Goal: Task Accomplishment & Management: Manage account settings

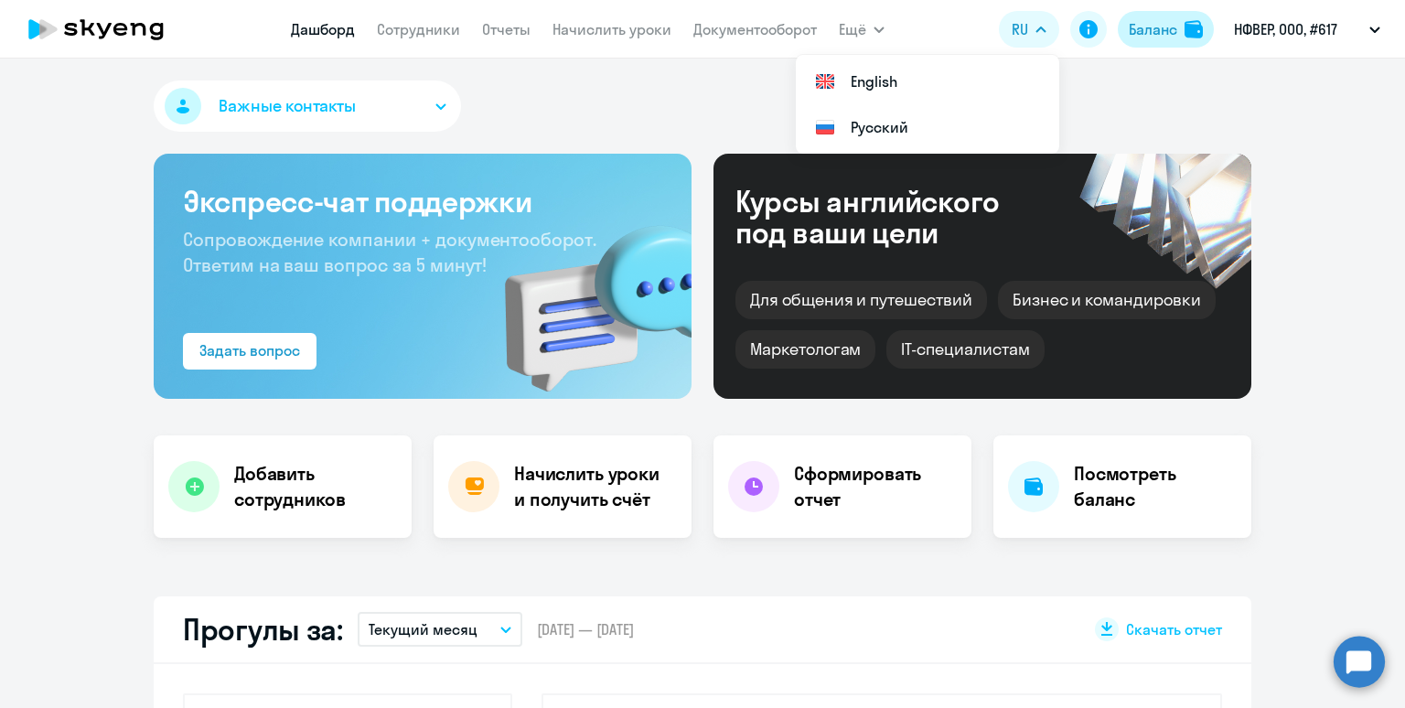
click at [1150, 34] on div "Баланс" at bounding box center [1153, 29] width 48 height 22
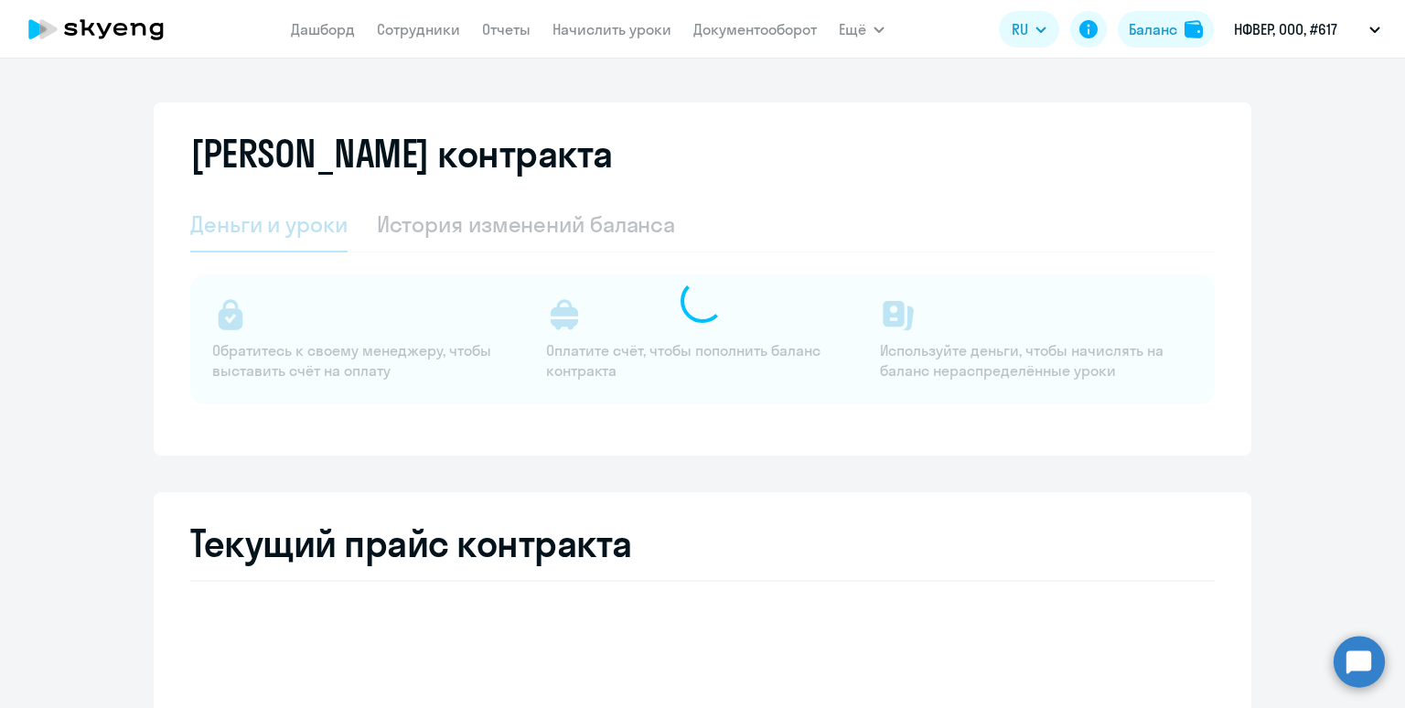
select select "english_adult_not_native_speaker"
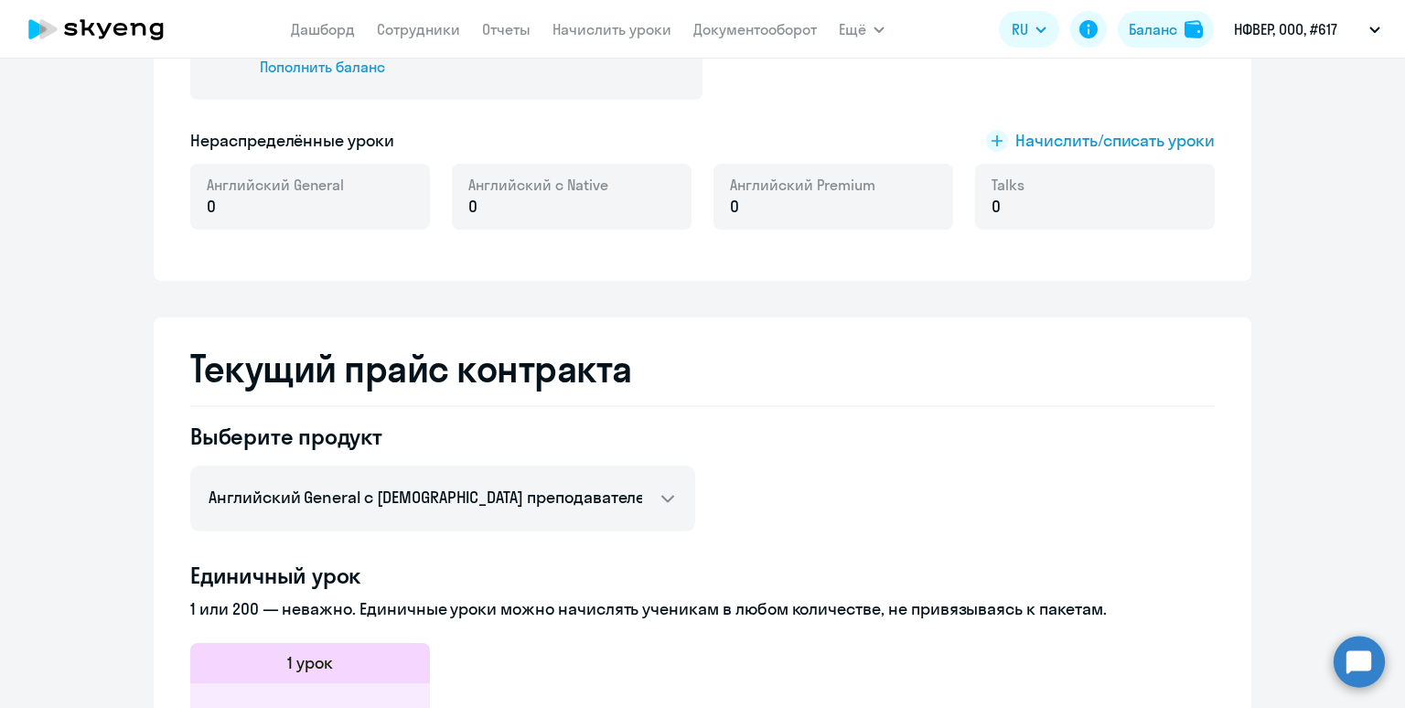
scroll to position [445, 0]
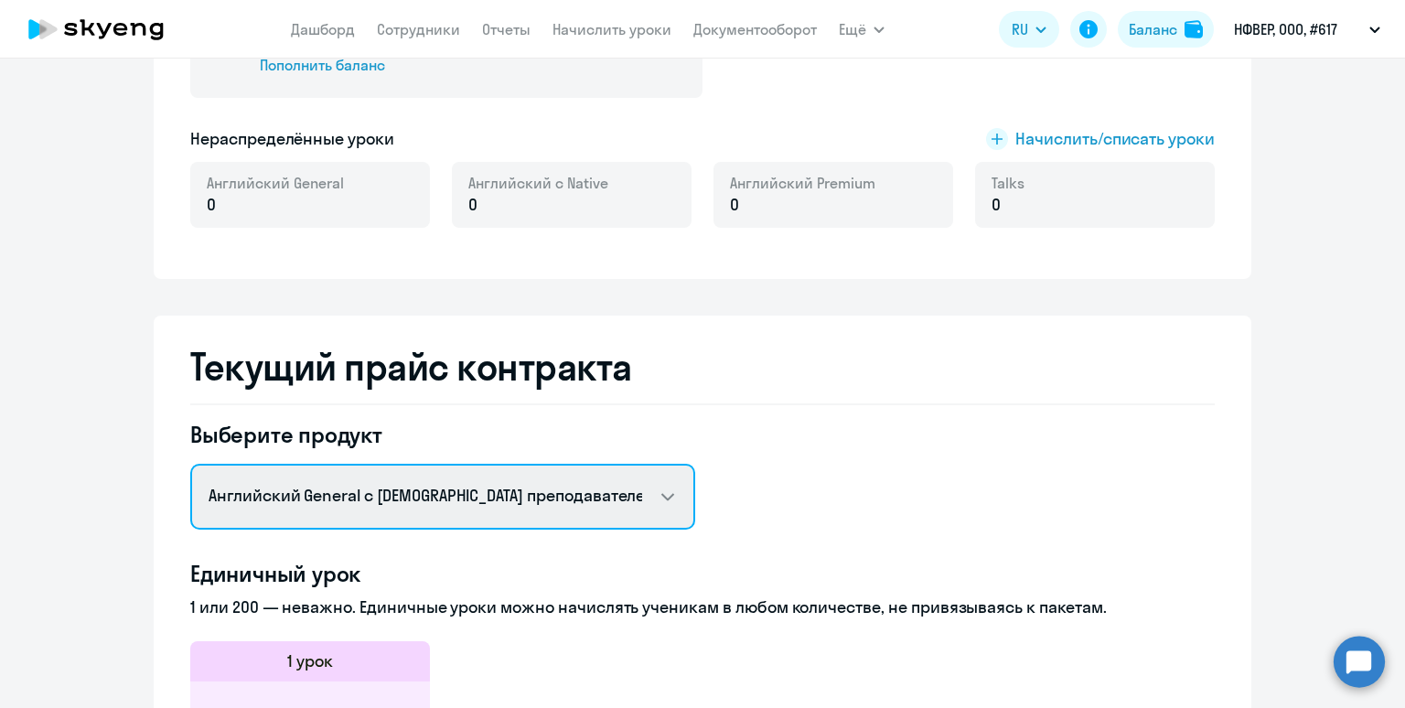
click at [385, 481] on select "Английский General с русскоговорящим преподавателем Английский General с англог…" at bounding box center [442, 497] width 505 height 66
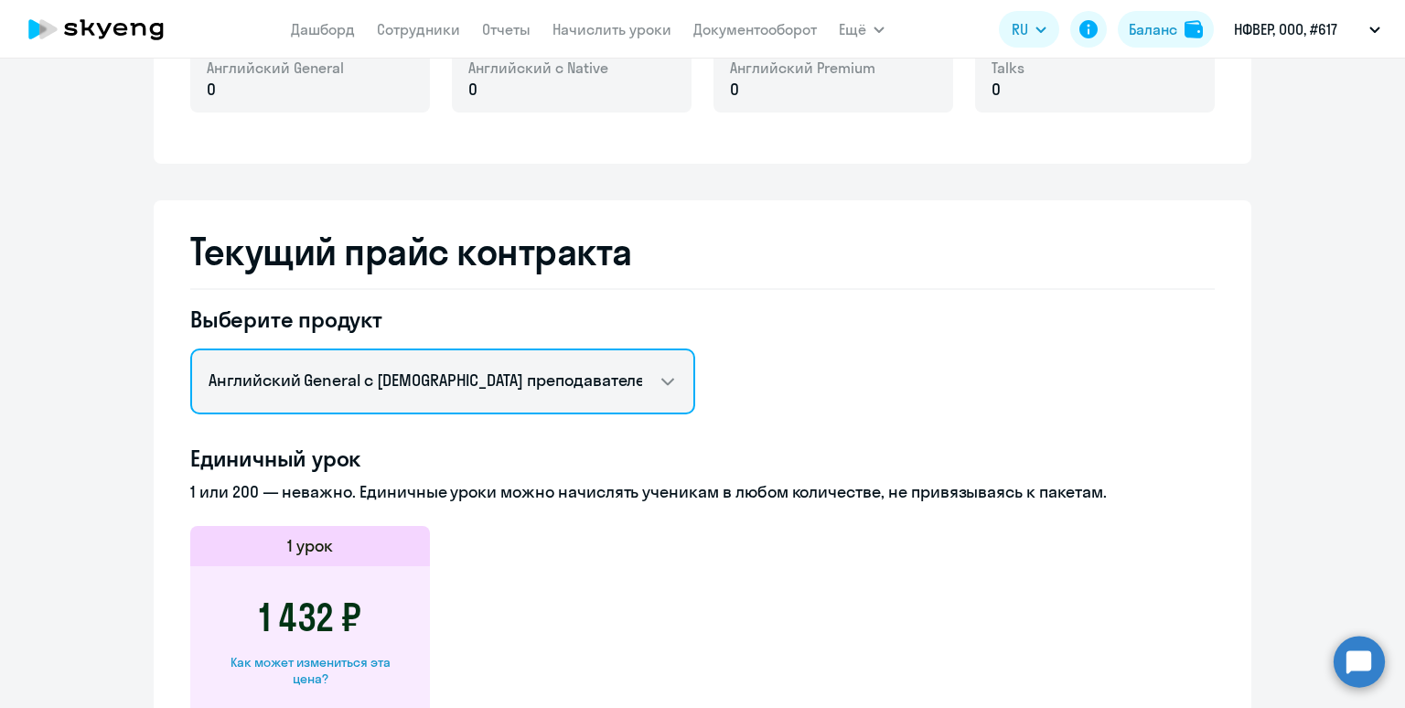
scroll to position [673, 0]
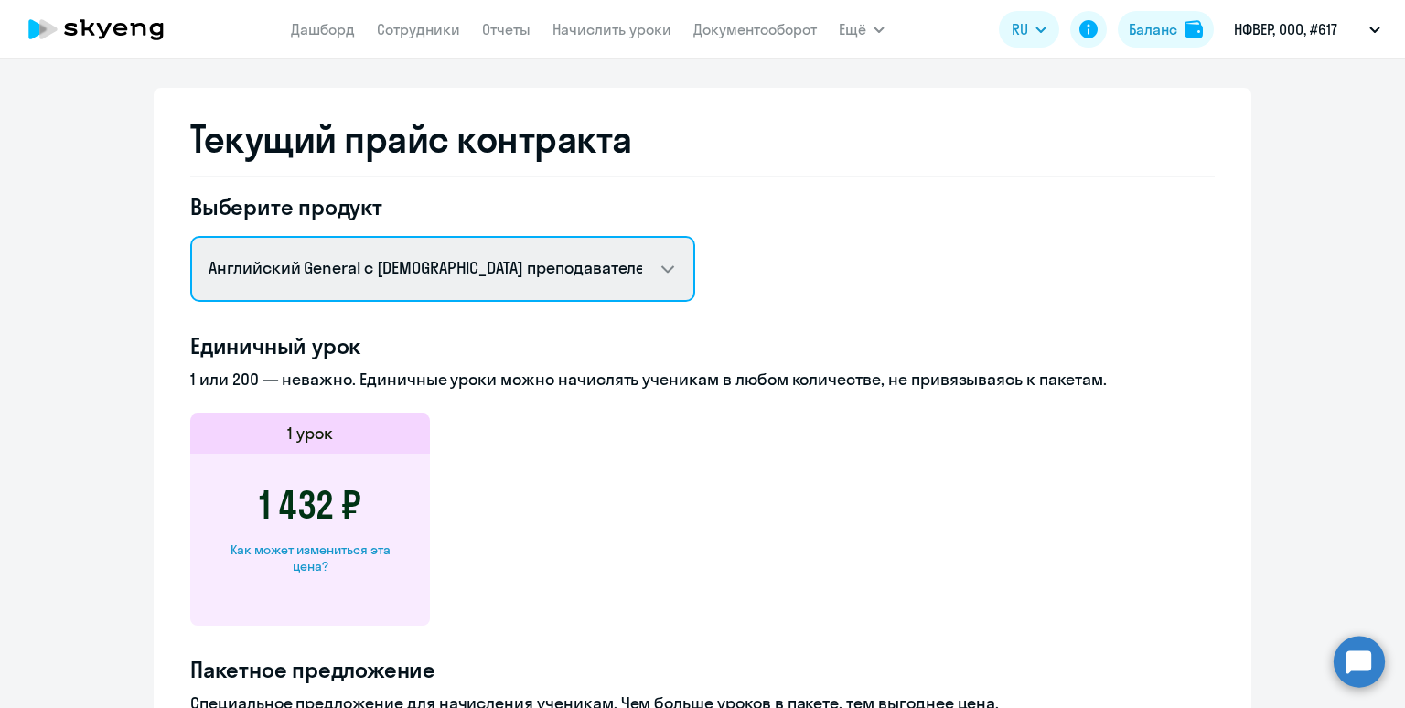
click at [554, 260] on select "Английский General с русскоговорящим преподавателем Английский General с англог…" at bounding box center [442, 269] width 505 height 66
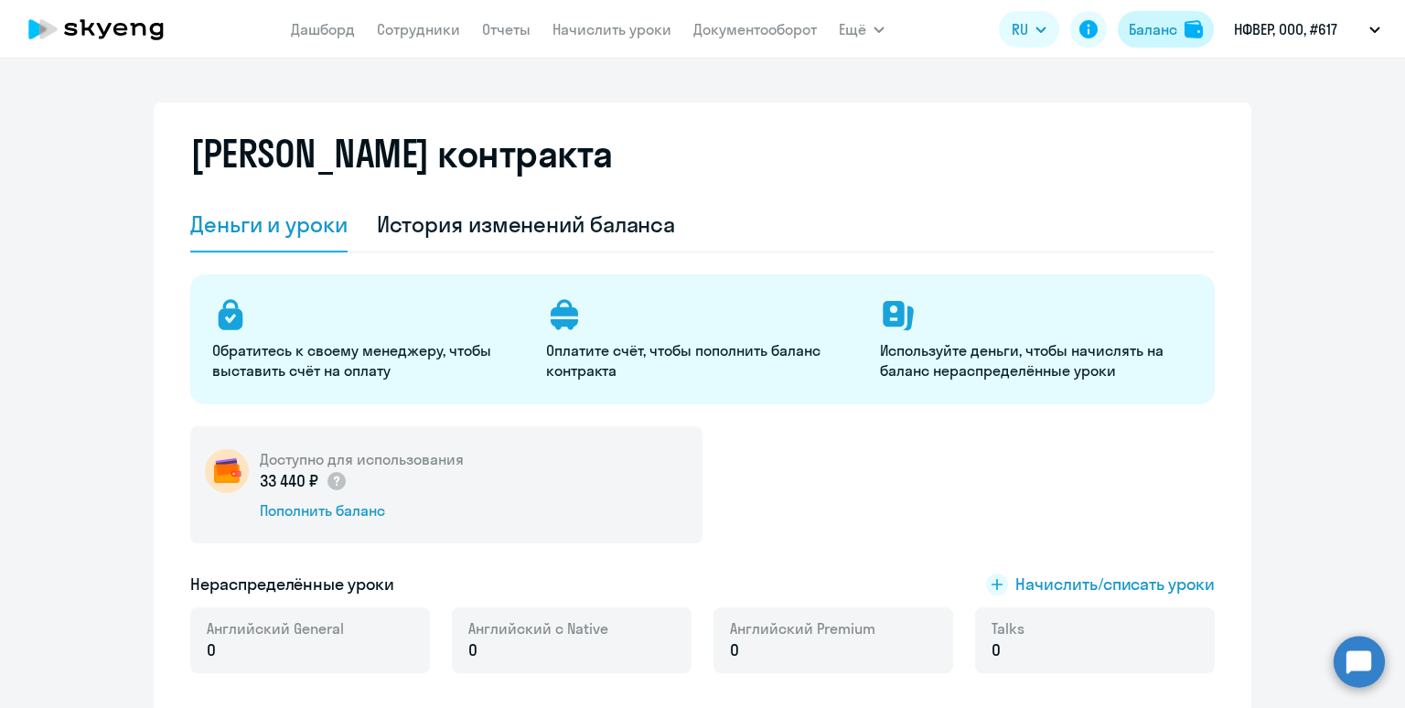
click at [1154, 28] on div "Баланс" at bounding box center [1153, 29] width 48 height 22
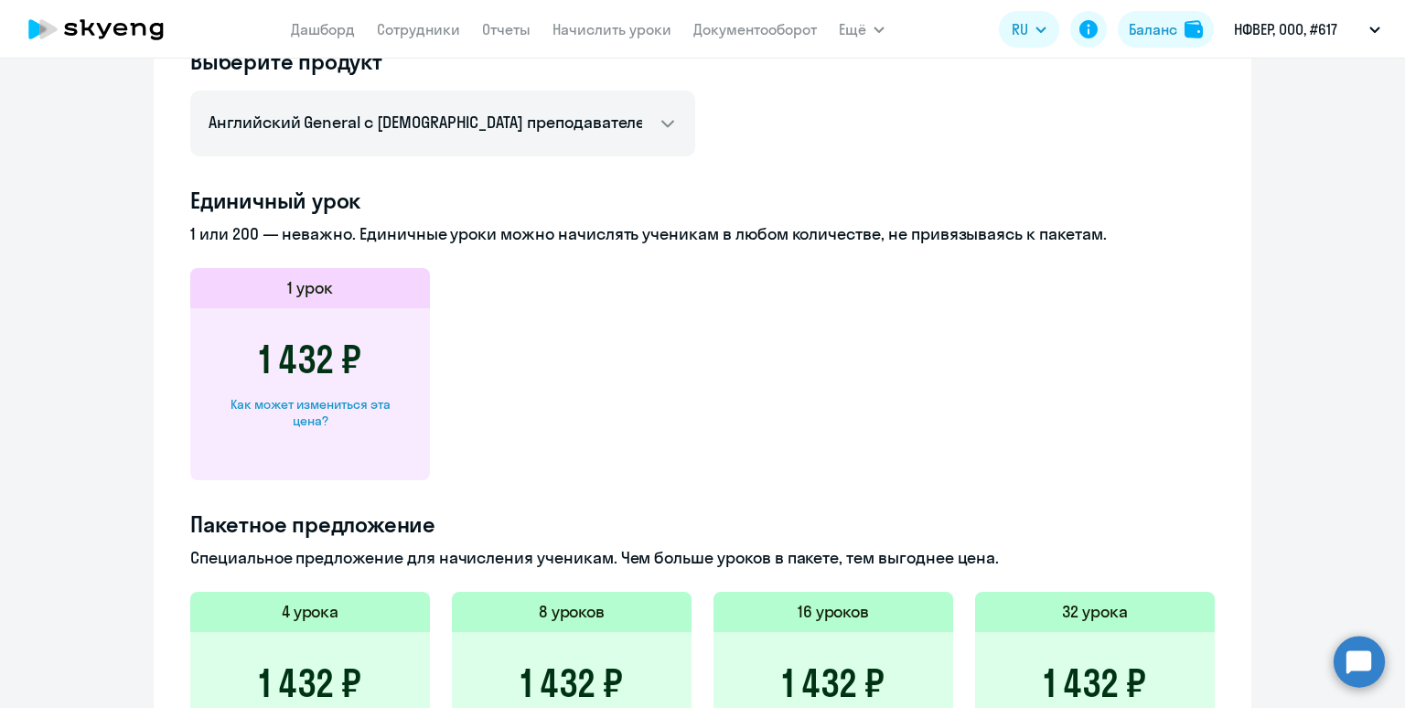
scroll to position [933, 0]
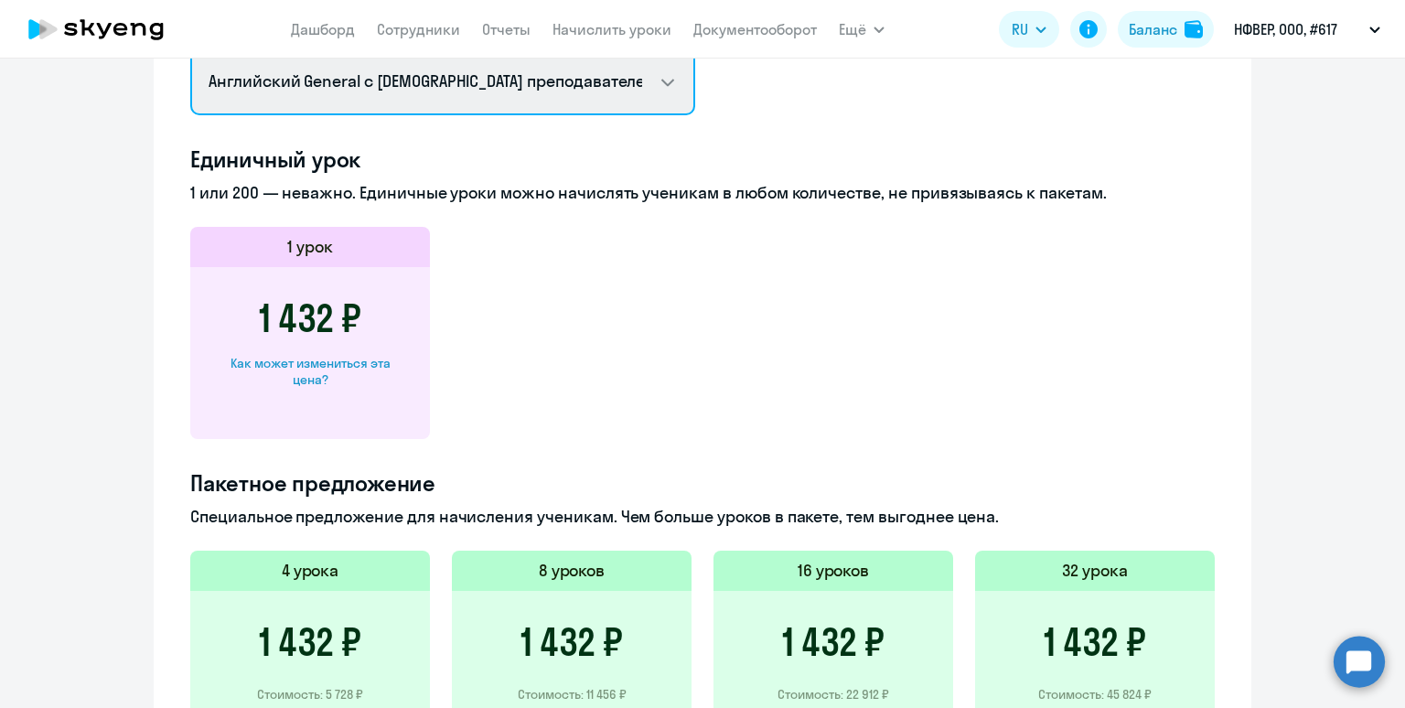
click at [544, 78] on select "Английский General с русскоговорящим преподавателем Английский General с [DEMOG…" at bounding box center [442, 82] width 505 height 66
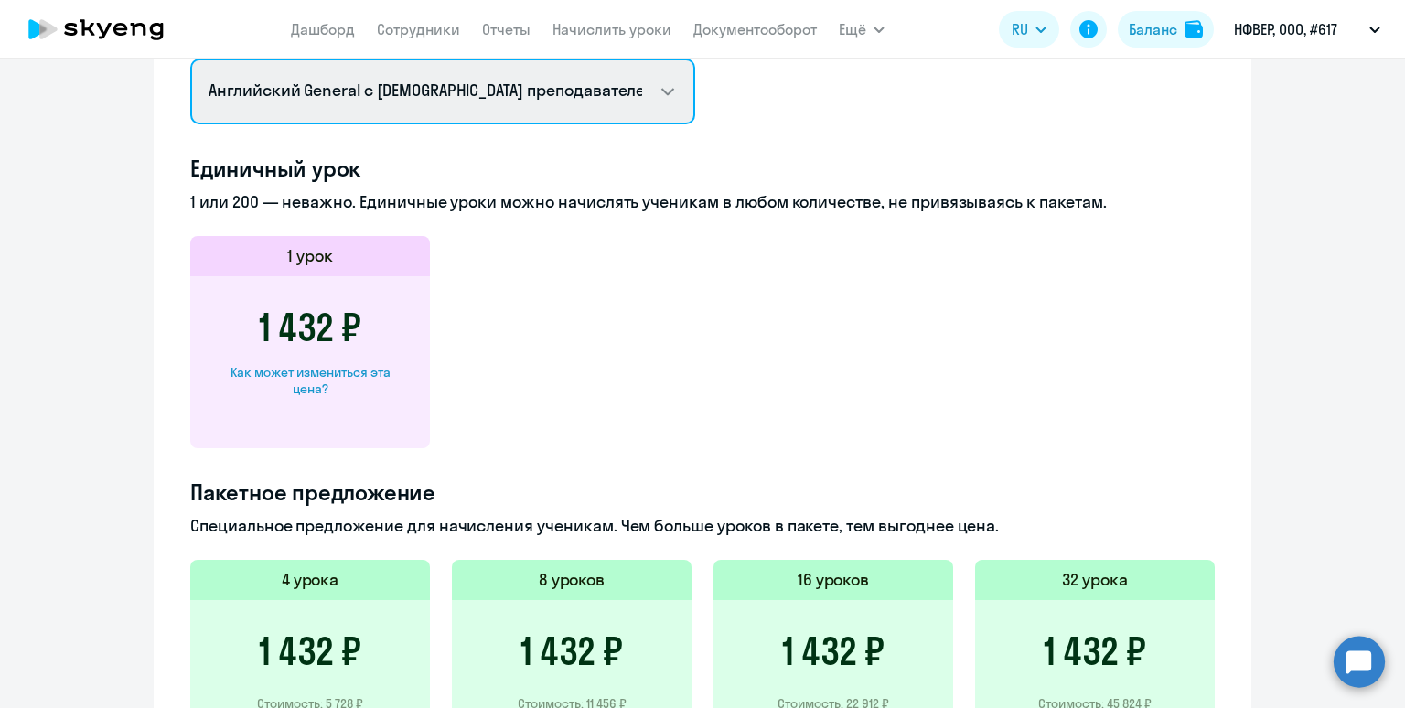
select select "screening_test"
click at [190, 59] on select "Английский General с русскоговорящим преподавателем Английский General с [DEMOG…" at bounding box center [442, 92] width 505 height 66
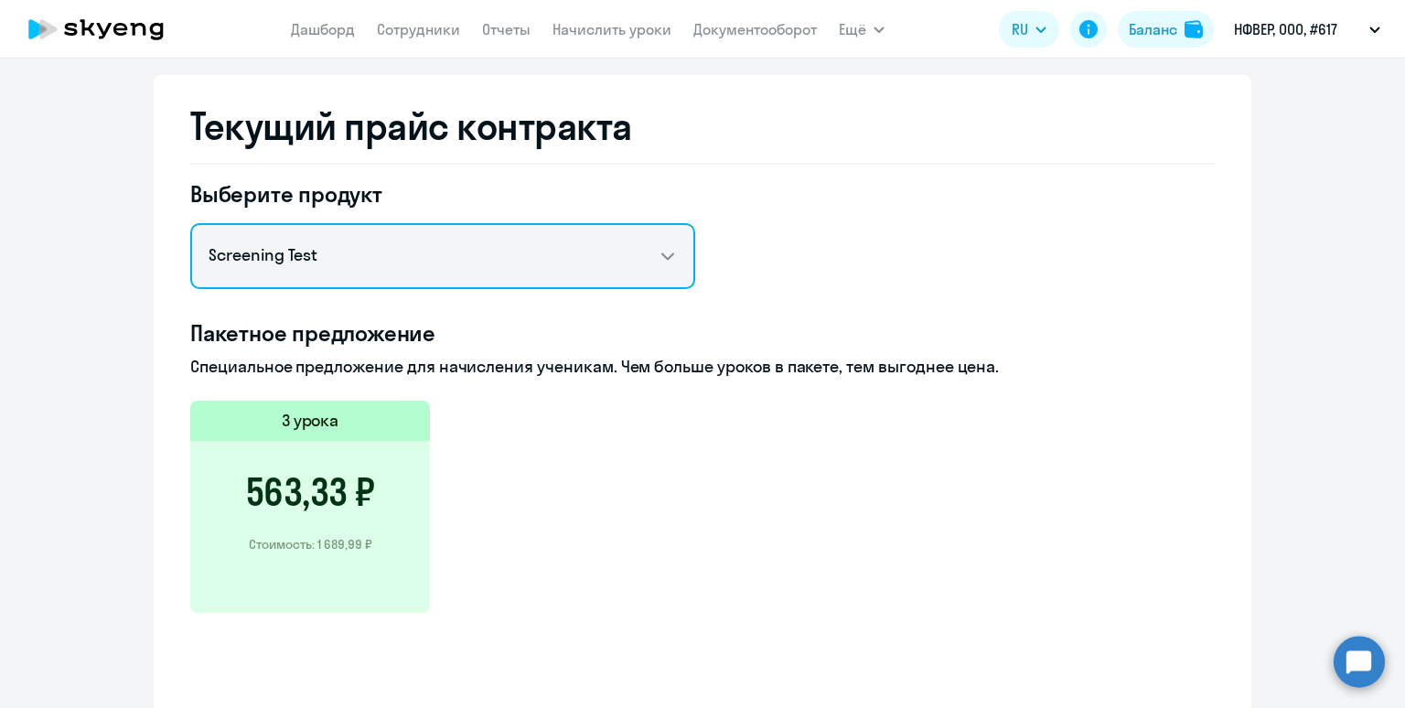
scroll to position [685, 0]
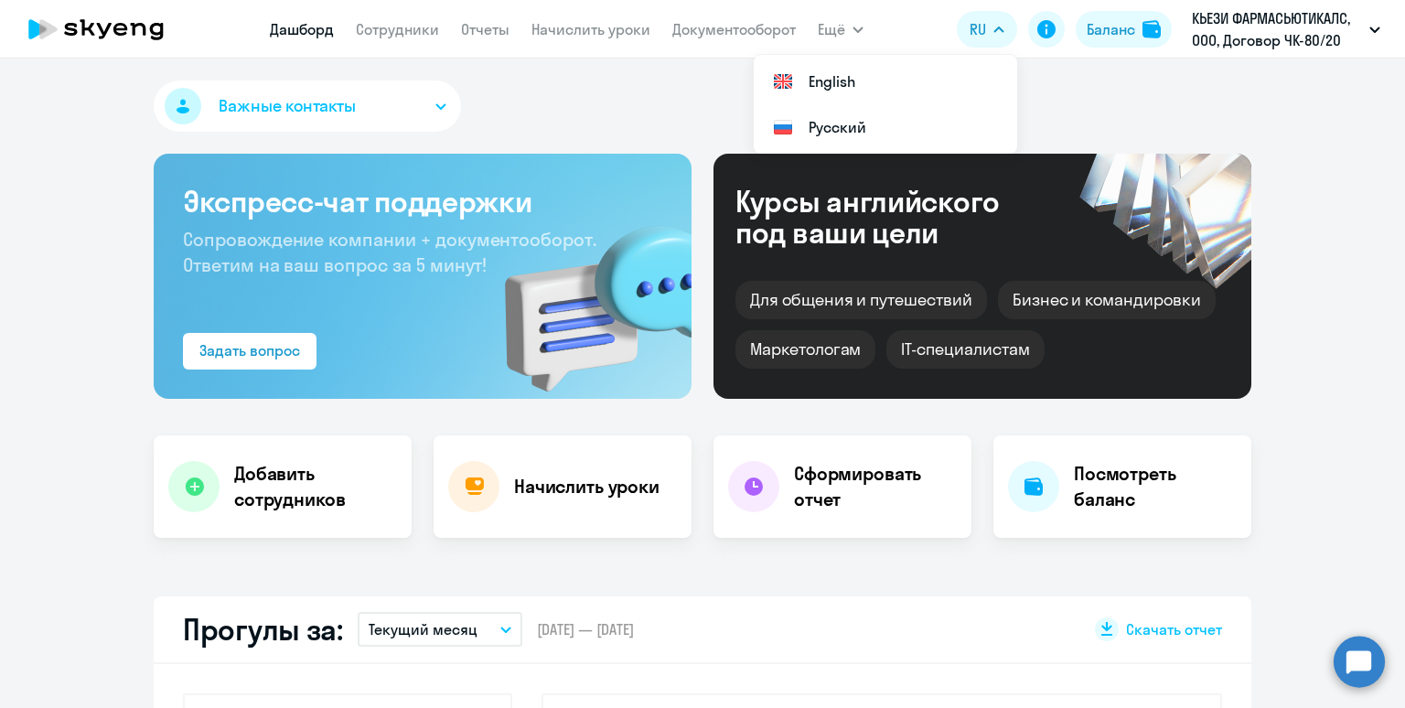
select select "30"
click at [1112, 27] on div "Баланс" at bounding box center [1111, 29] width 48 height 22
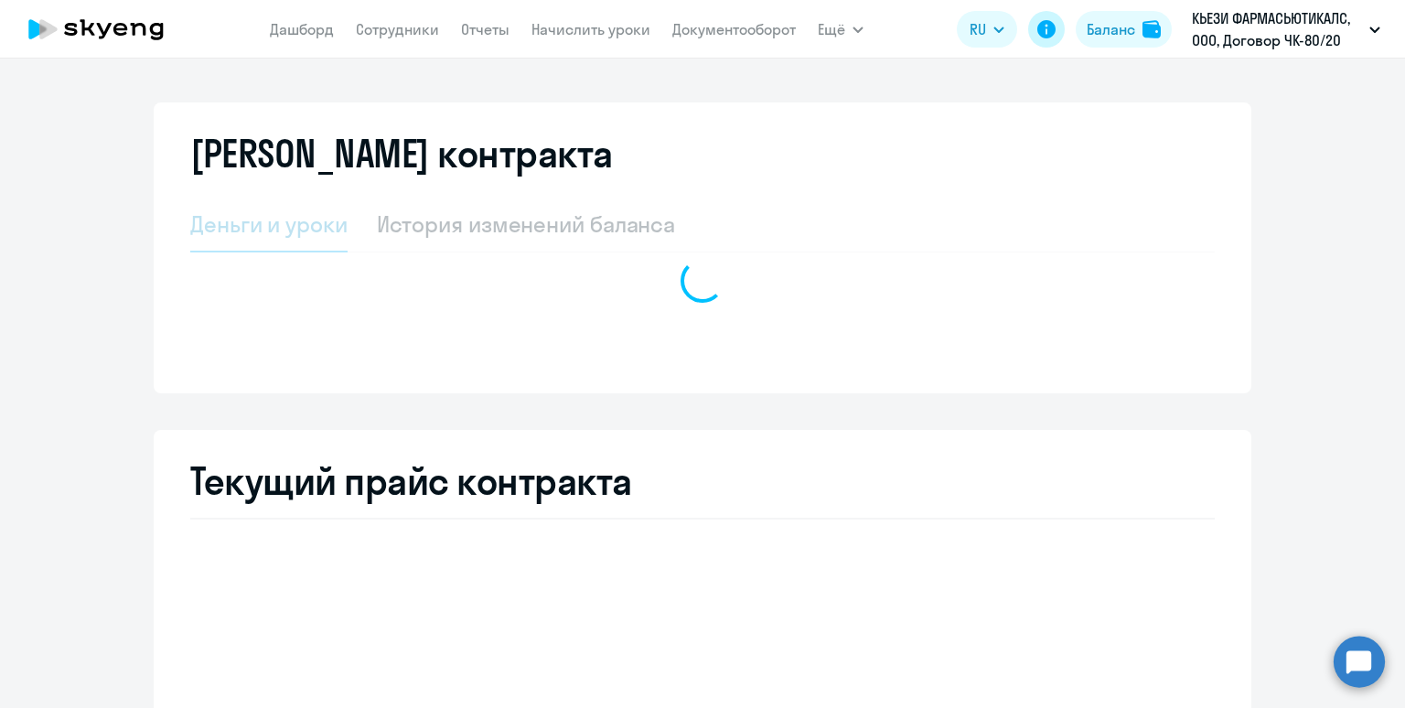
select select "english_adult_not_native_speaker"
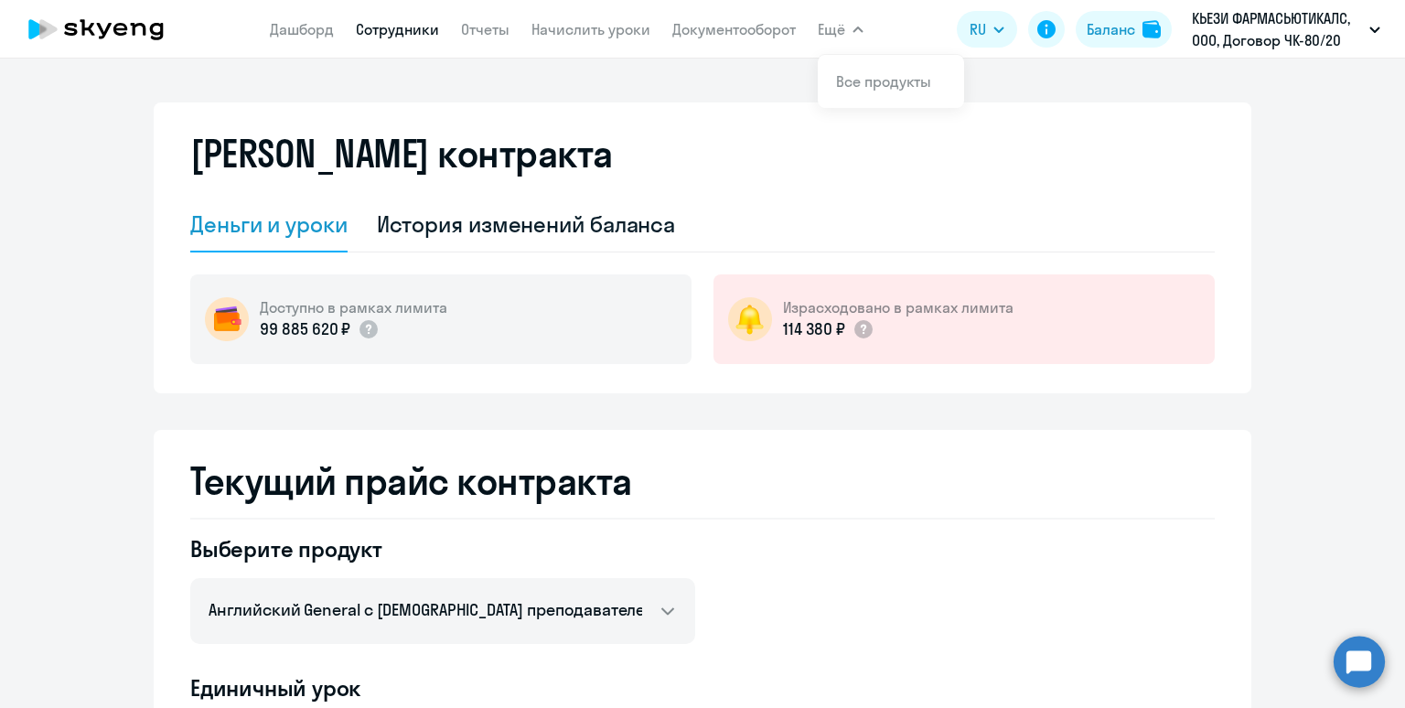
click at [389, 35] on link "Сотрудники" at bounding box center [397, 29] width 83 height 18
select select "30"
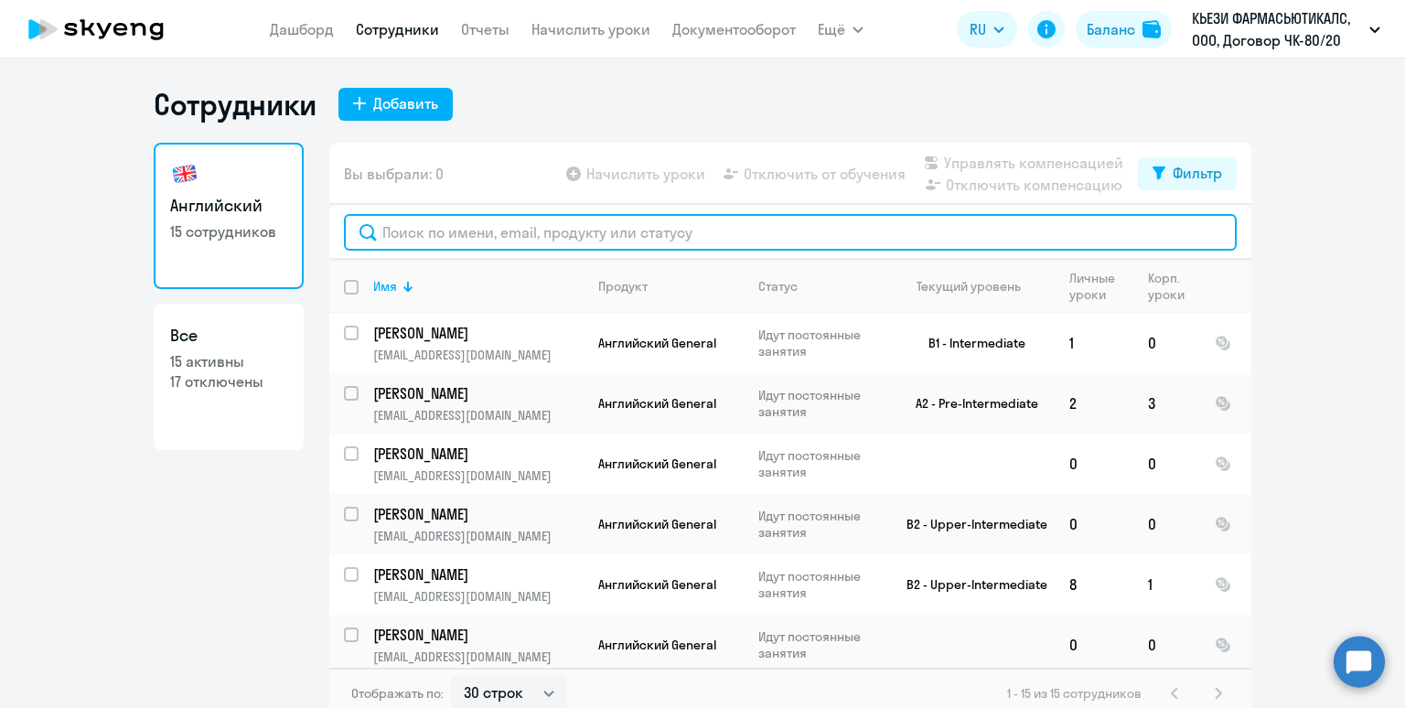
click at [470, 233] on input "text" at bounding box center [790, 232] width 893 height 37
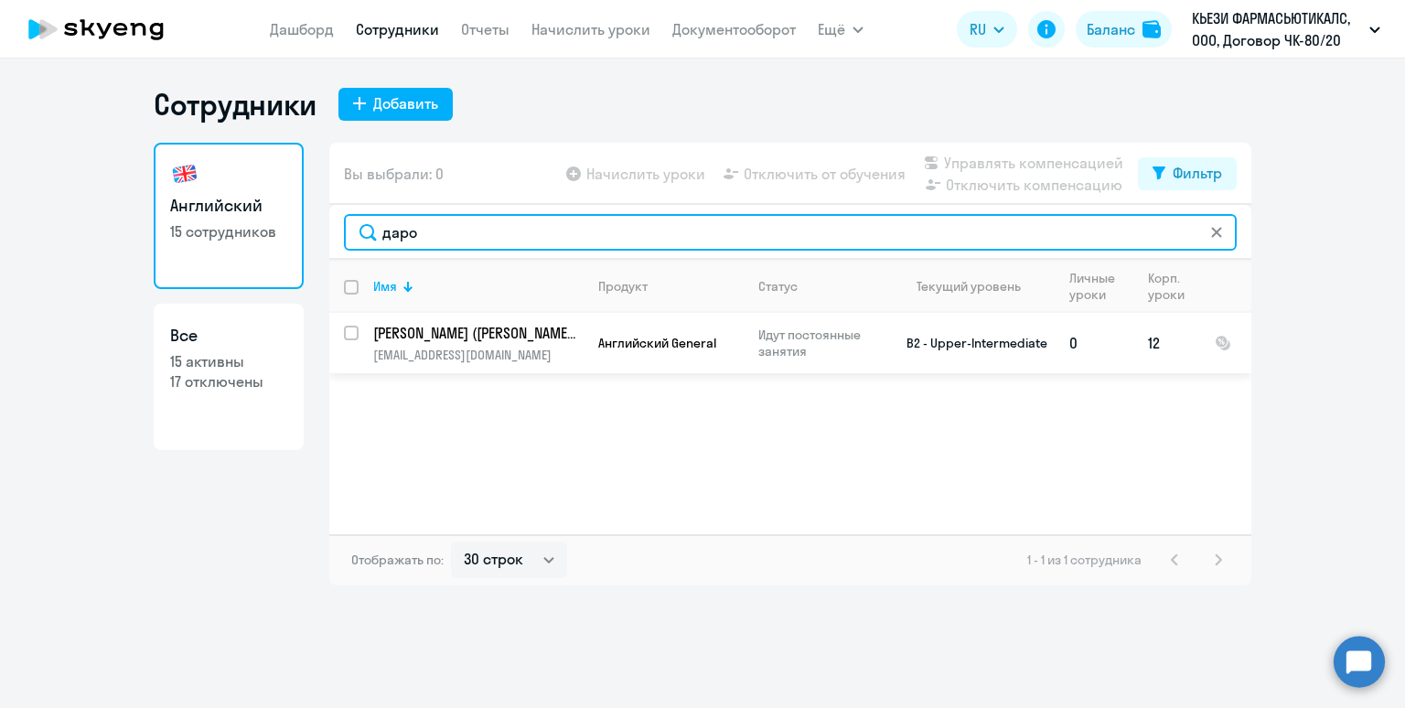
type input "даро"
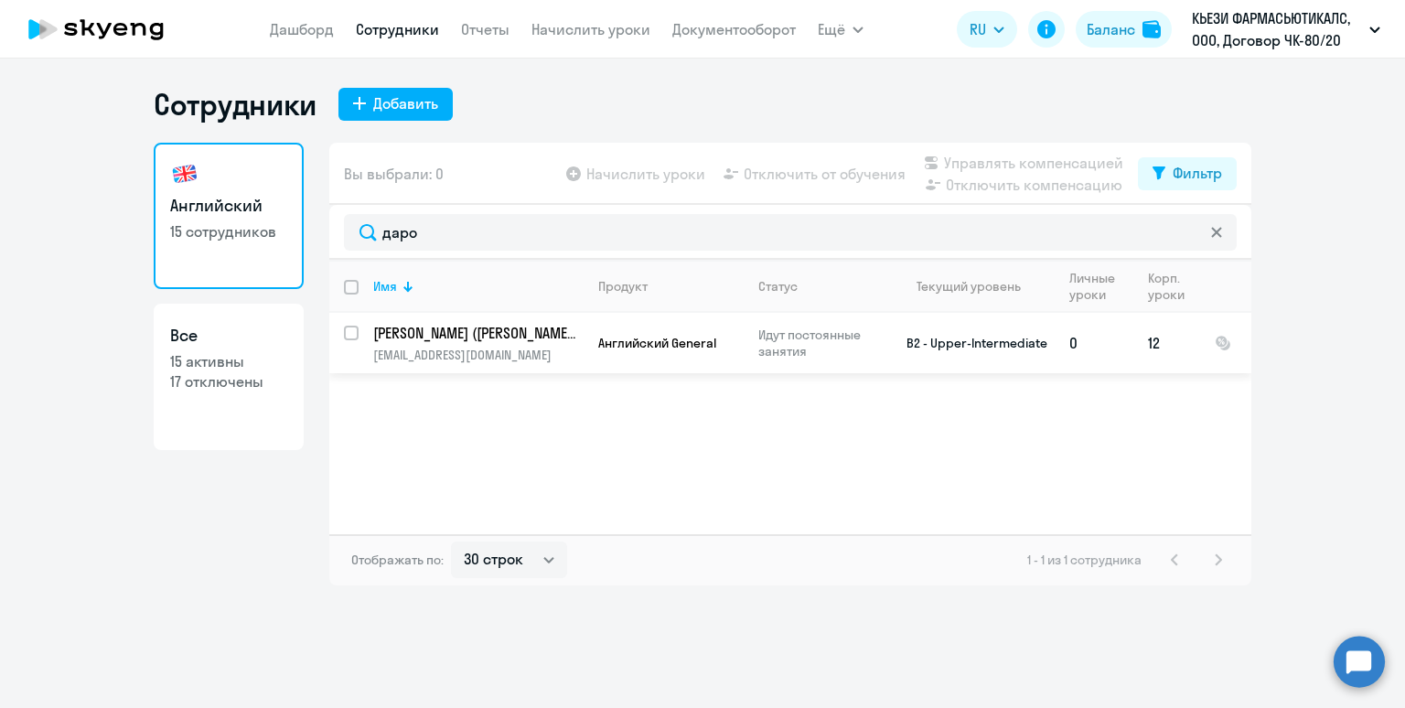
click at [465, 348] on p "avrozhkov01@gmail.com" at bounding box center [477, 355] width 209 height 16
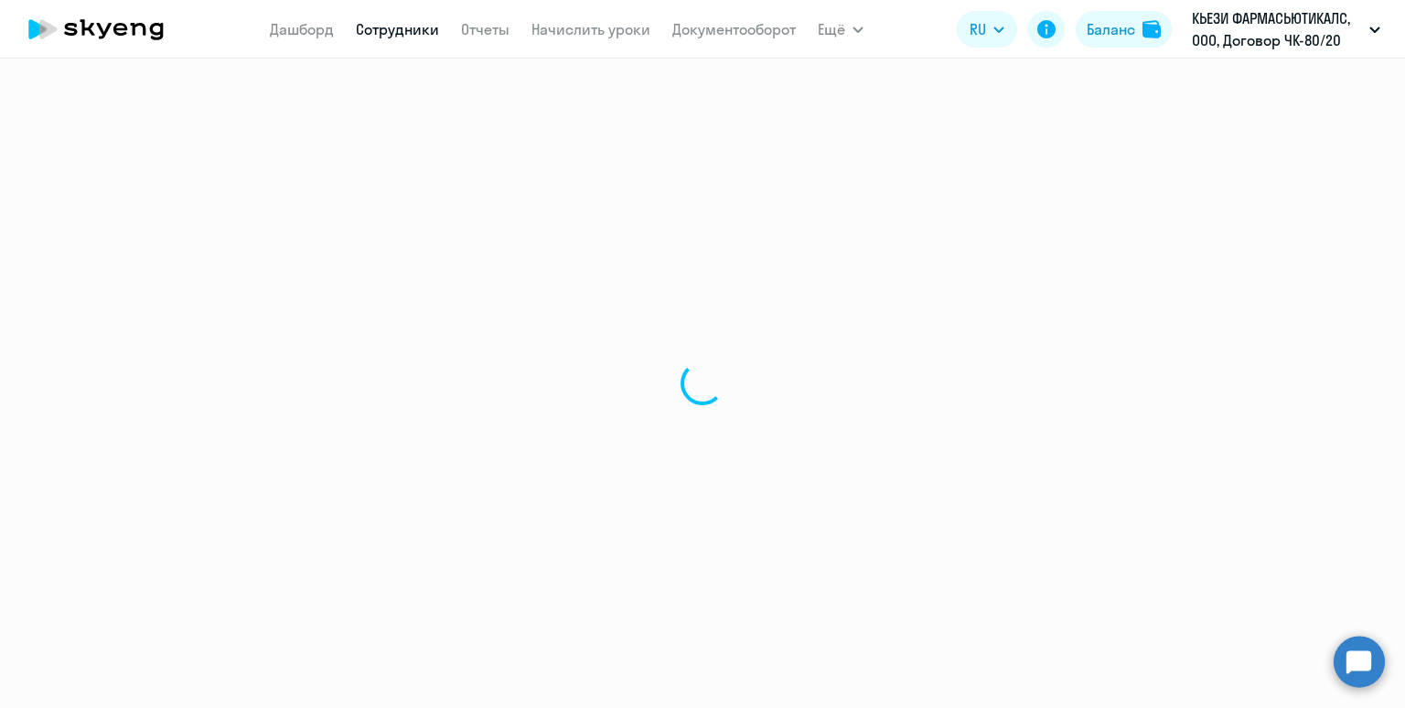
select select "english"
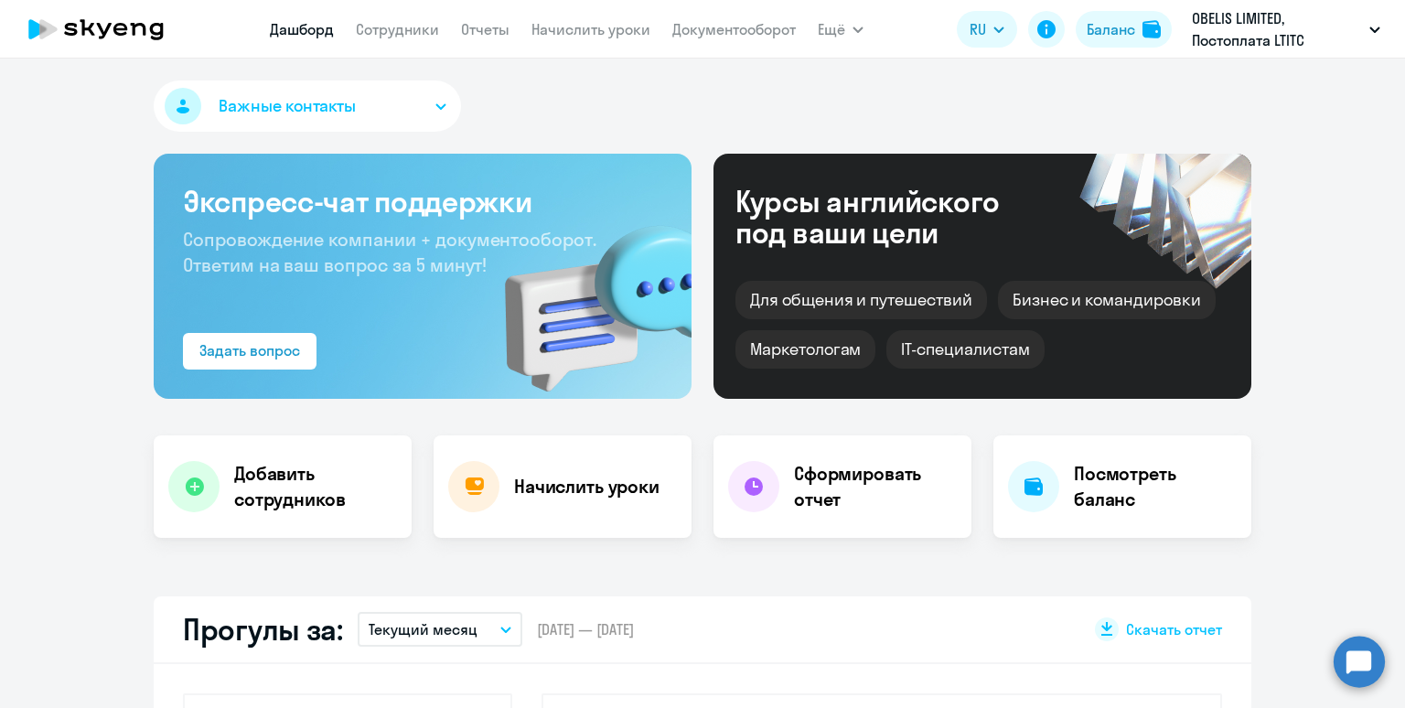
click at [400, 20] on app-menu-item-link "Сотрудники" at bounding box center [397, 29] width 83 height 23
click at [392, 35] on link "Сотрудники" at bounding box center [397, 29] width 83 height 18
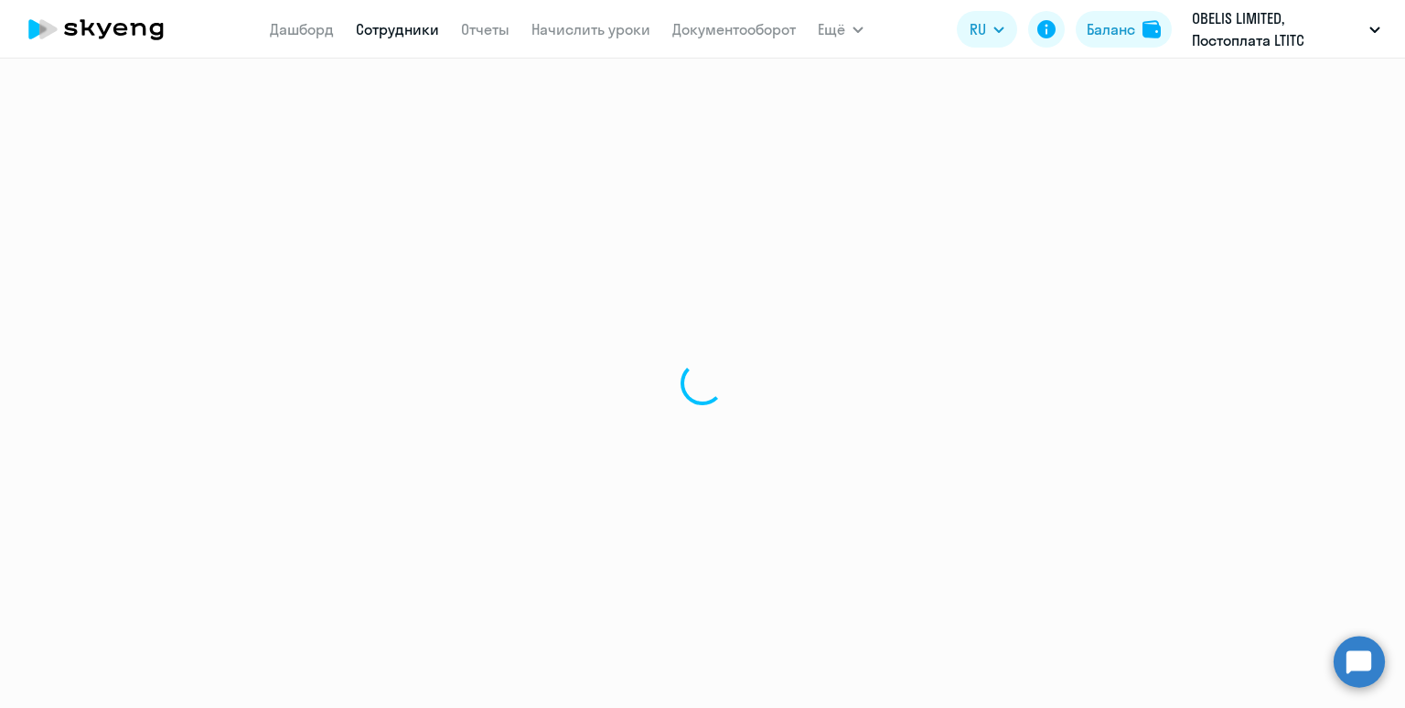
select select "30"
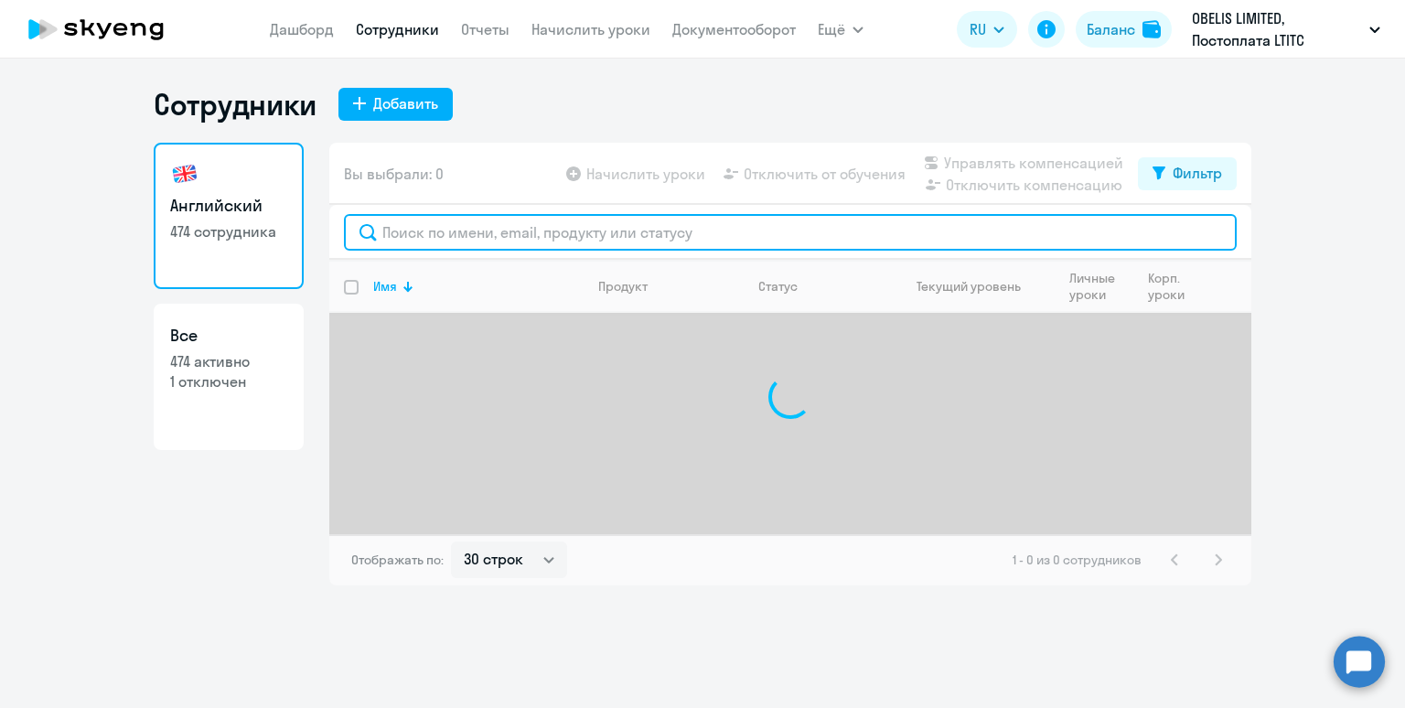
click at [395, 228] on input "text" at bounding box center [790, 232] width 893 height 37
type input "c"
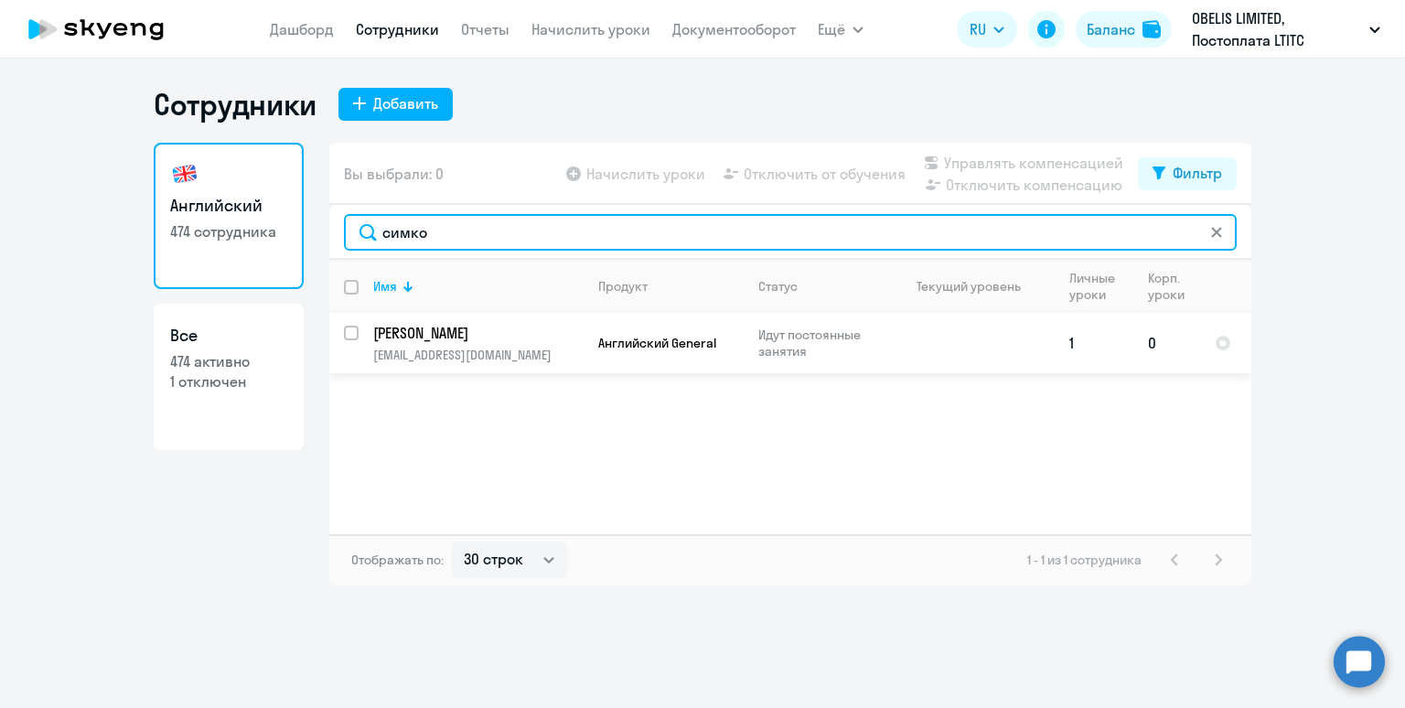
type input "симко"
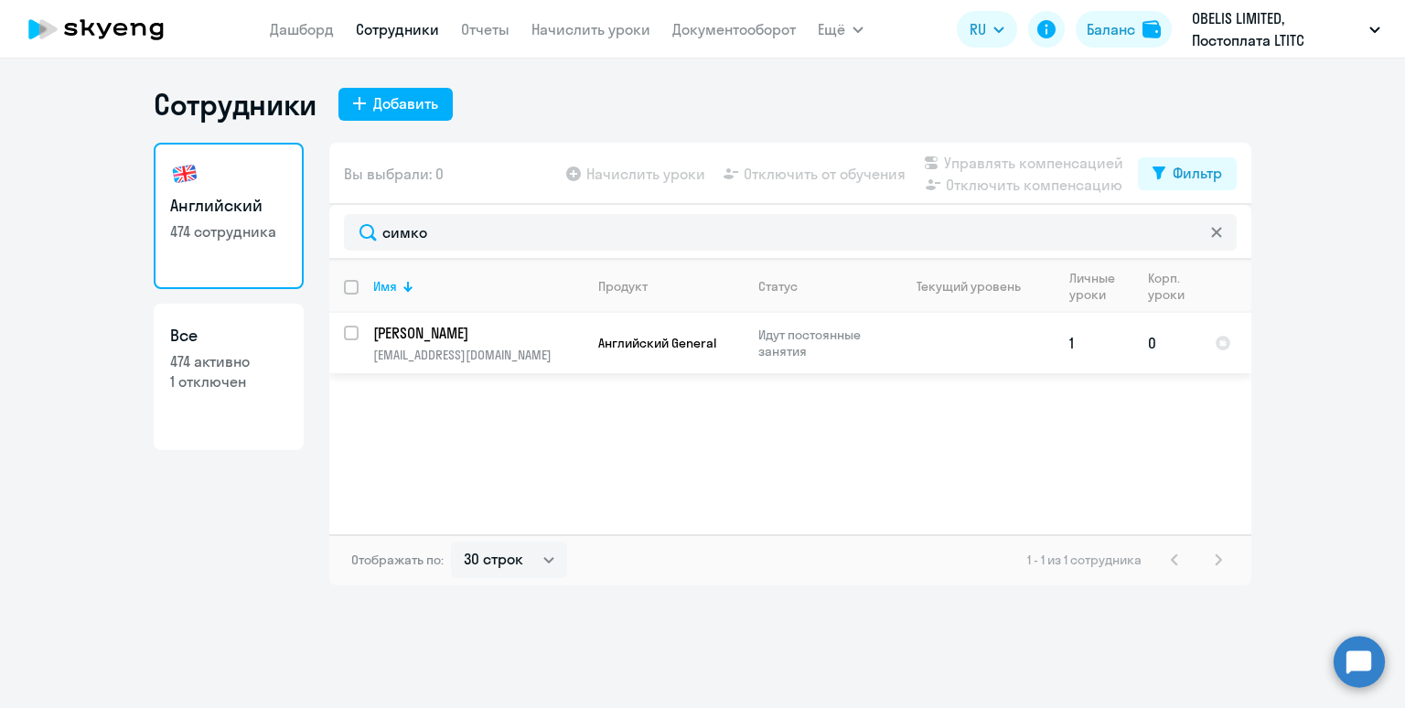
click at [353, 333] on input "select row 38547108" at bounding box center [362, 344] width 37 height 37
checkbox input "true"
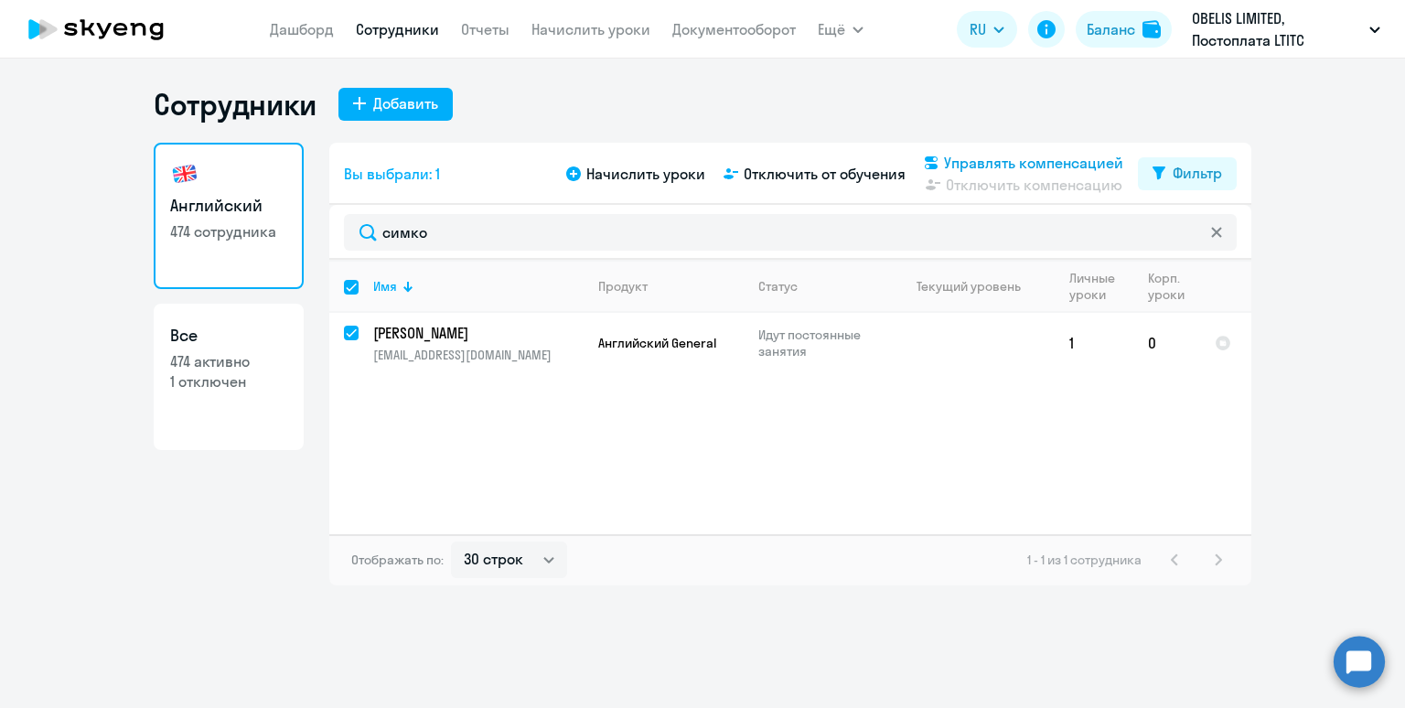
click at [960, 163] on span "Управлять компенсацией" at bounding box center [1033, 163] width 179 height 22
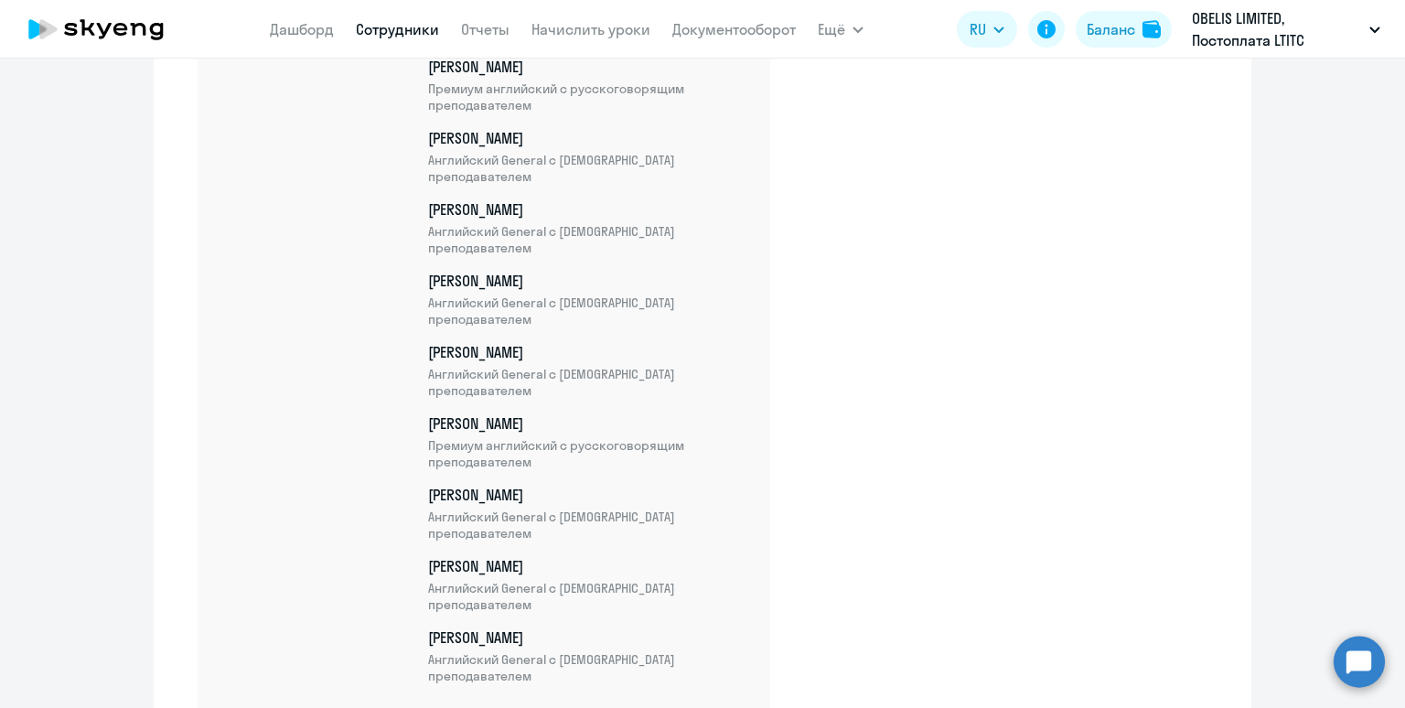
scroll to position [28747, 0]
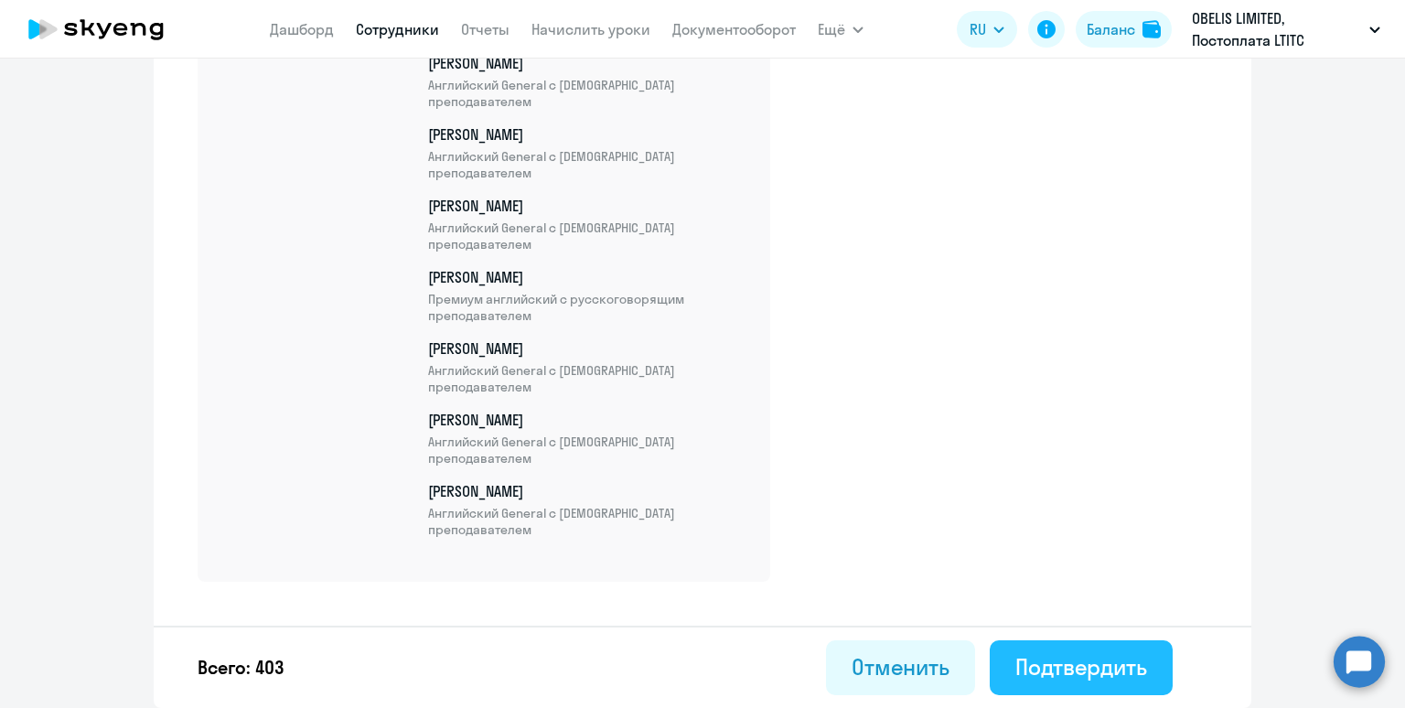
click at [1081, 666] on div "Подтвердить" at bounding box center [1081, 666] width 132 height 29
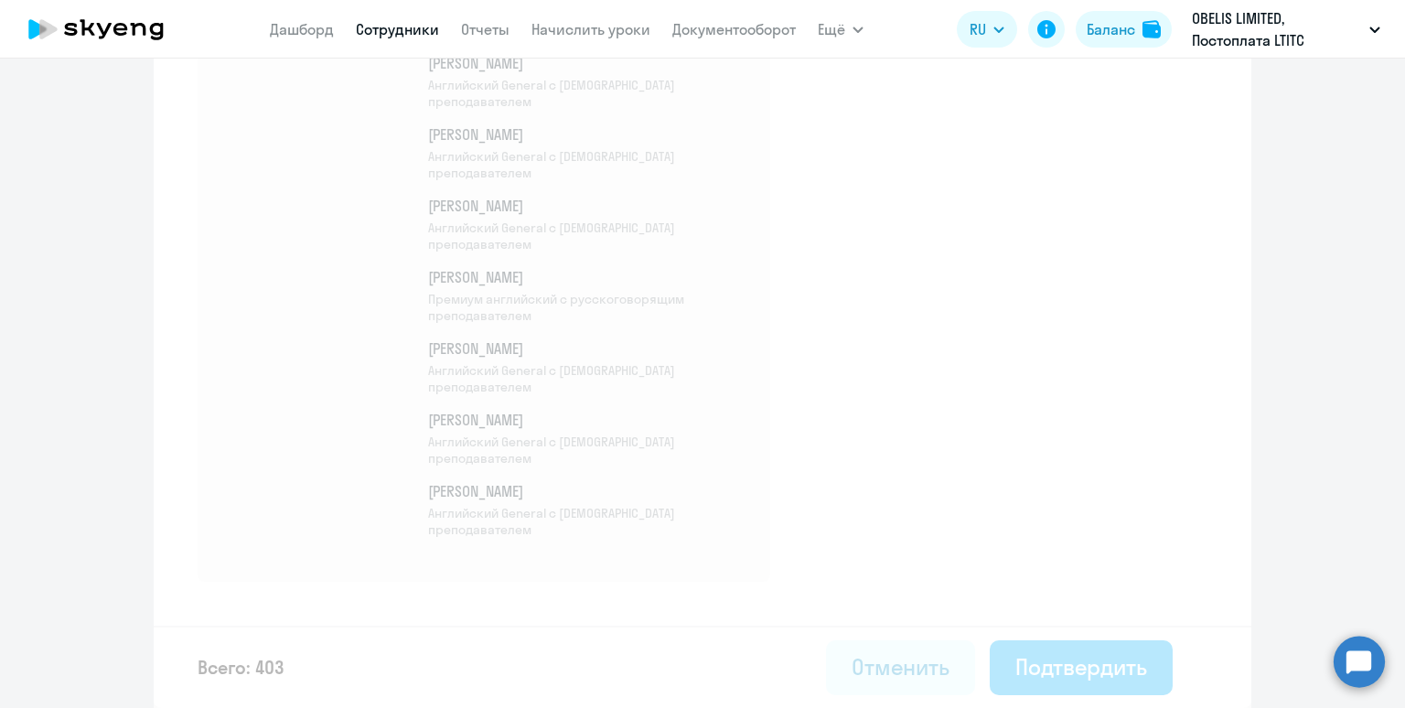
select select "30"
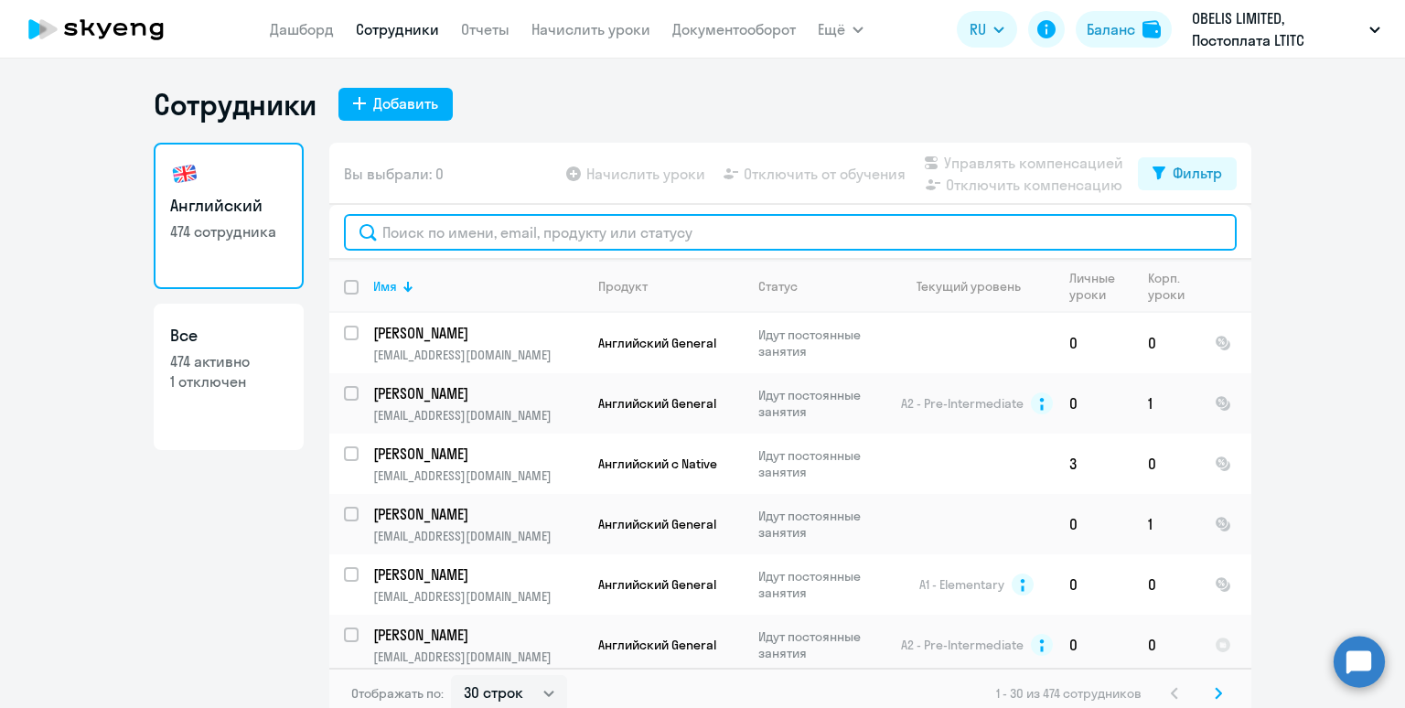
click at [401, 239] on input "text" at bounding box center [790, 232] width 893 height 37
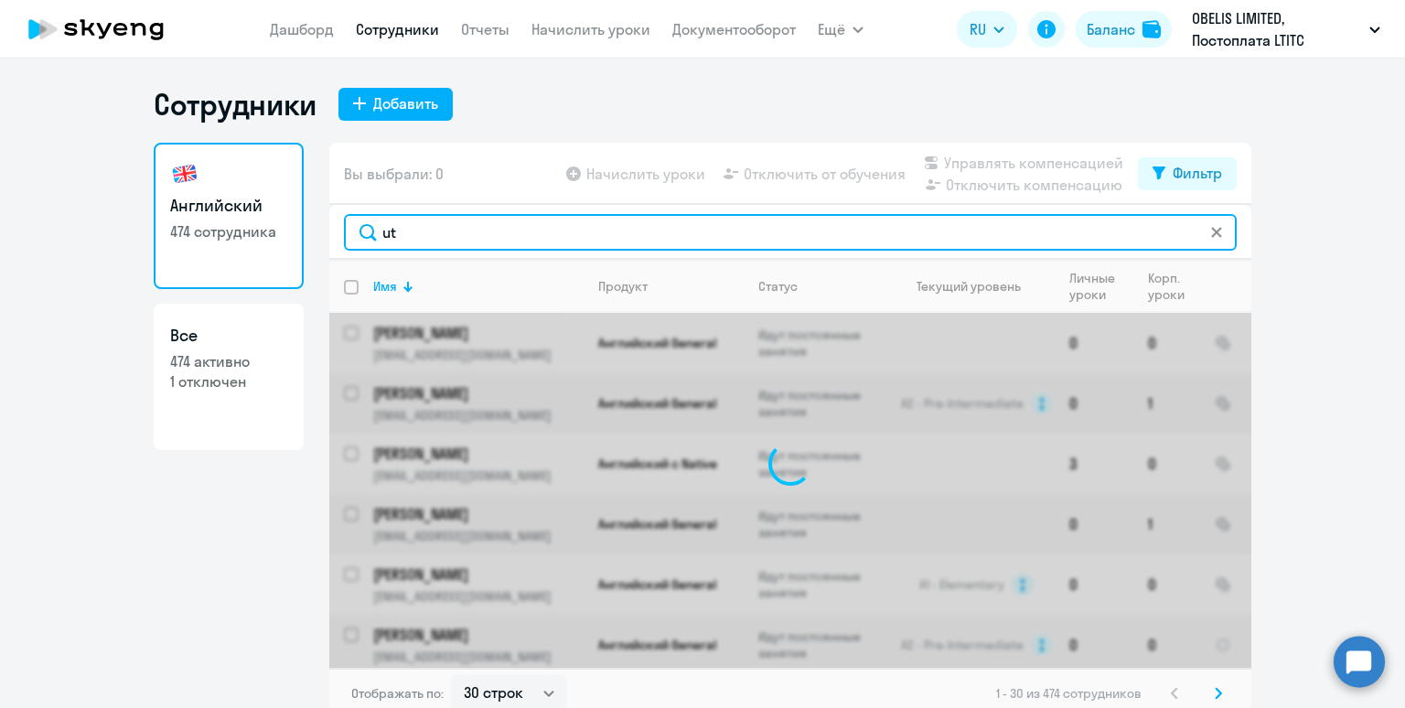
type input "u"
type input "гевра"
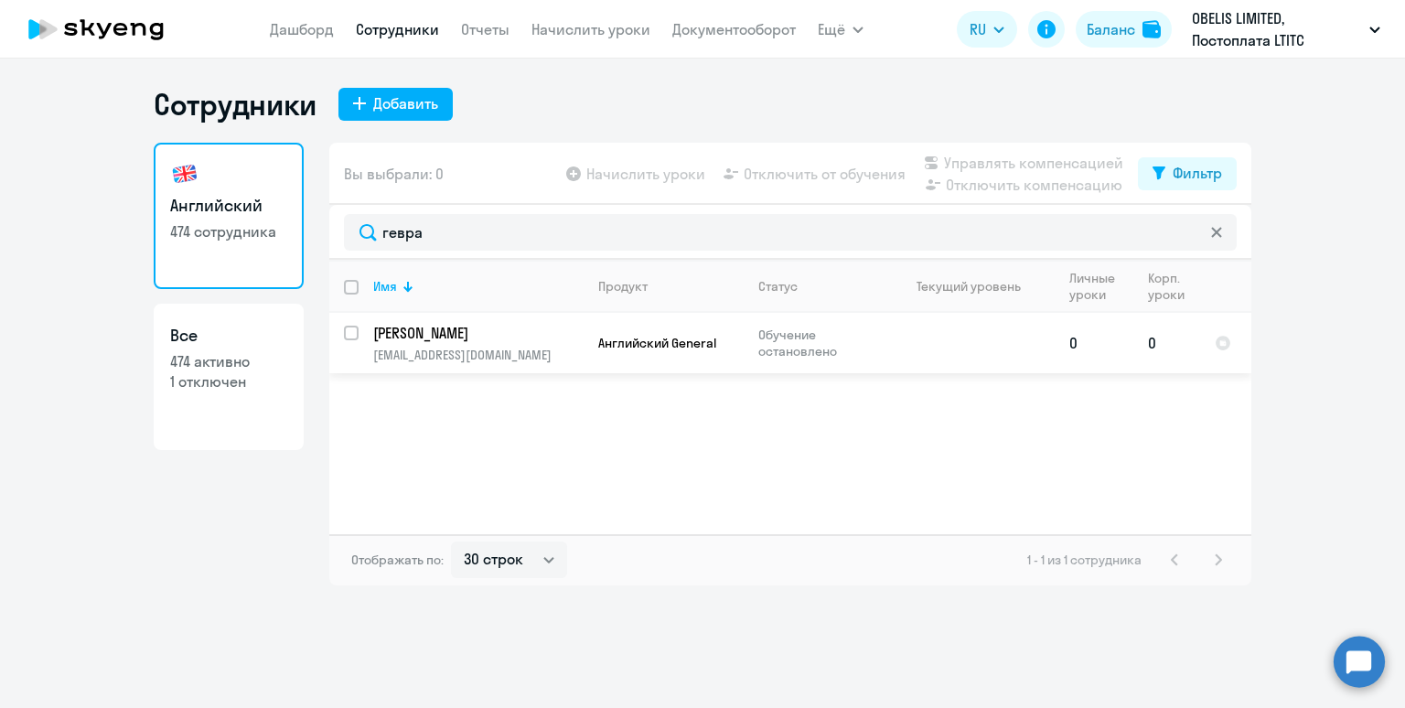
click at [349, 331] on input "select row 38540969" at bounding box center [362, 344] width 37 height 37
checkbox input "true"
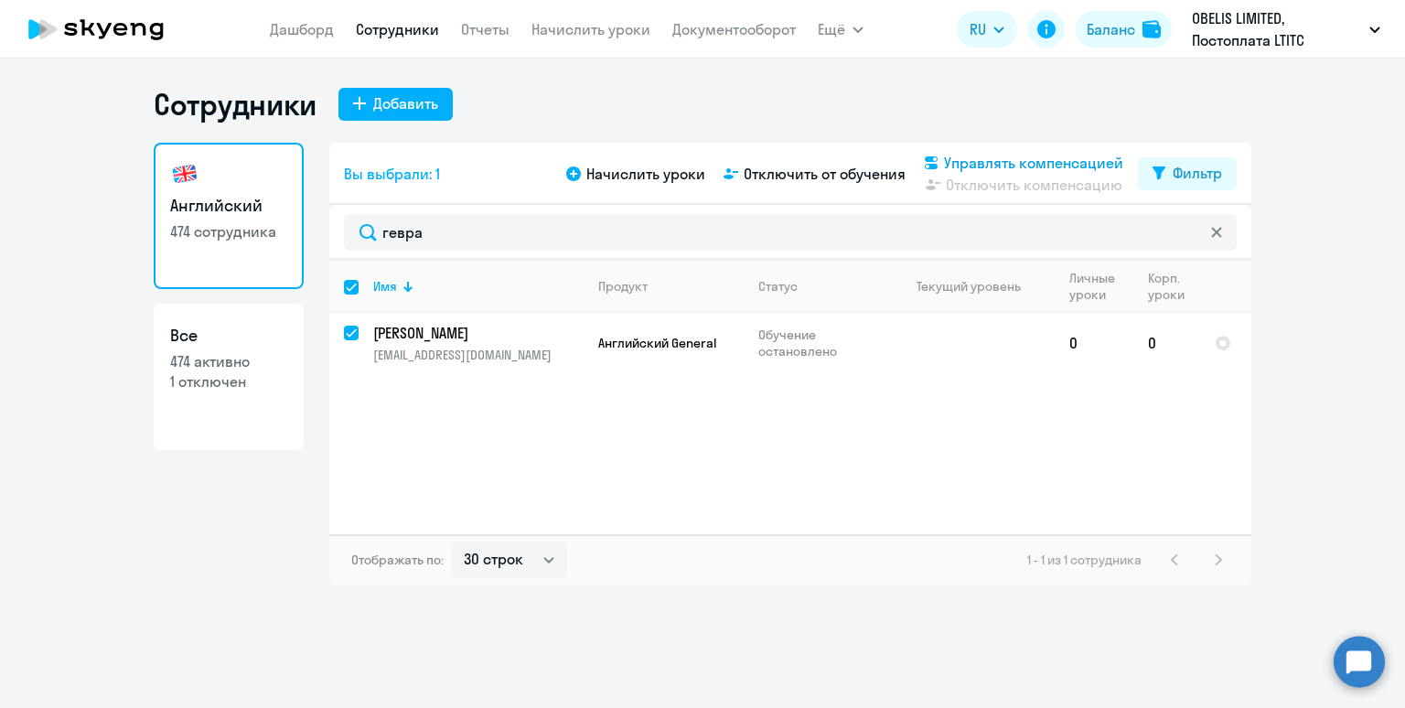
click at [1001, 162] on span "Управлять компенсацией" at bounding box center [1033, 163] width 179 height 22
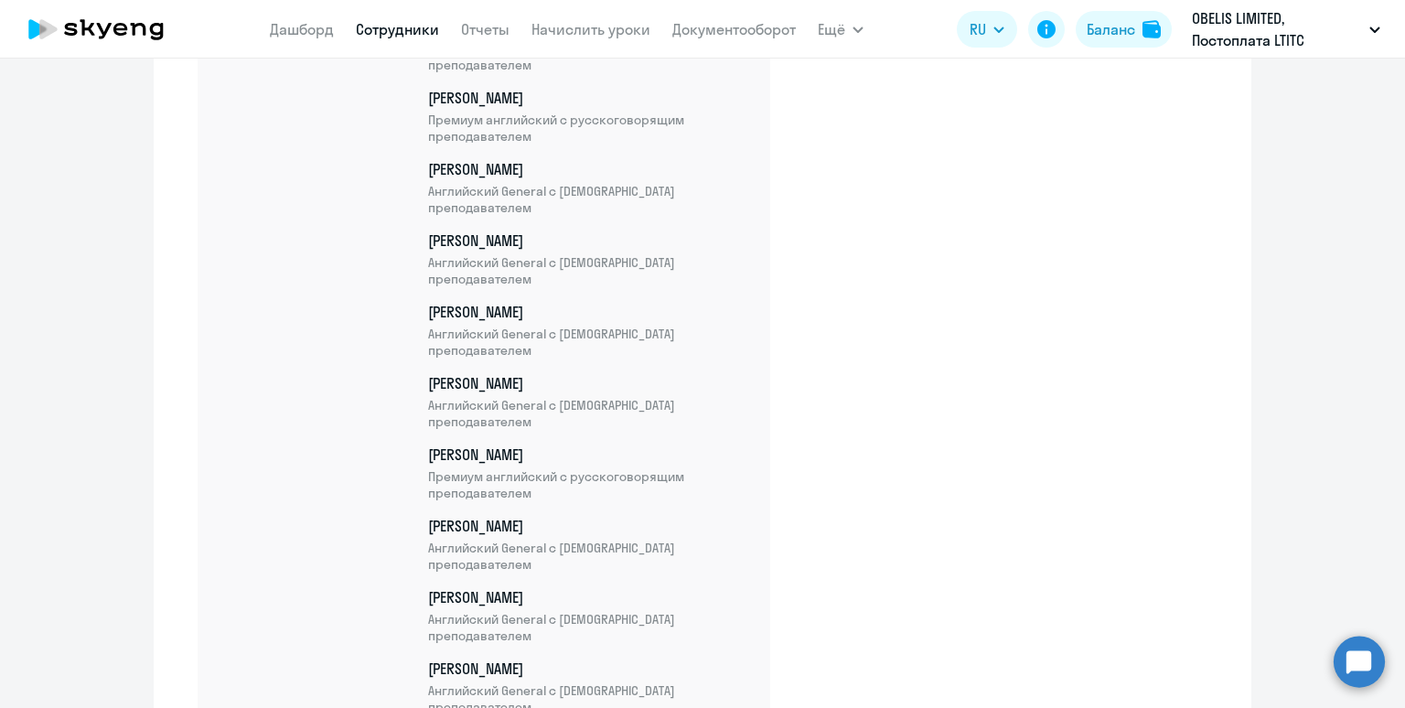
scroll to position [28819, 0]
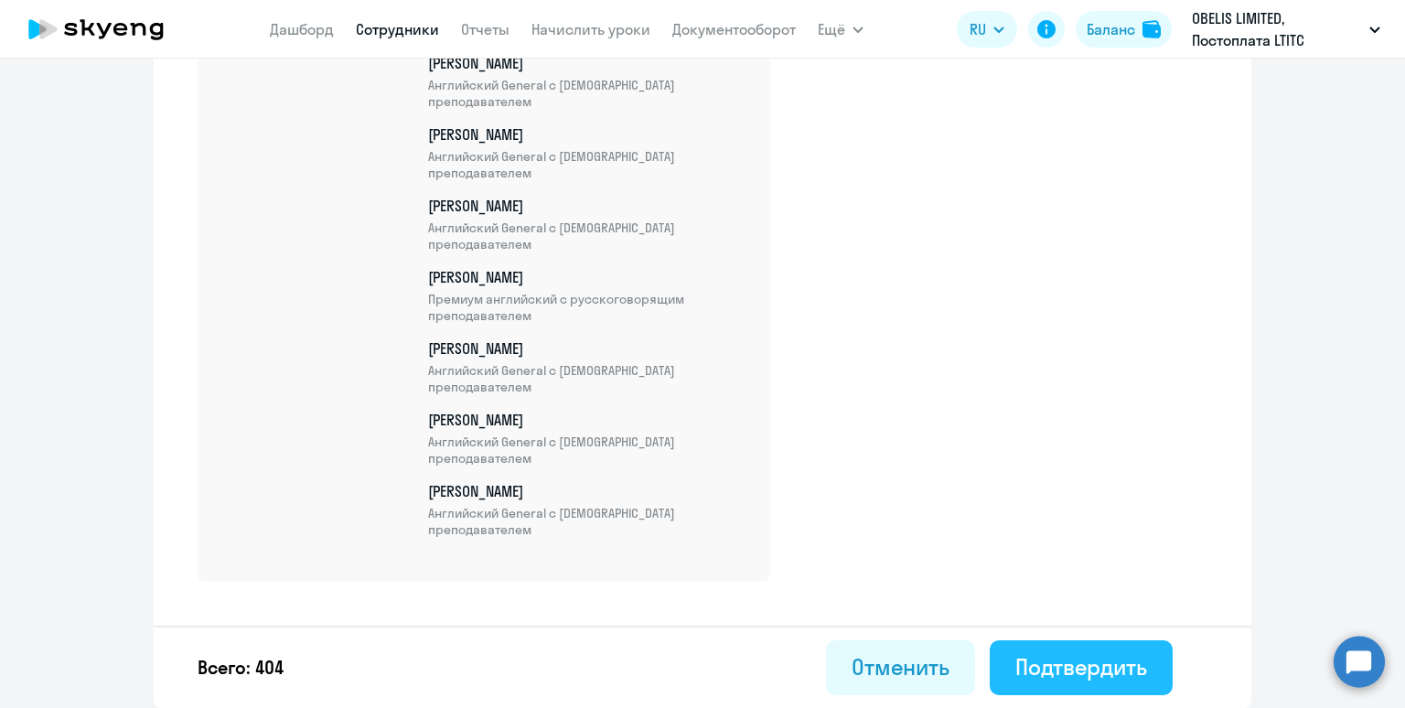
click at [1071, 672] on div "Подтвердить" at bounding box center [1081, 666] width 132 height 29
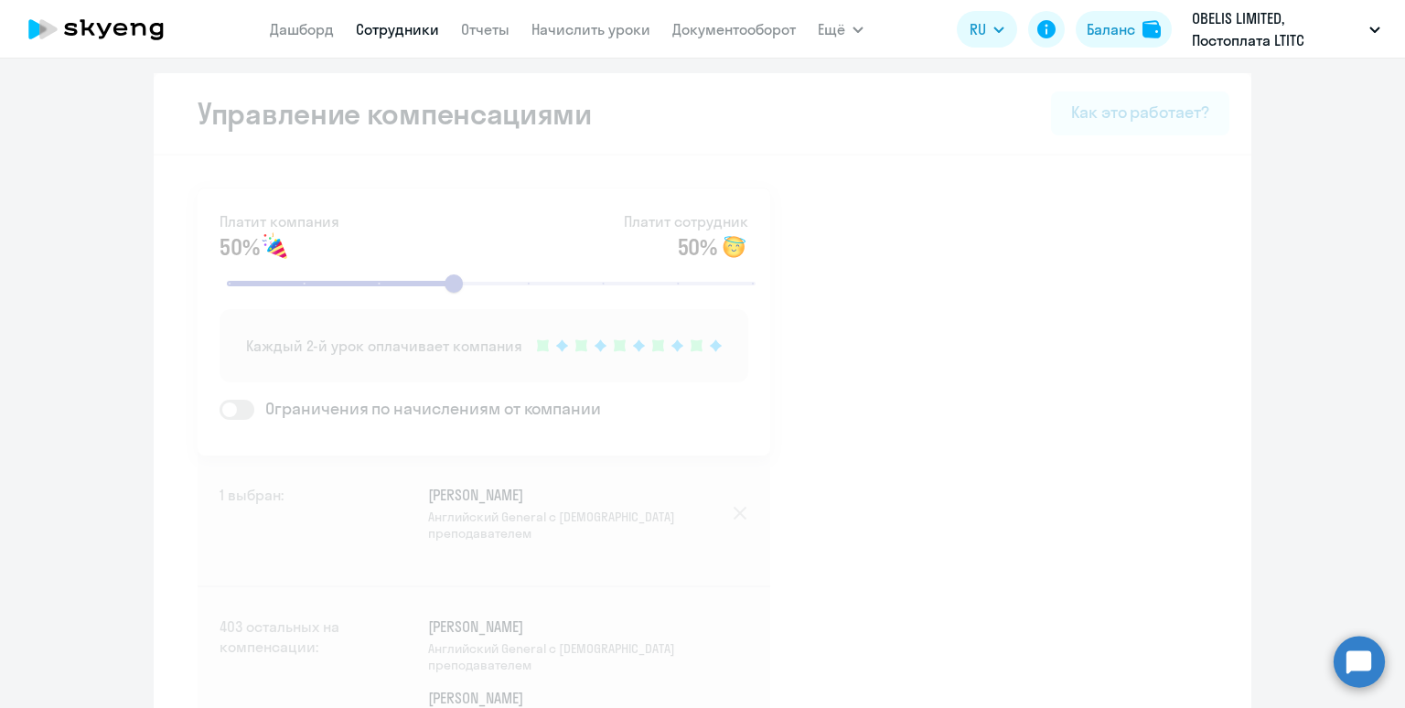
select select "30"
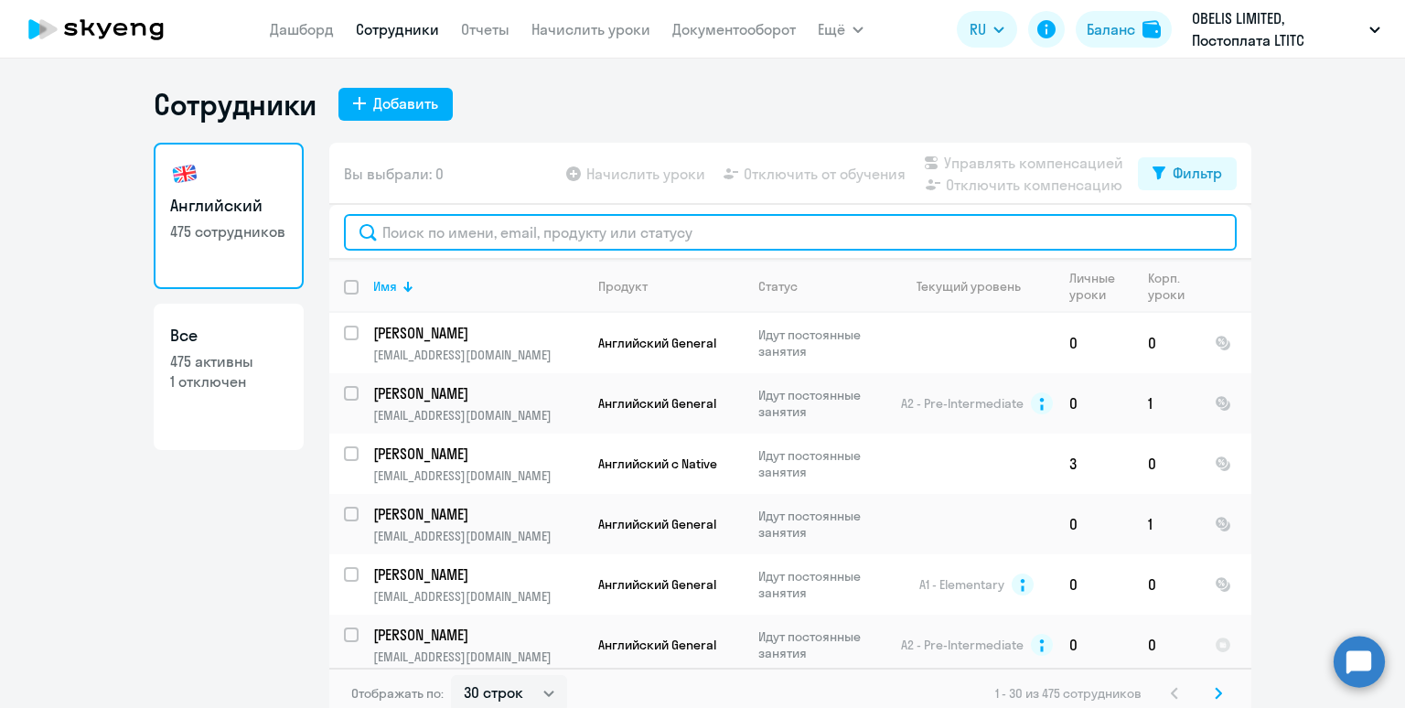
click at [513, 232] on input "text" at bounding box center [790, 232] width 893 height 37
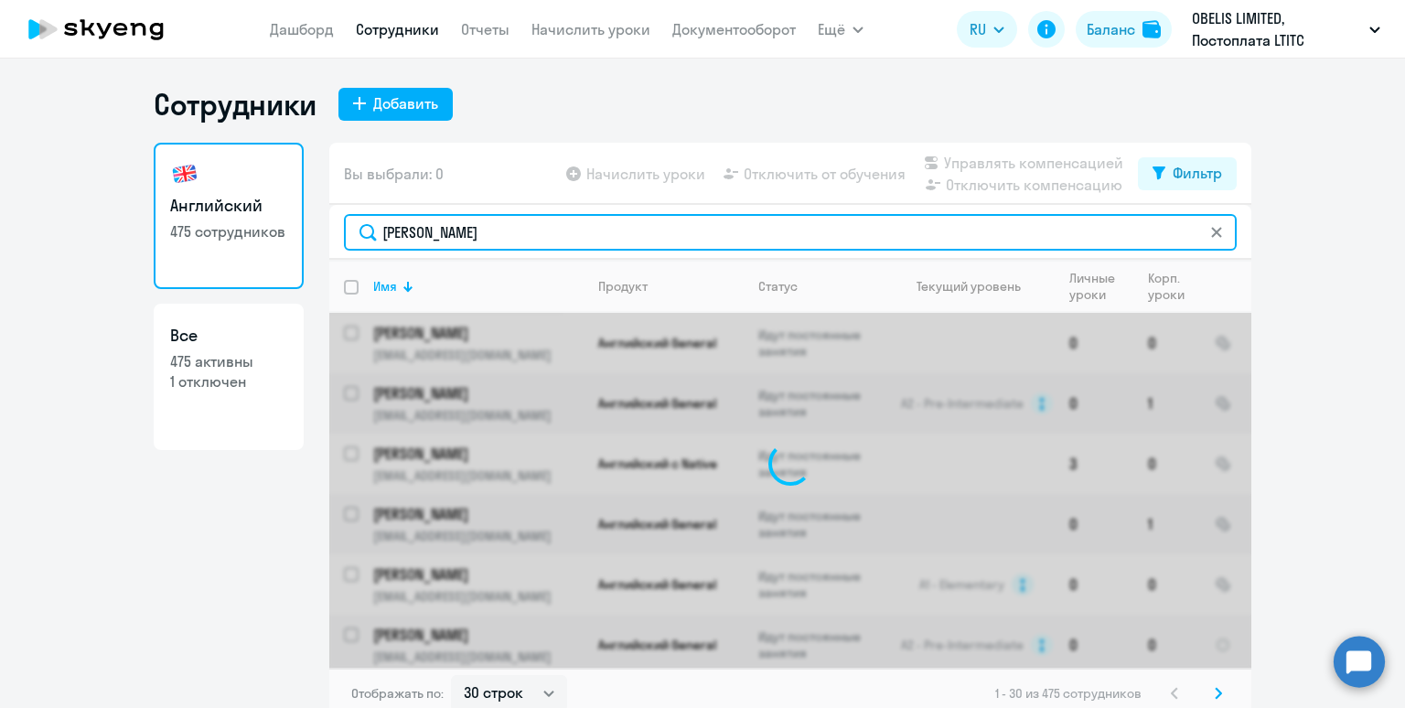
type input "галчина"
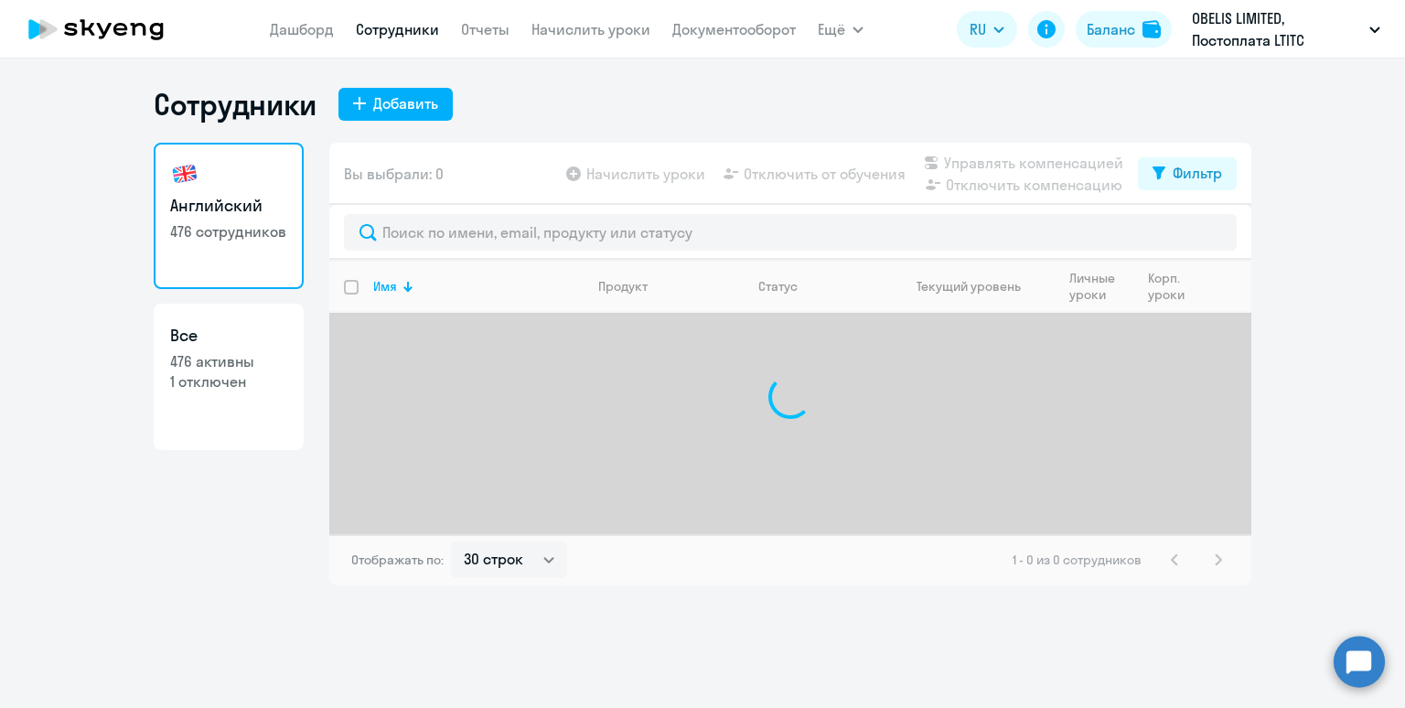
select select "30"
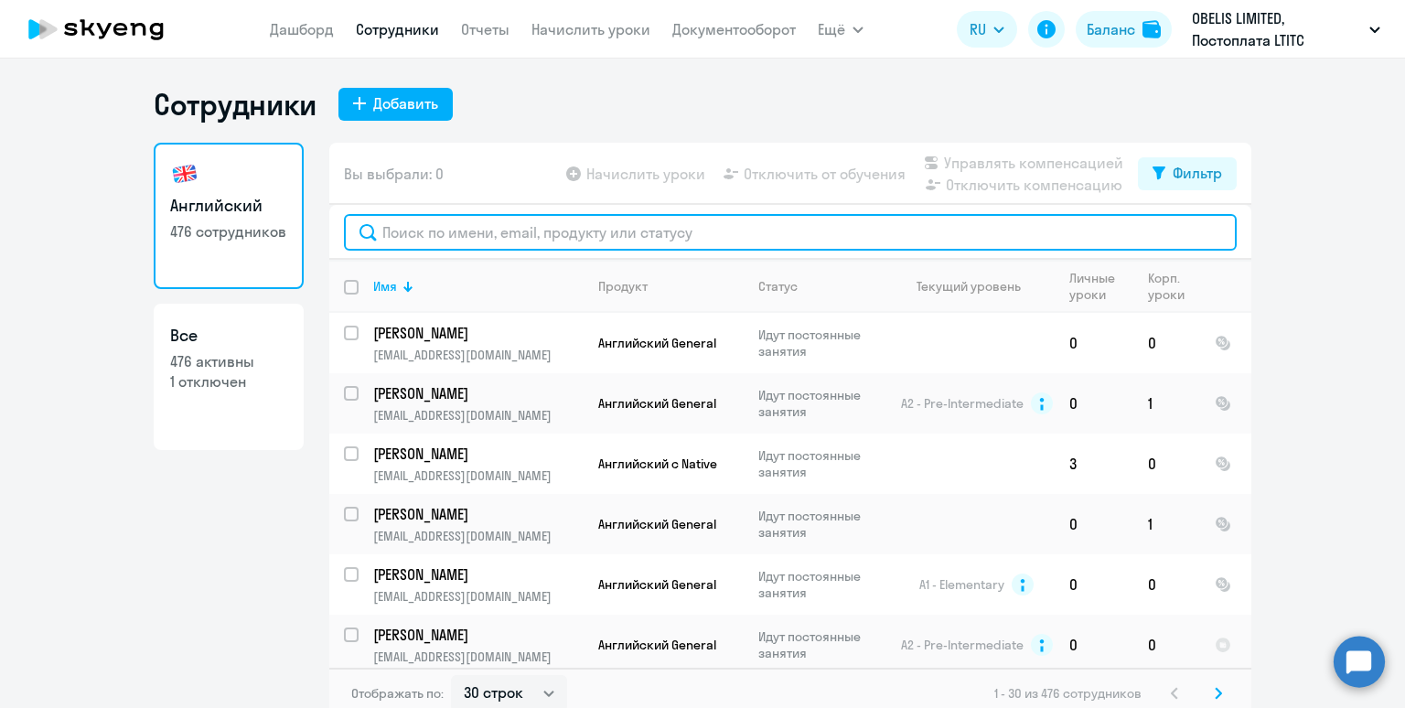
click at [520, 231] on input "text" at bounding box center [790, 232] width 893 height 37
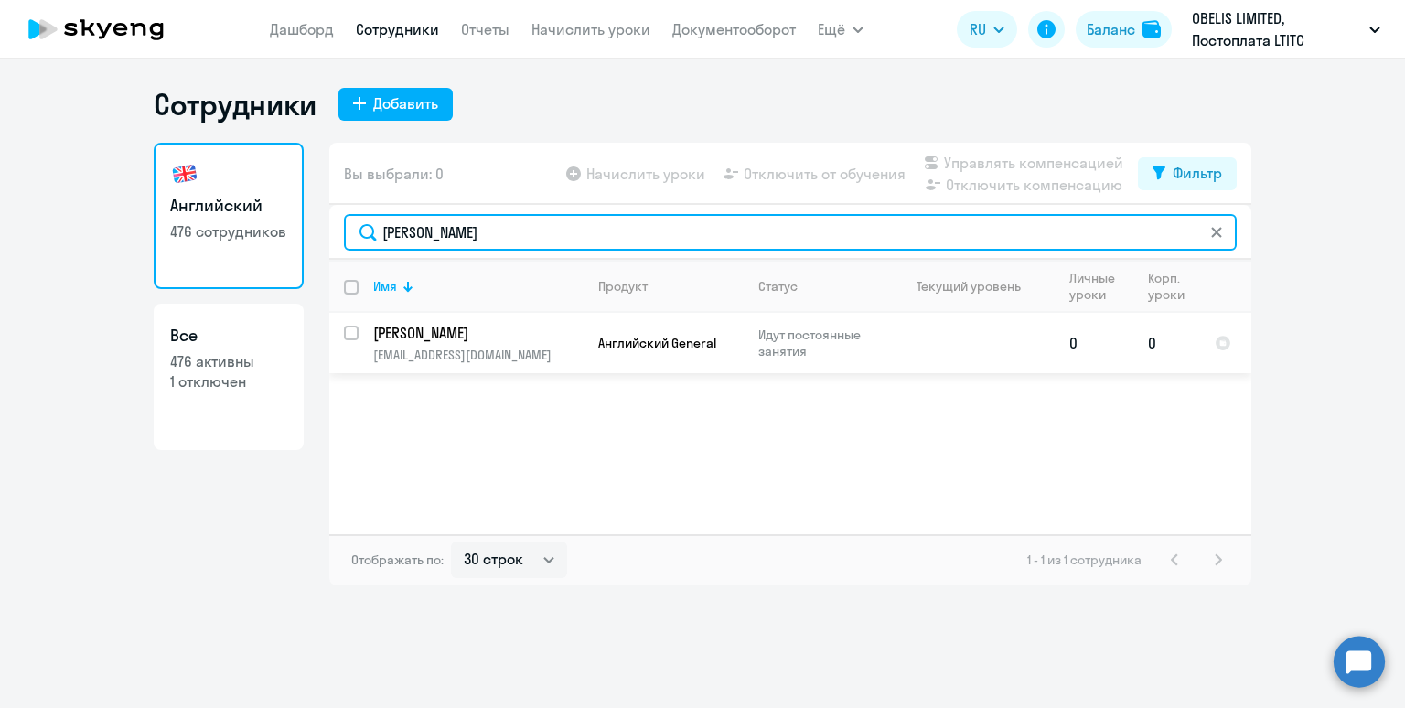
type input "галчина"
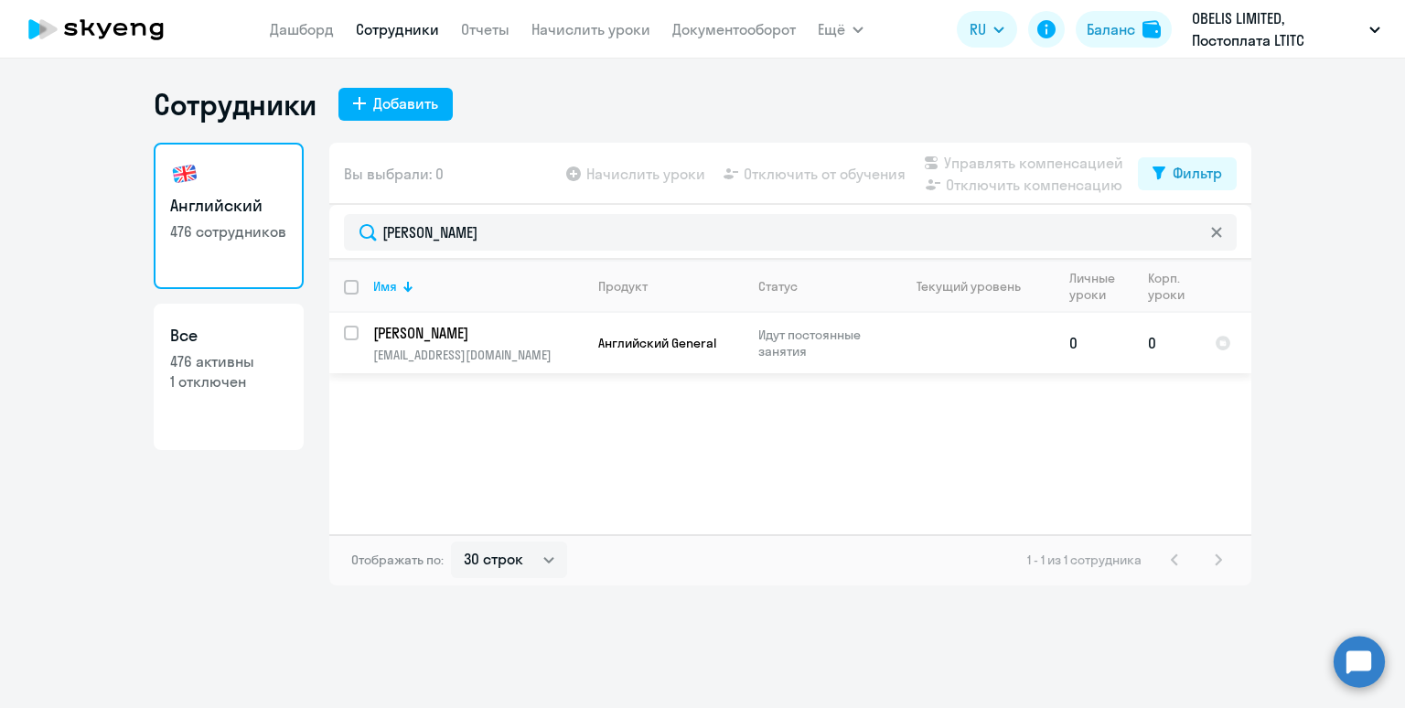
click at [350, 330] on input "select row 38495741" at bounding box center [362, 344] width 37 height 37
checkbox input "true"
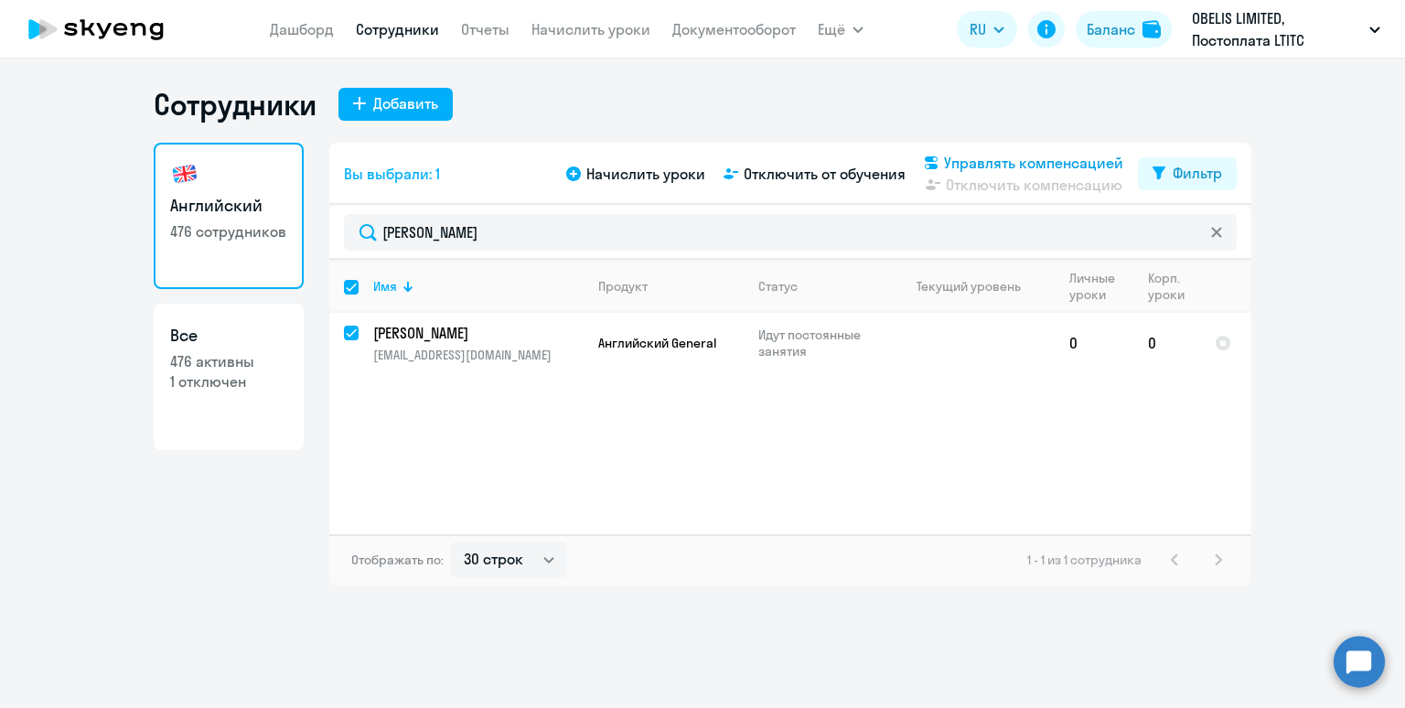
click at [991, 162] on span "Управлять компенсацией" at bounding box center [1033, 163] width 179 height 22
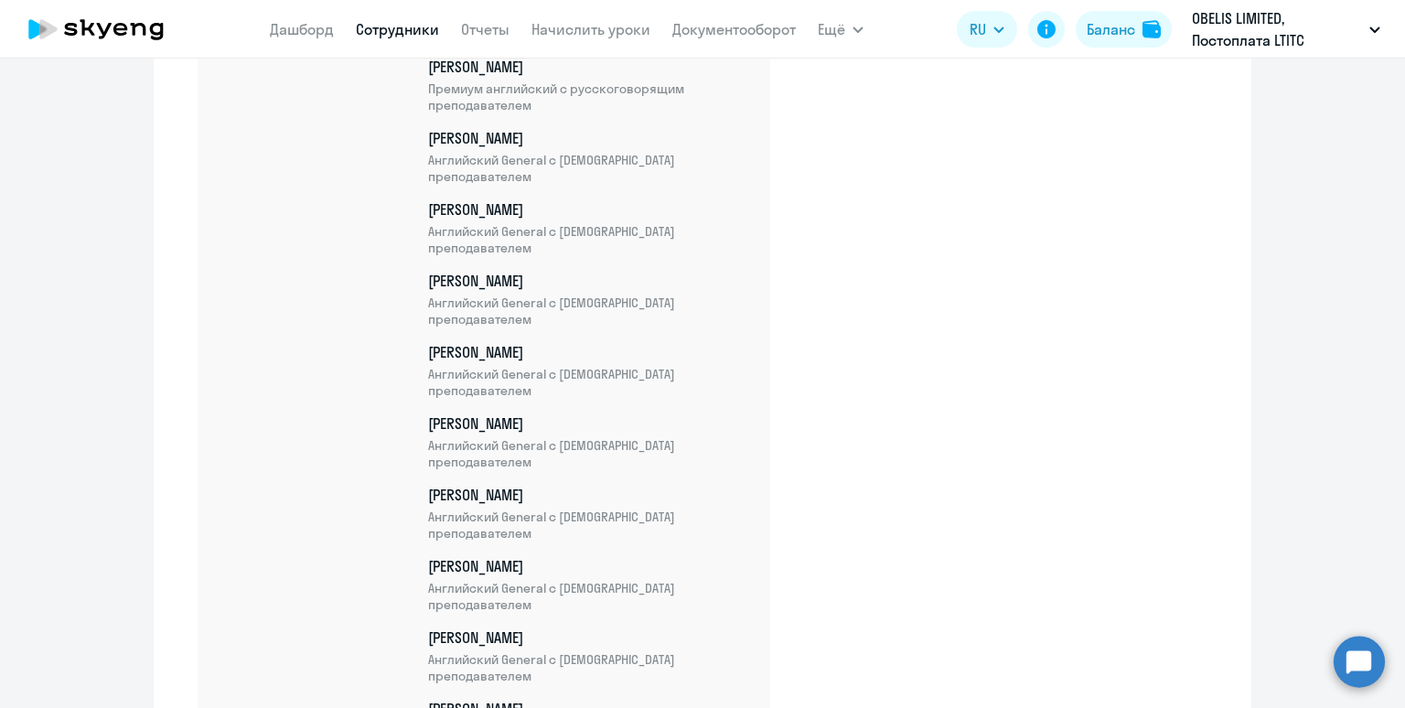
scroll to position [28890, 0]
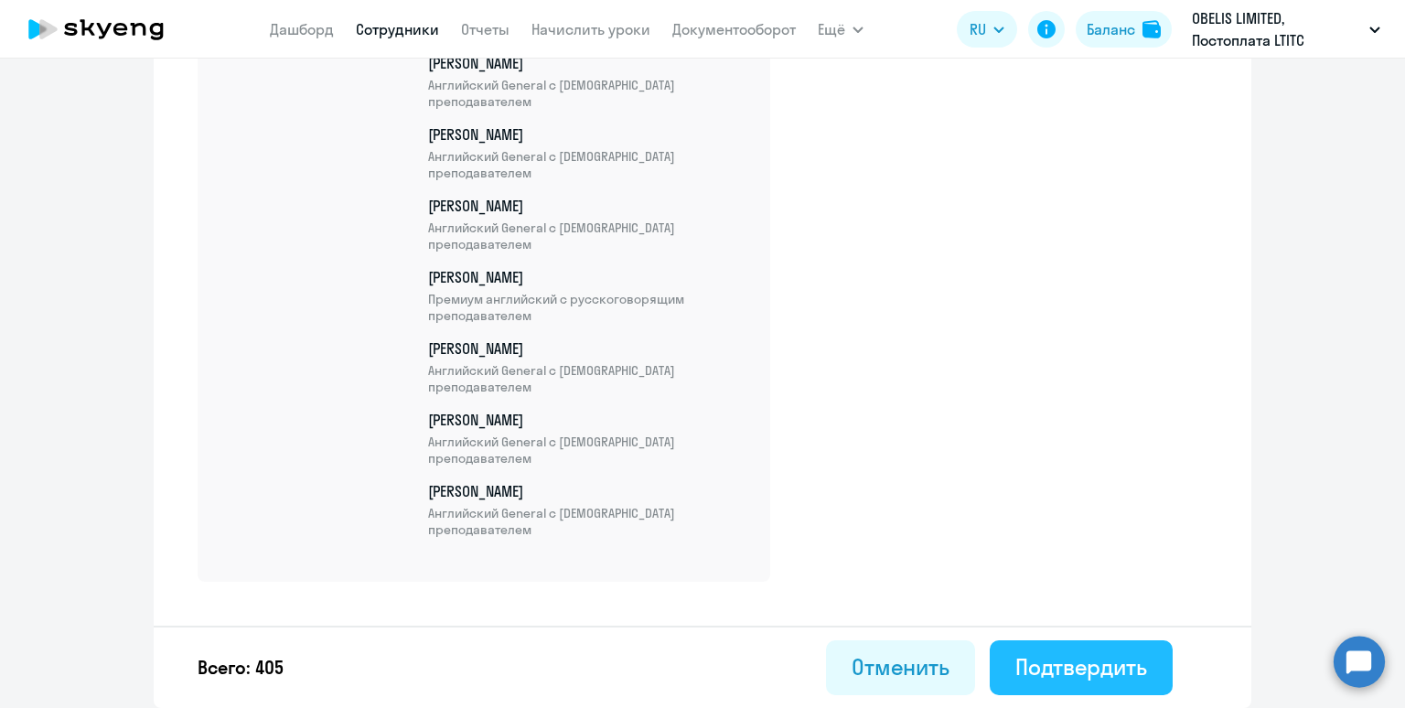
click at [1096, 666] on div "Подтвердить" at bounding box center [1081, 666] width 132 height 29
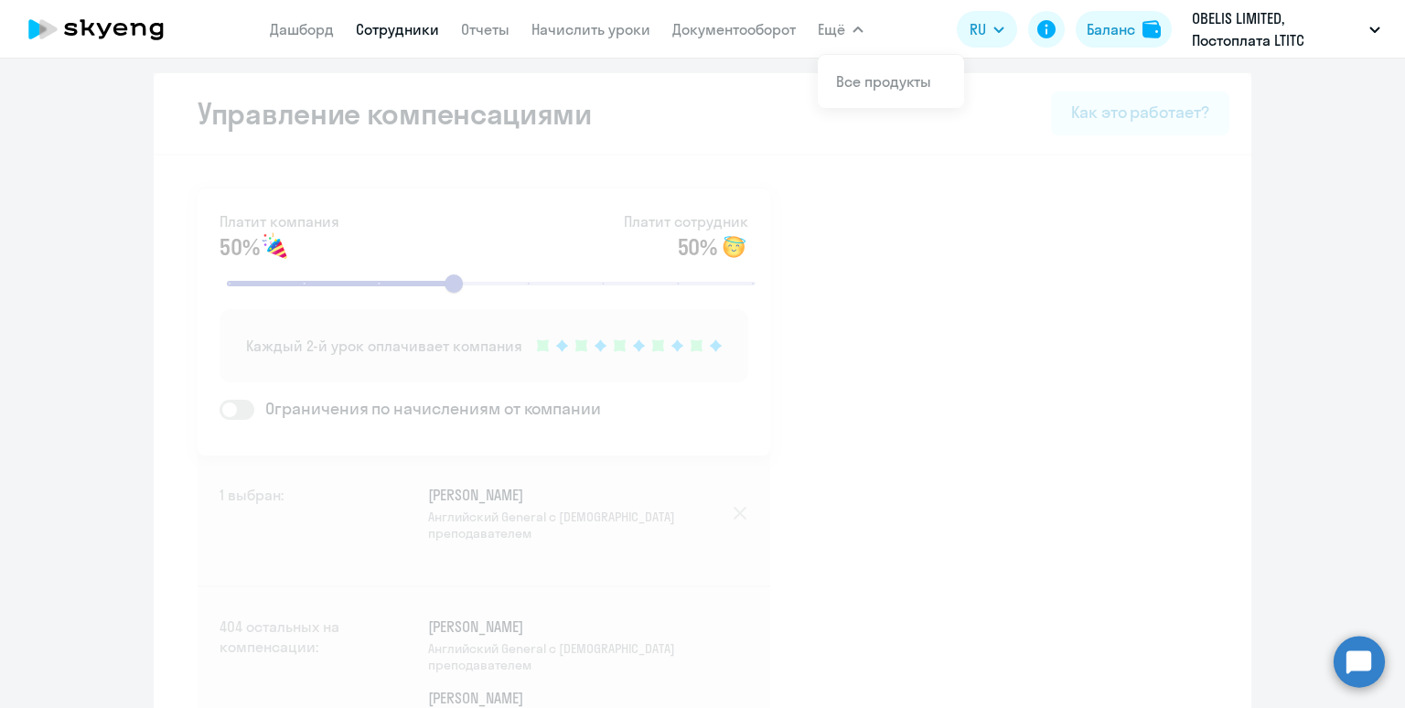
select select "30"
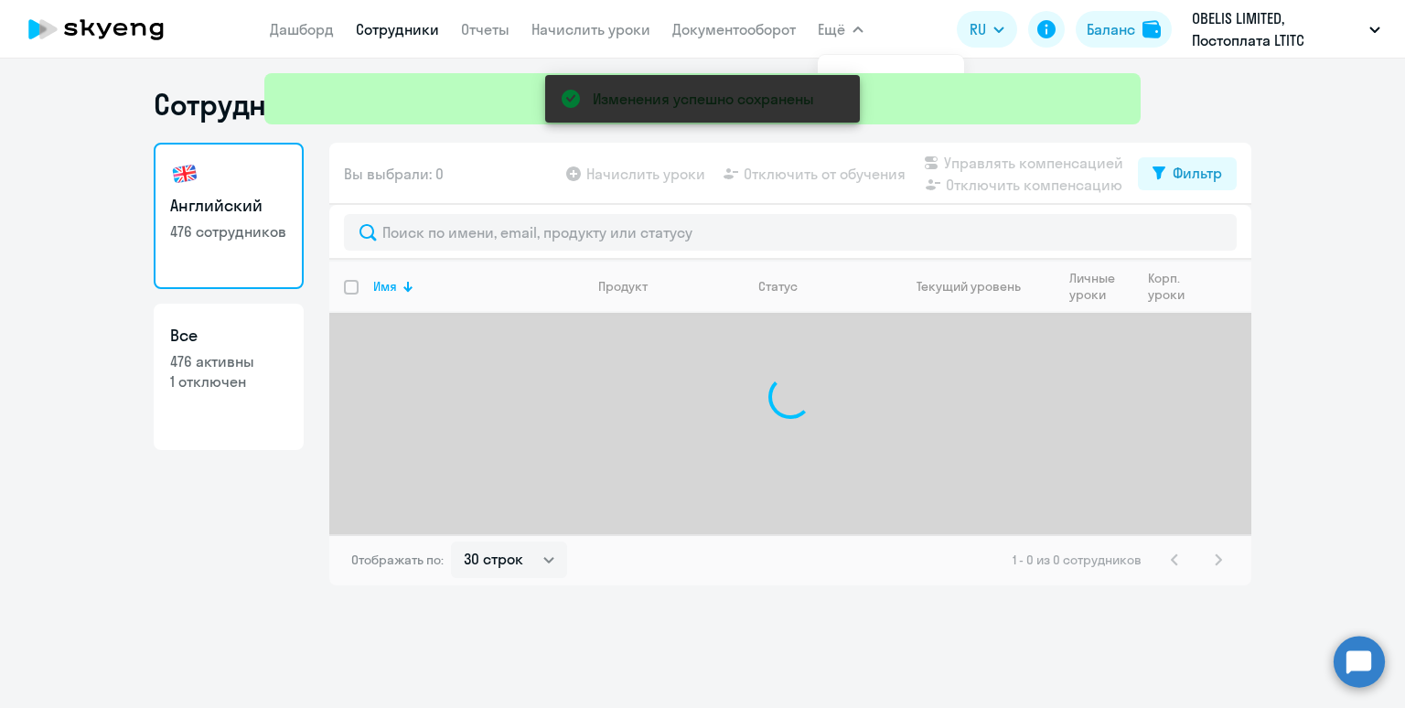
click at [601, 37] on div "Изменения успешно сохранены" at bounding box center [702, 66] width 891 height 132
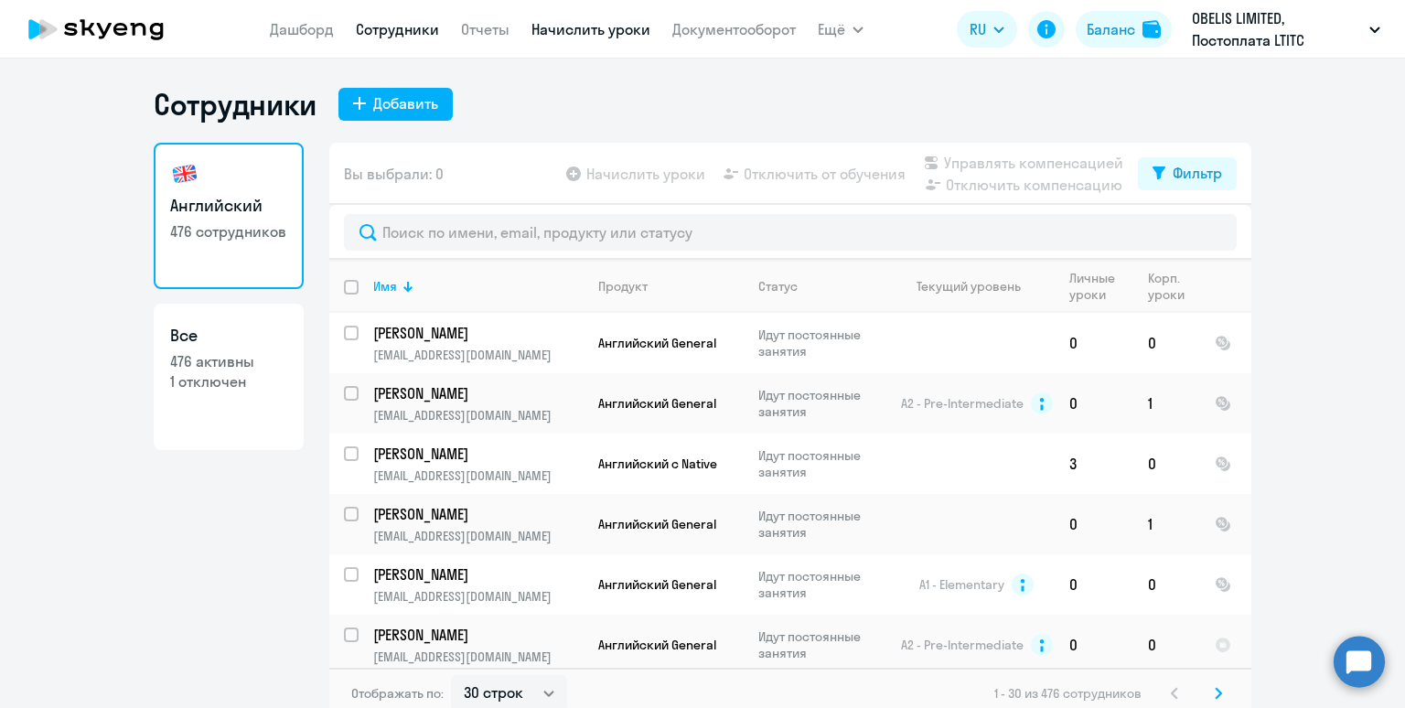
click at [569, 36] on link "Начислить уроки" at bounding box center [590, 29] width 119 height 18
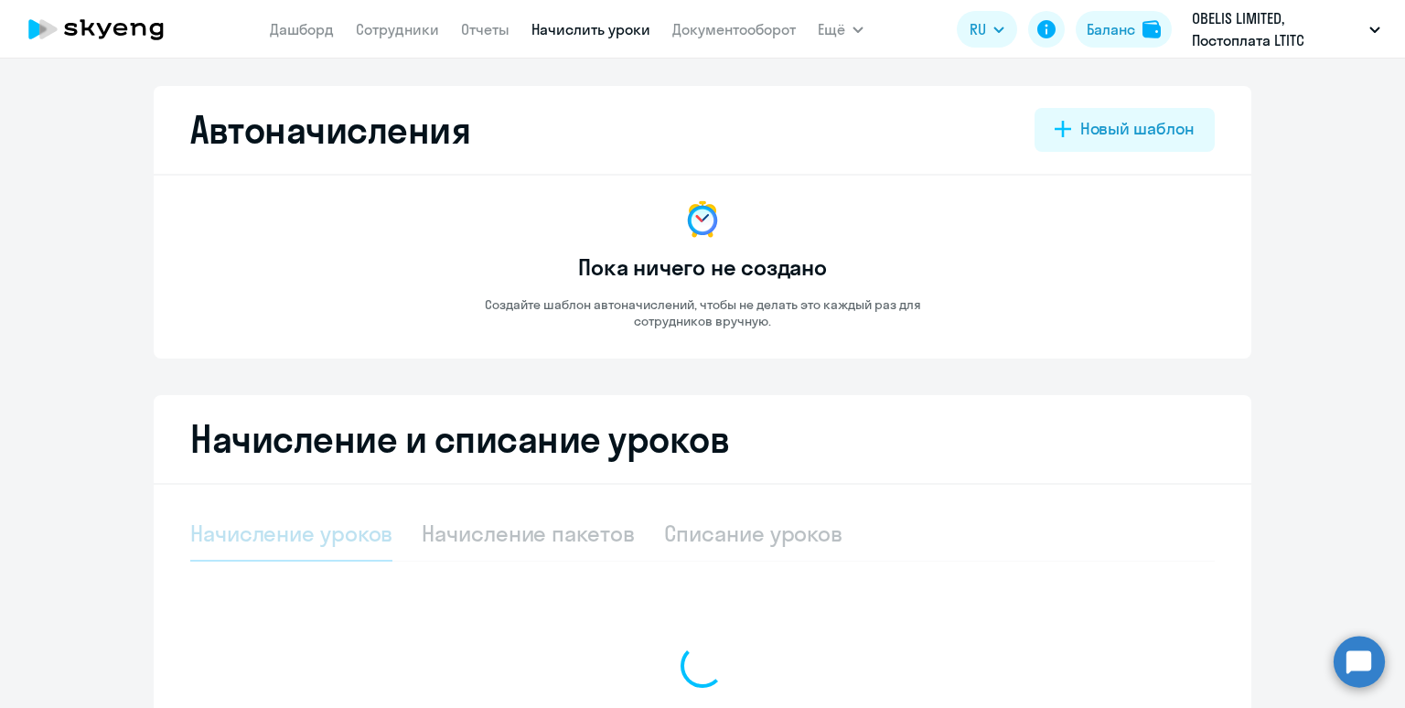
select select "10"
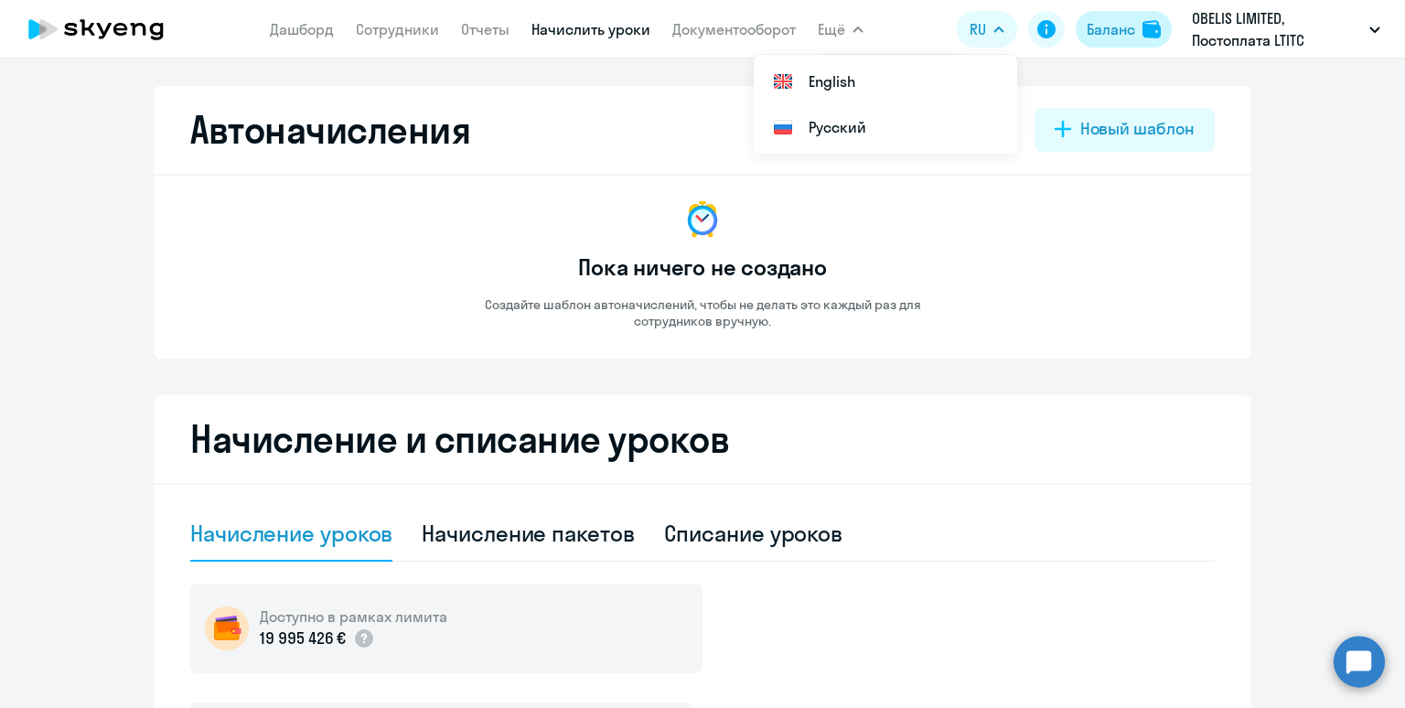
click at [1108, 28] on div "Баланс" at bounding box center [1111, 29] width 48 height 22
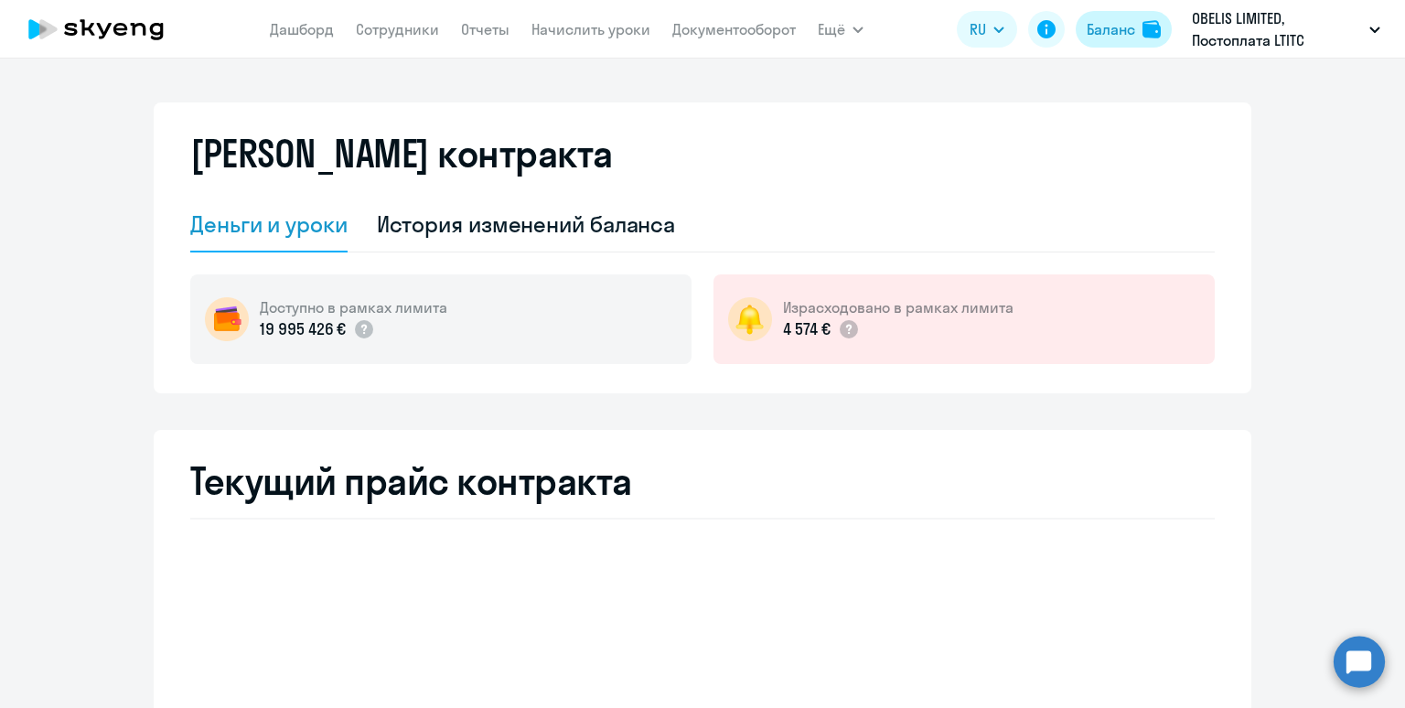
select select "english_adult_not_native_speaker"
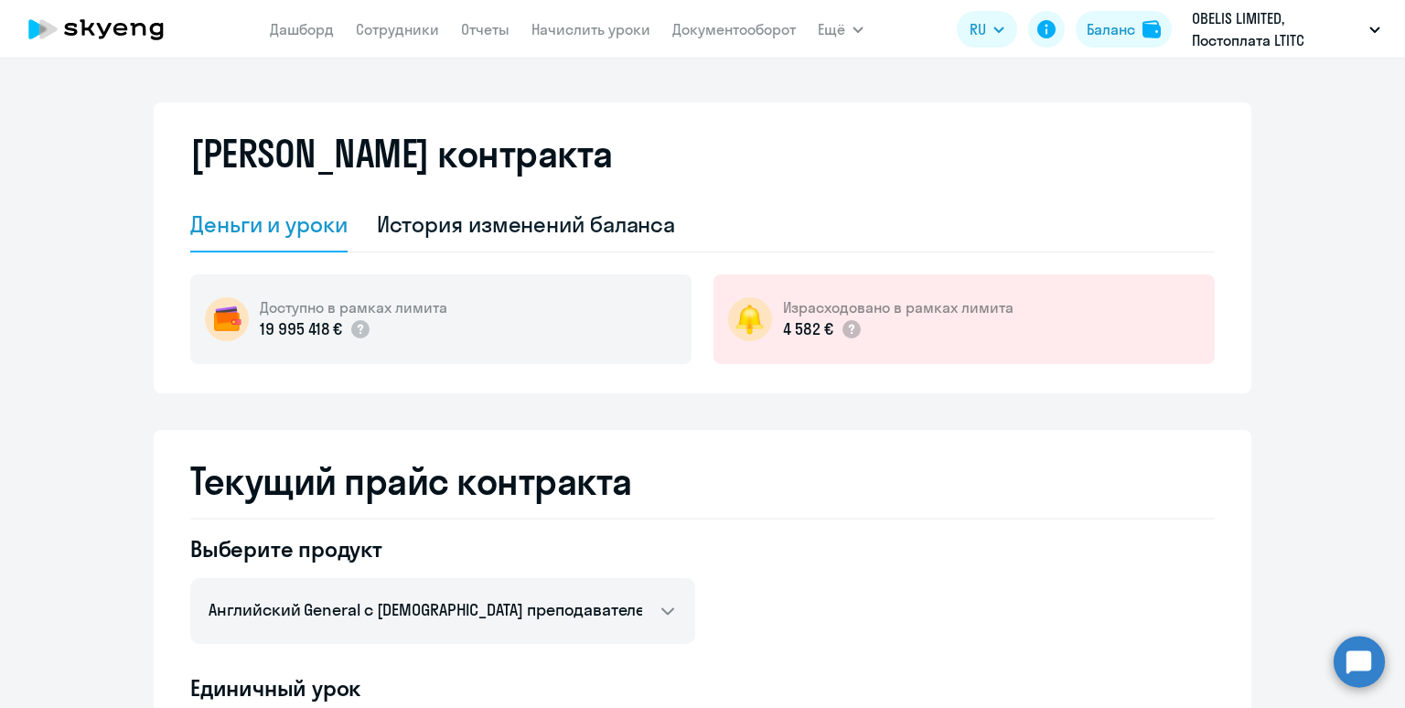
select select "english_adult_not_native_speaker"
click at [369, 31] on link "Сотрудники" at bounding box center [397, 29] width 83 height 18
select select "30"
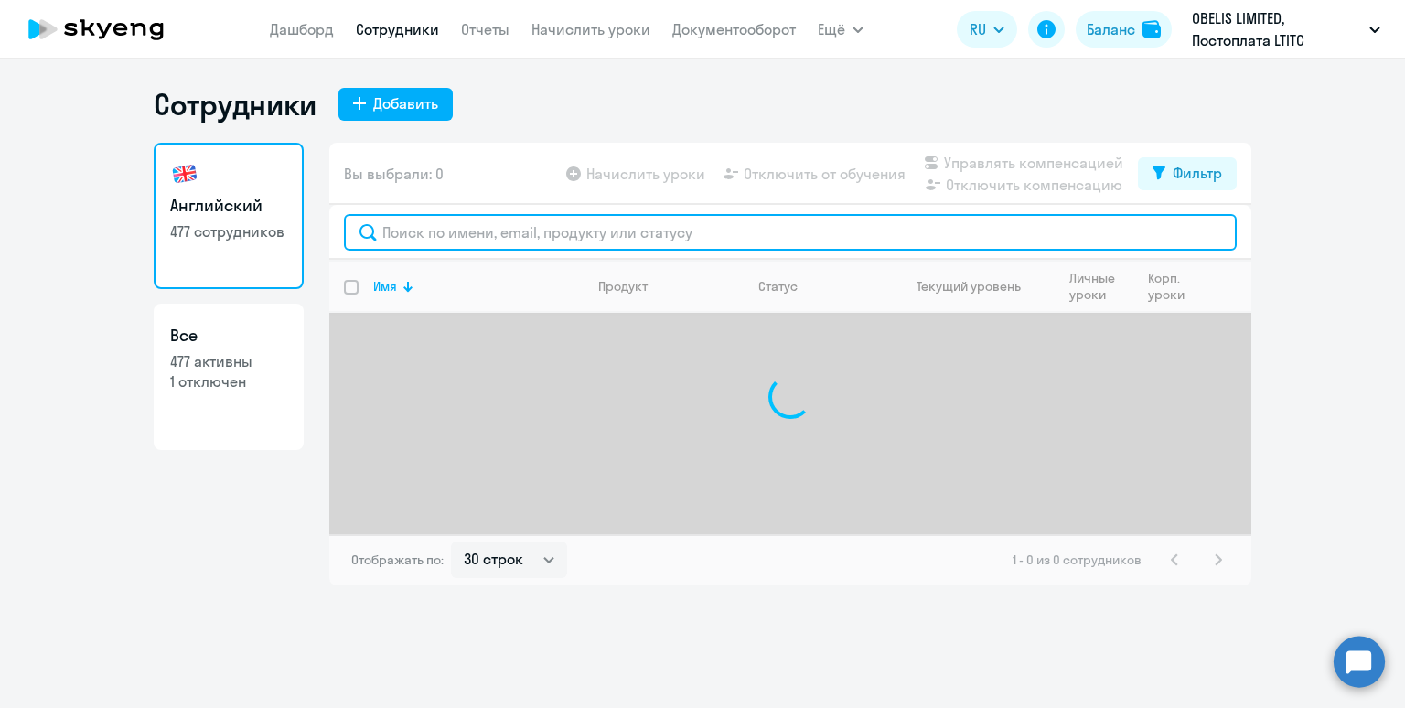
click at [555, 237] on input "text" at bounding box center [790, 232] width 893 height 37
paste input "[PERSON_NAME]"
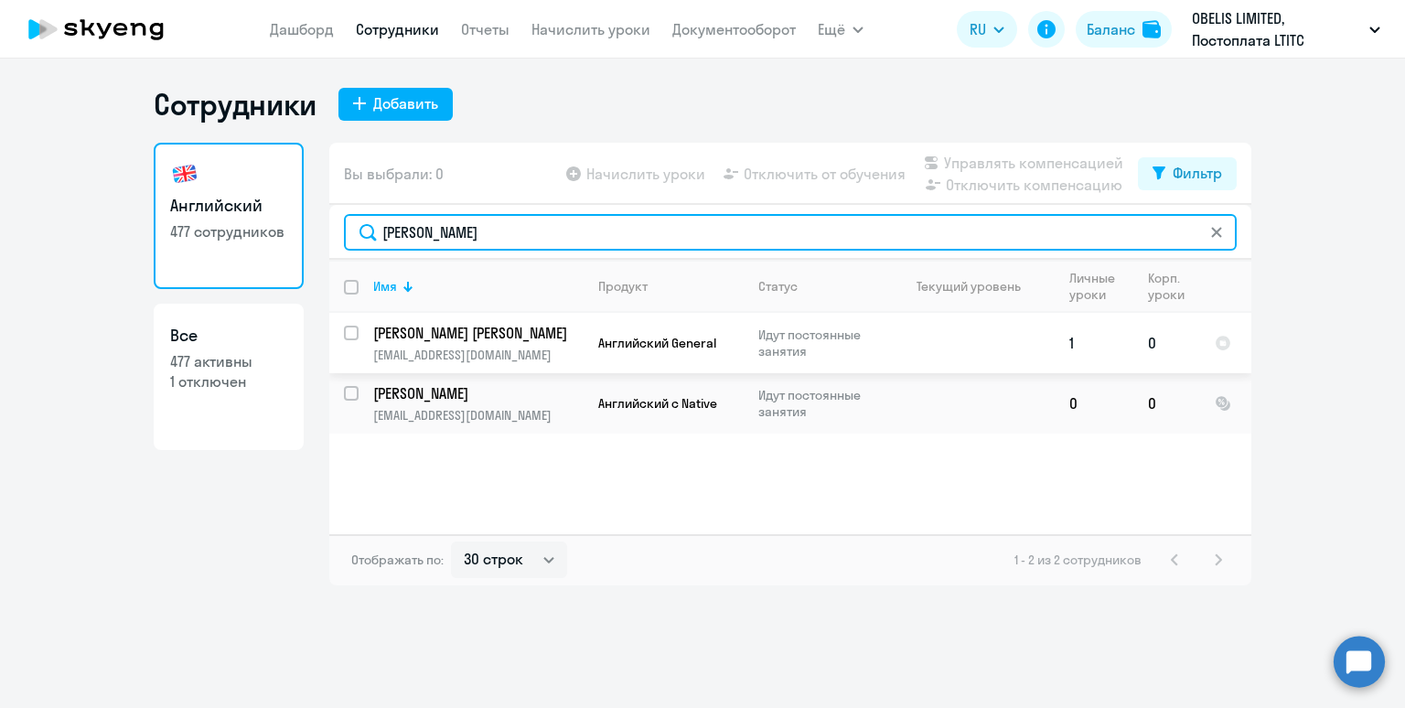
type input "[PERSON_NAME]"
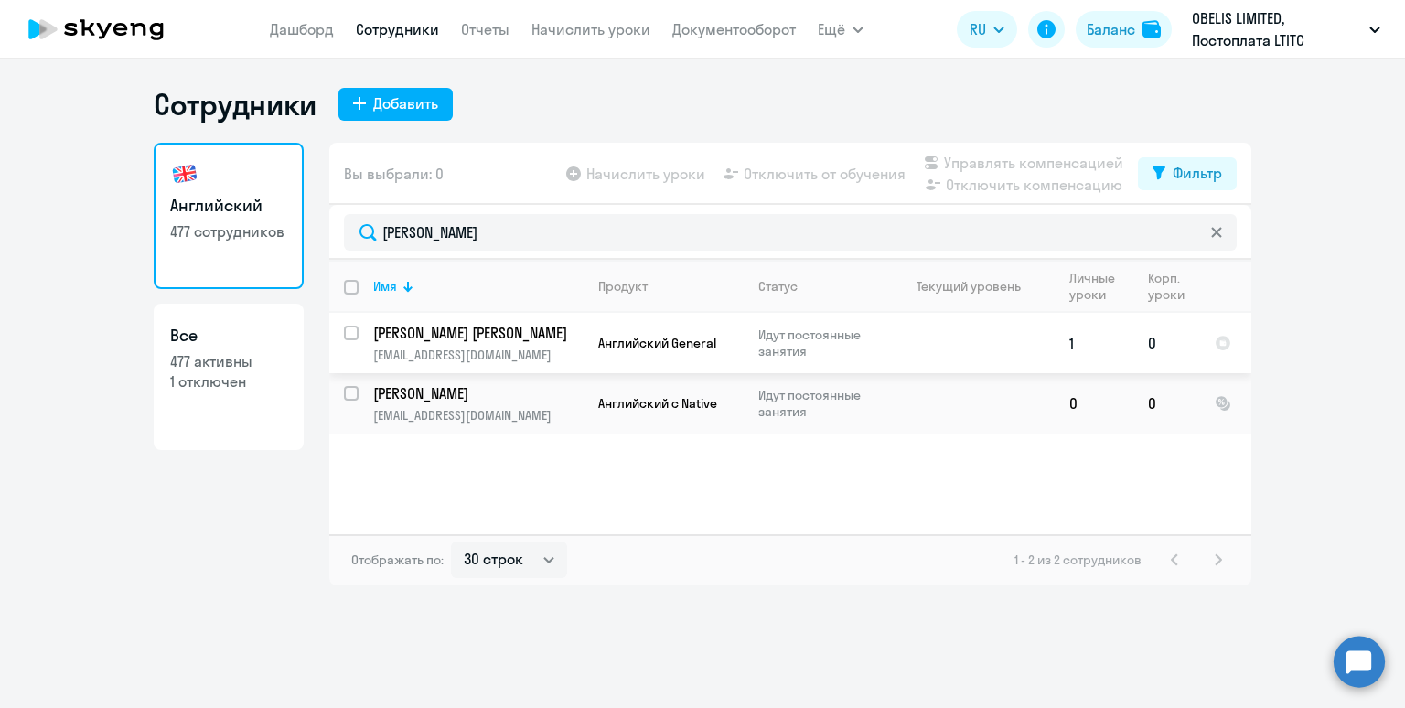
click at [351, 332] on input "select row 38495520" at bounding box center [362, 344] width 37 height 37
checkbox input "true"
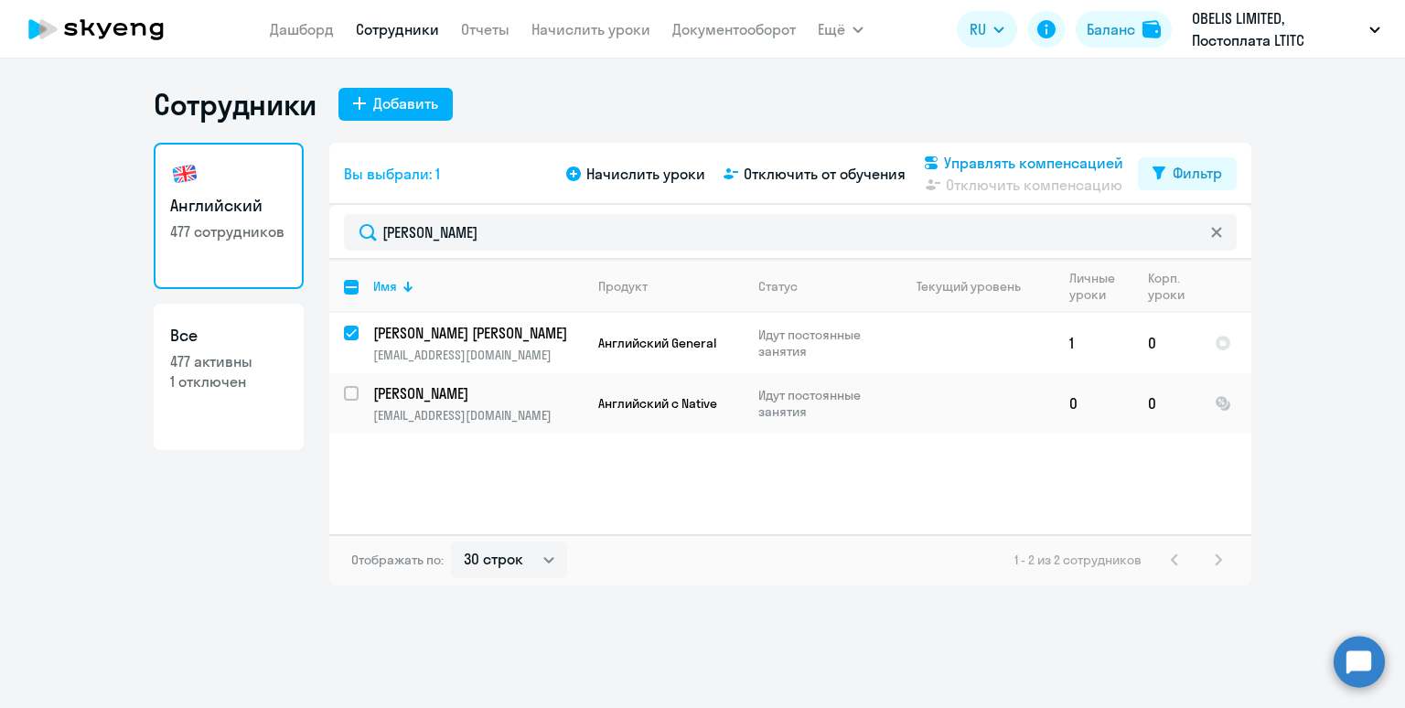
click at [1013, 165] on span "Управлять компенсацией" at bounding box center [1033, 163] width 179 height 22
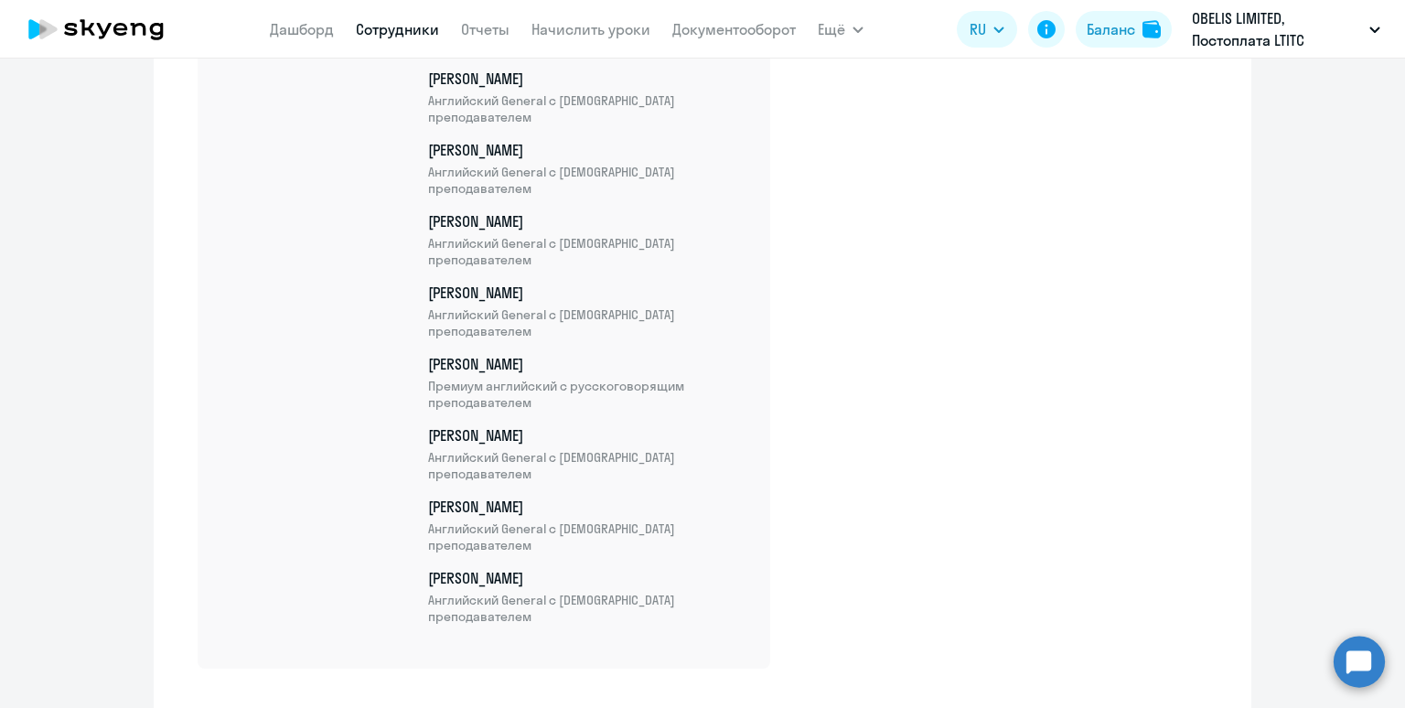
scroll to position [28961, 0]
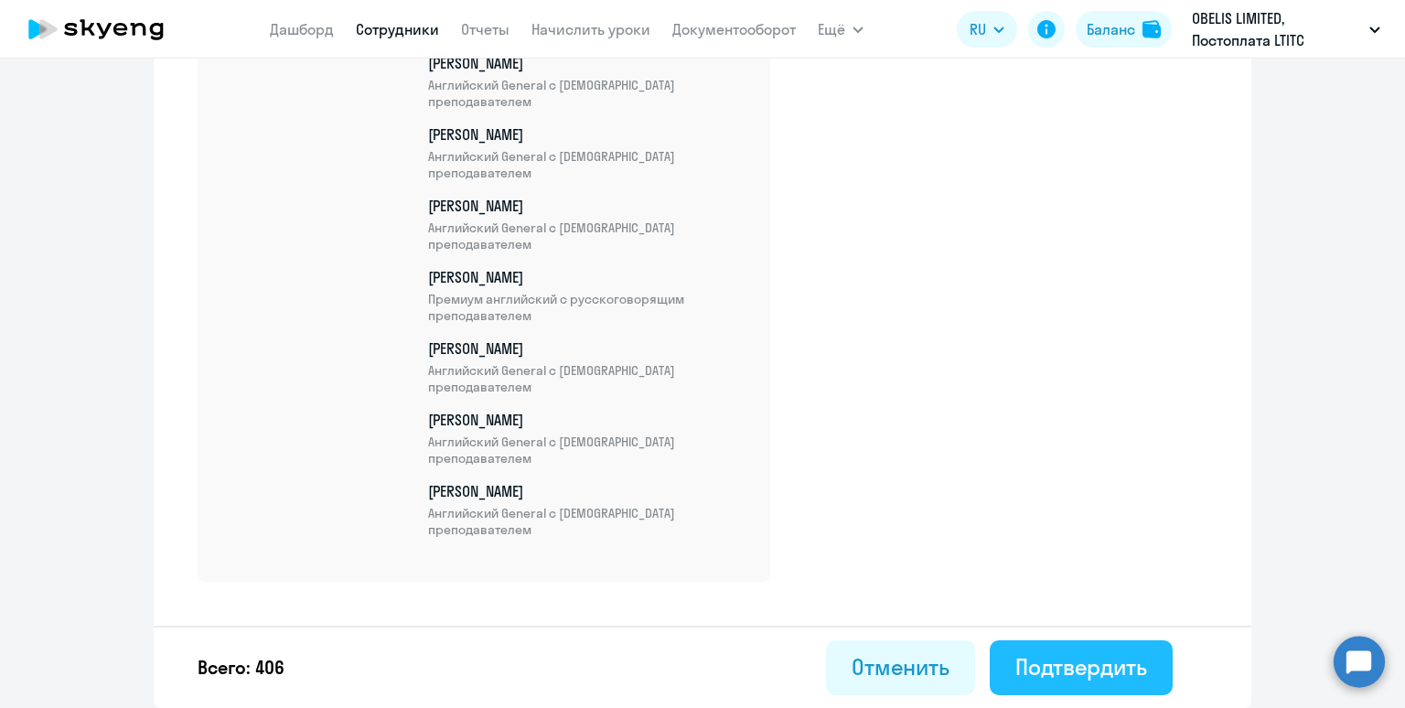
click at [1048, 668] on div "Подтвердить" at bounding box center [1081, 666] width 132 height 29
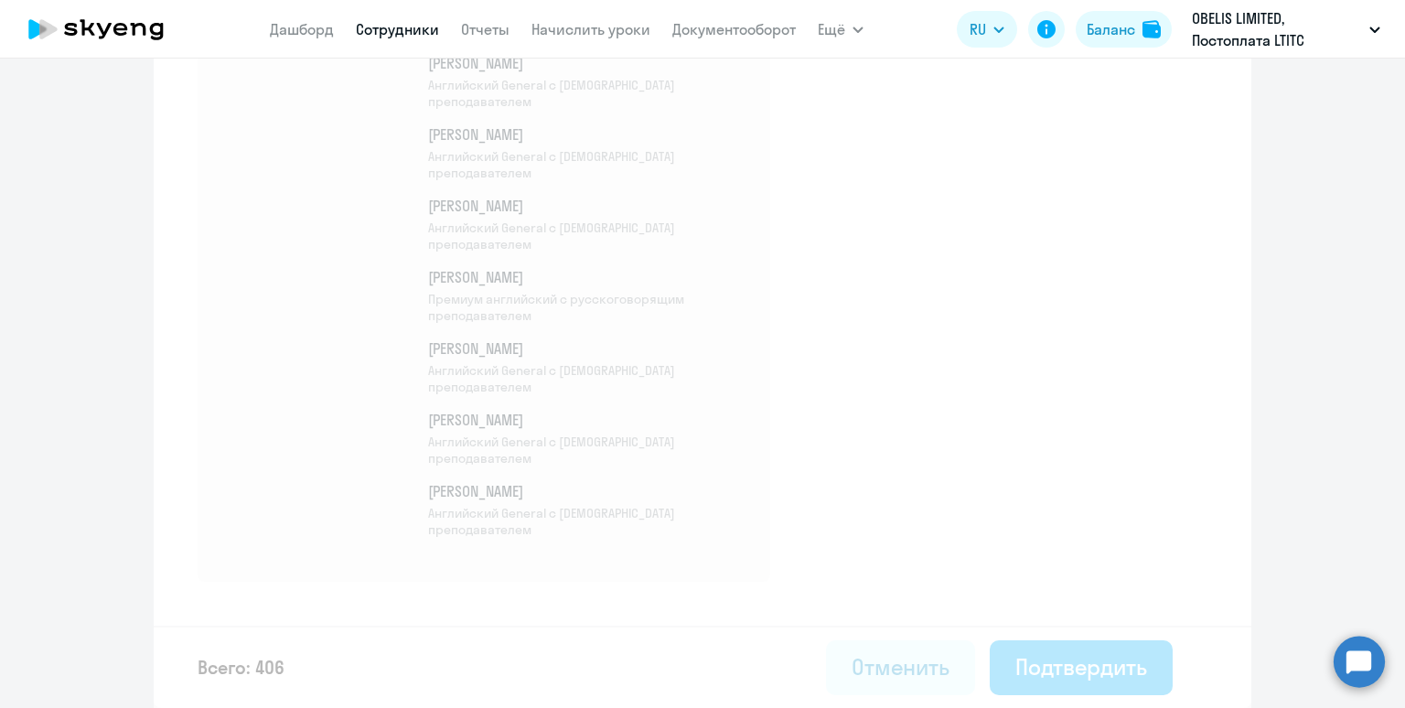
select select "30"
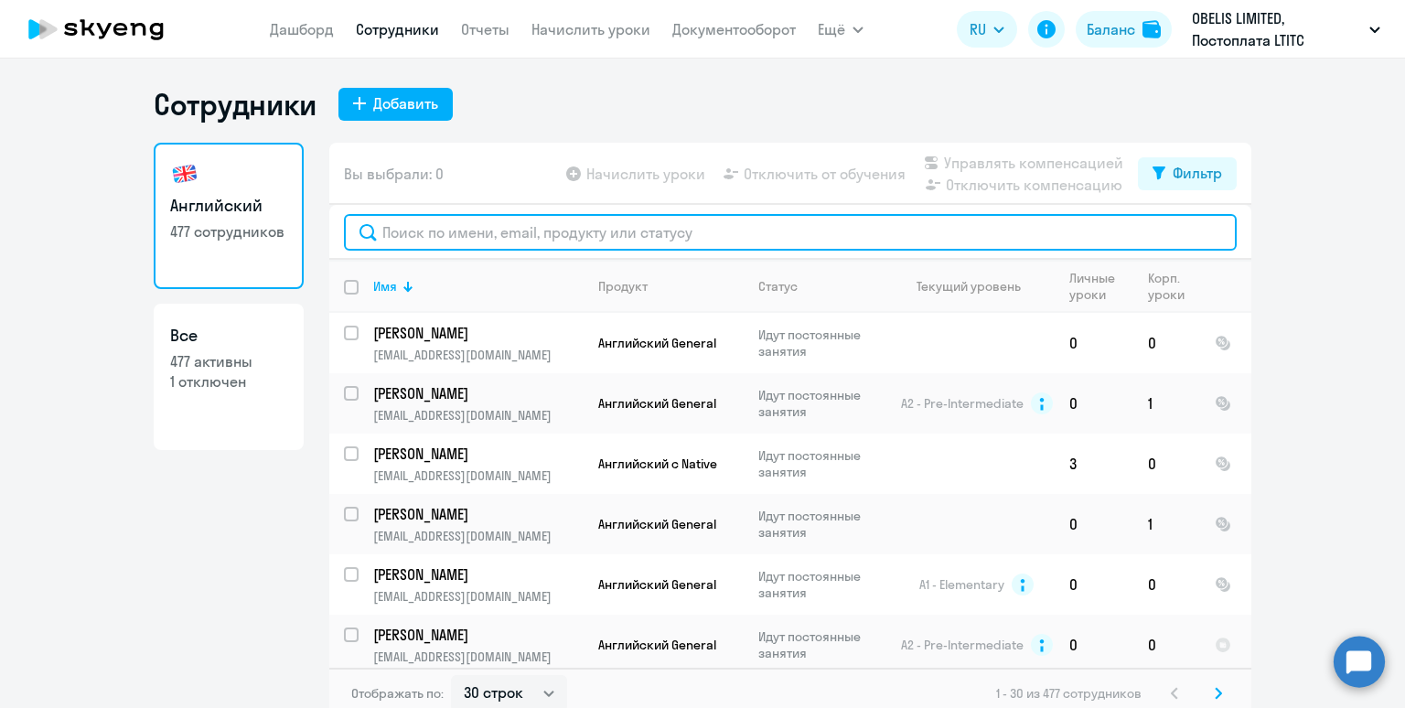
click at [401, 230] on input "text" at bounding box center [790, 232] width 893 height 37
paste input "[PERSON_NAME]"
type input "Рощупкин"
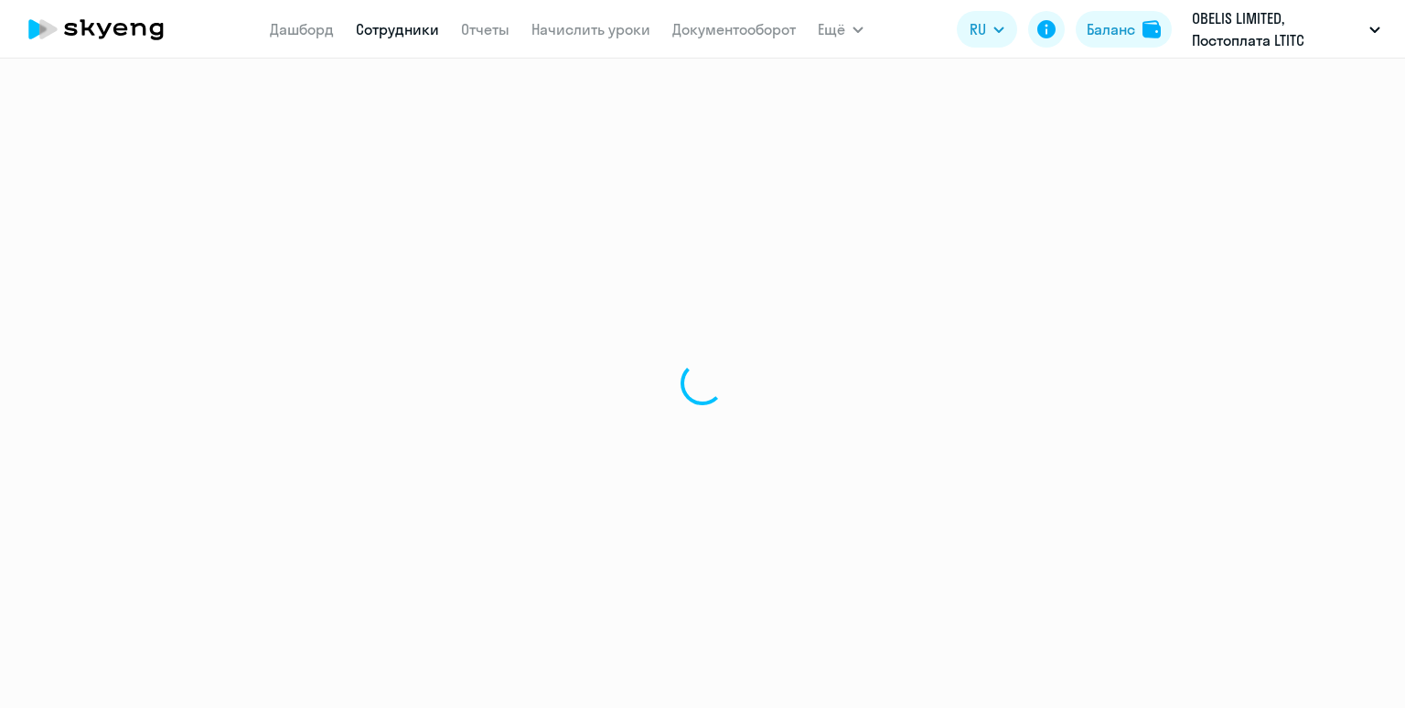
select select "30"
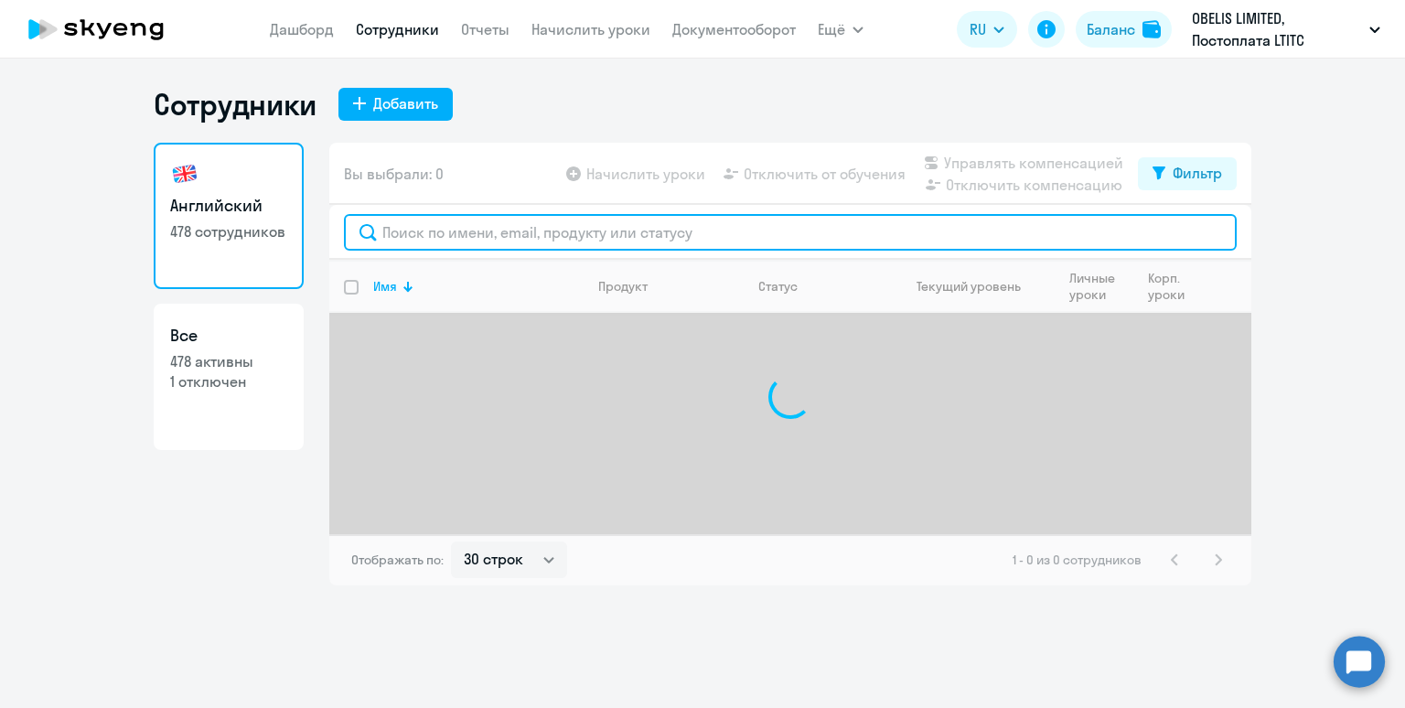
click at [485, 231] on input "text" at bounding box center [790, 232] width 893 height 37
paste input "Рощупкин"
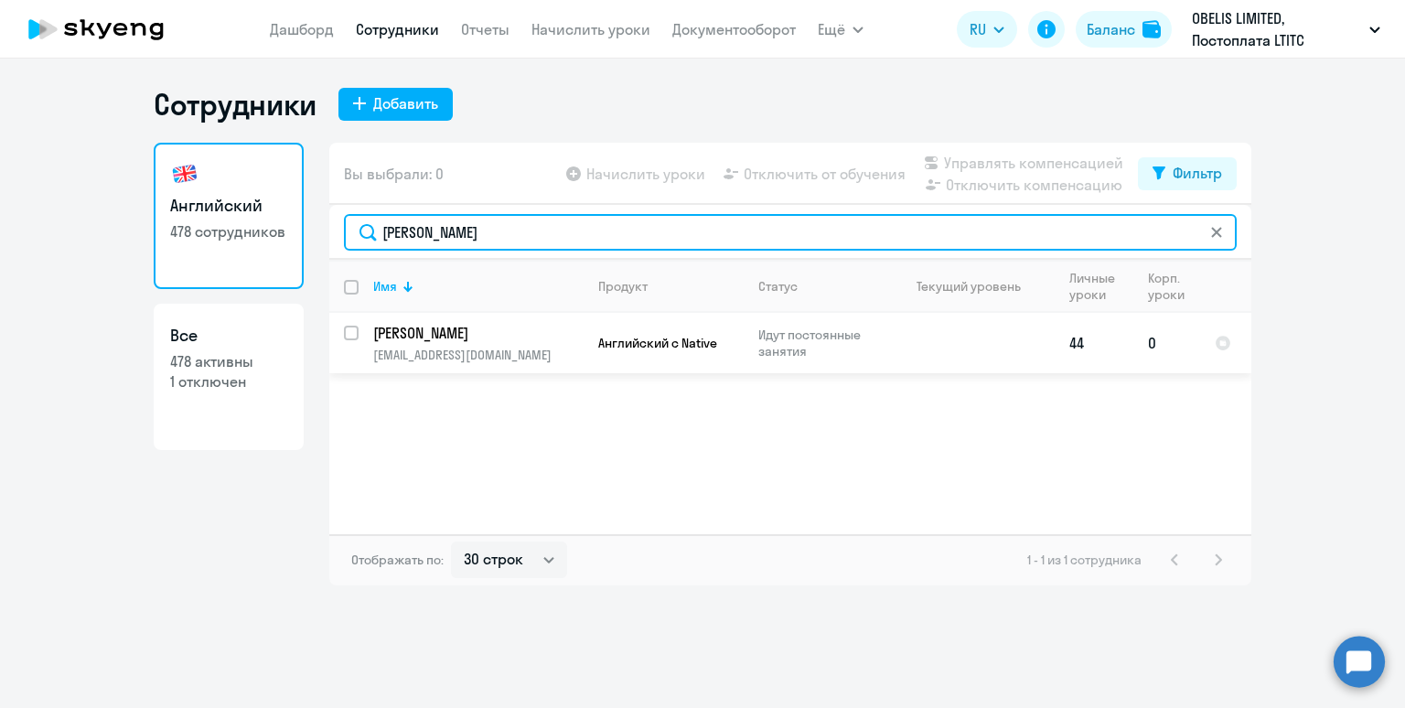
type input "Рощупкин"
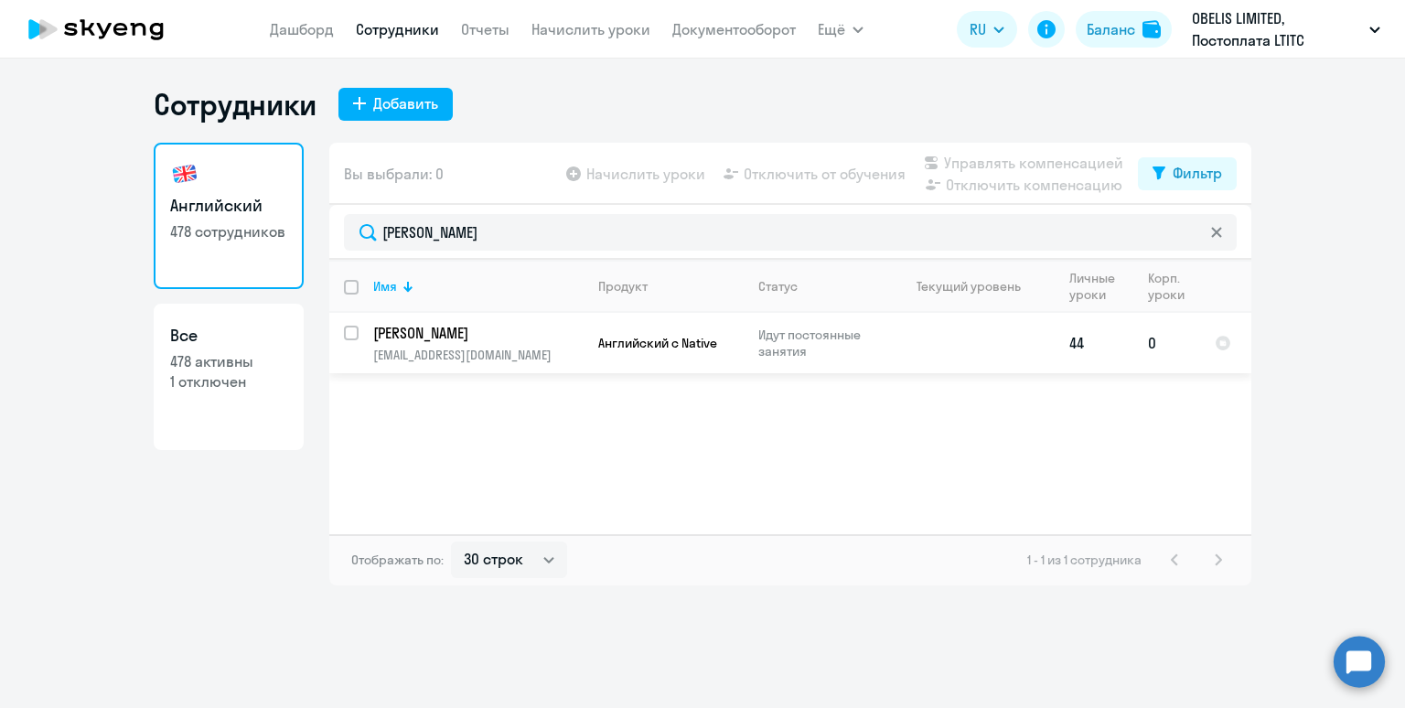
click at [346, 335] on input "select row 38452384" at bounding box center [362, 344] width 37 height 37
checkbox input "true"
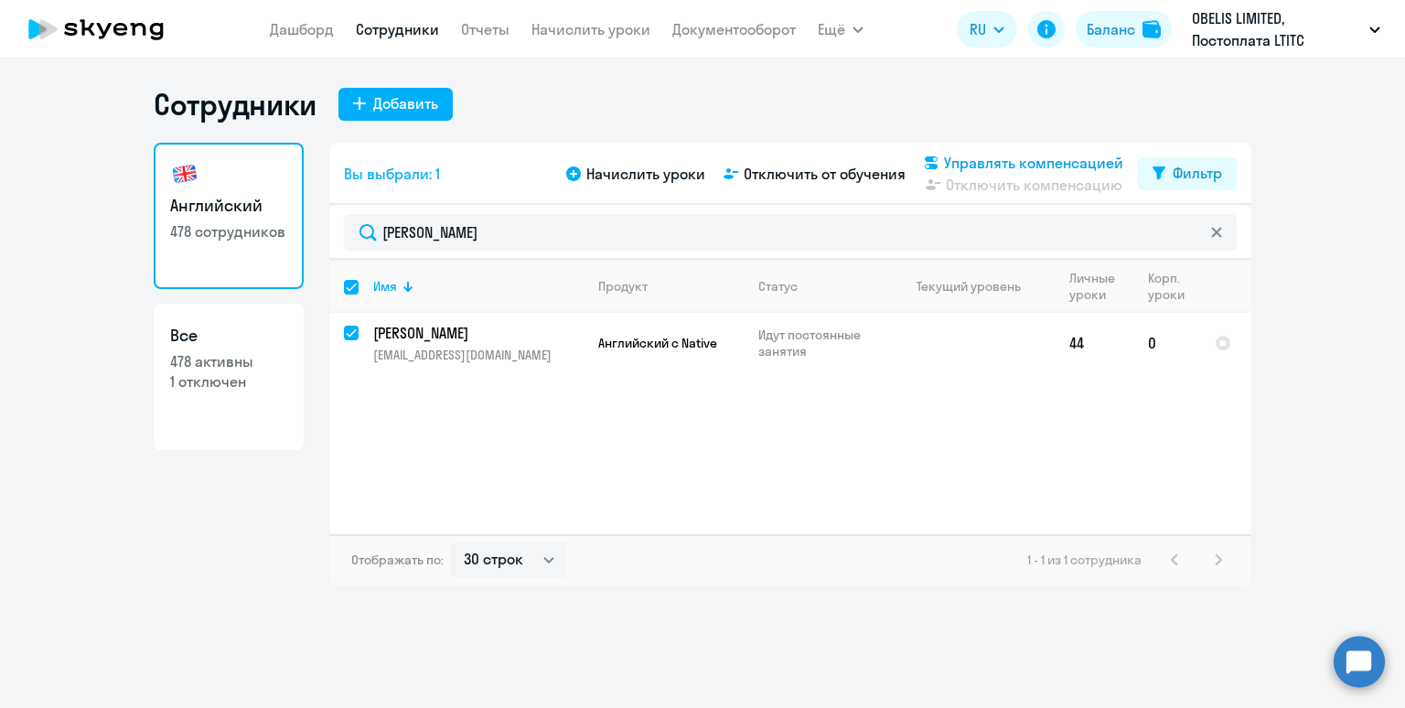
click at [1032, 158] on span "Управлять компенсацией" at bounding box center [1033, 163] width 179 height 22
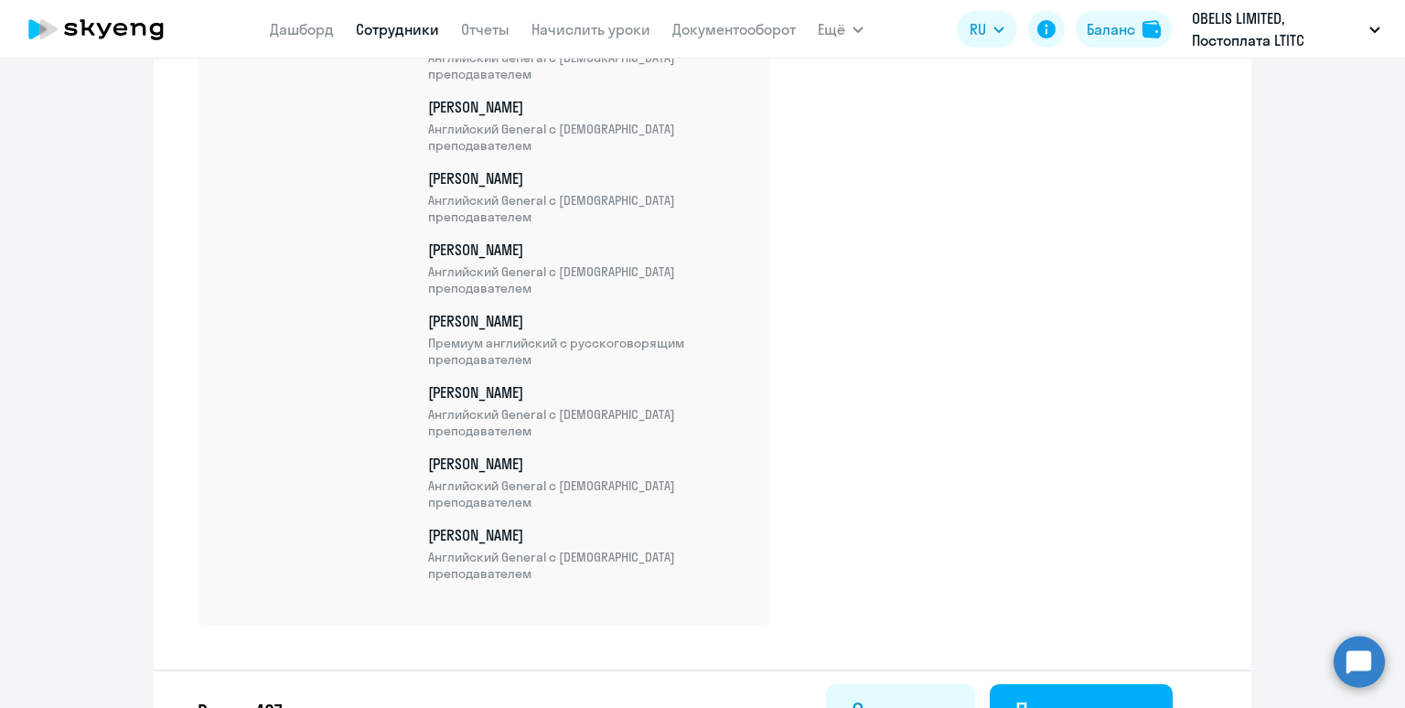
scroll to position [29033, 0]
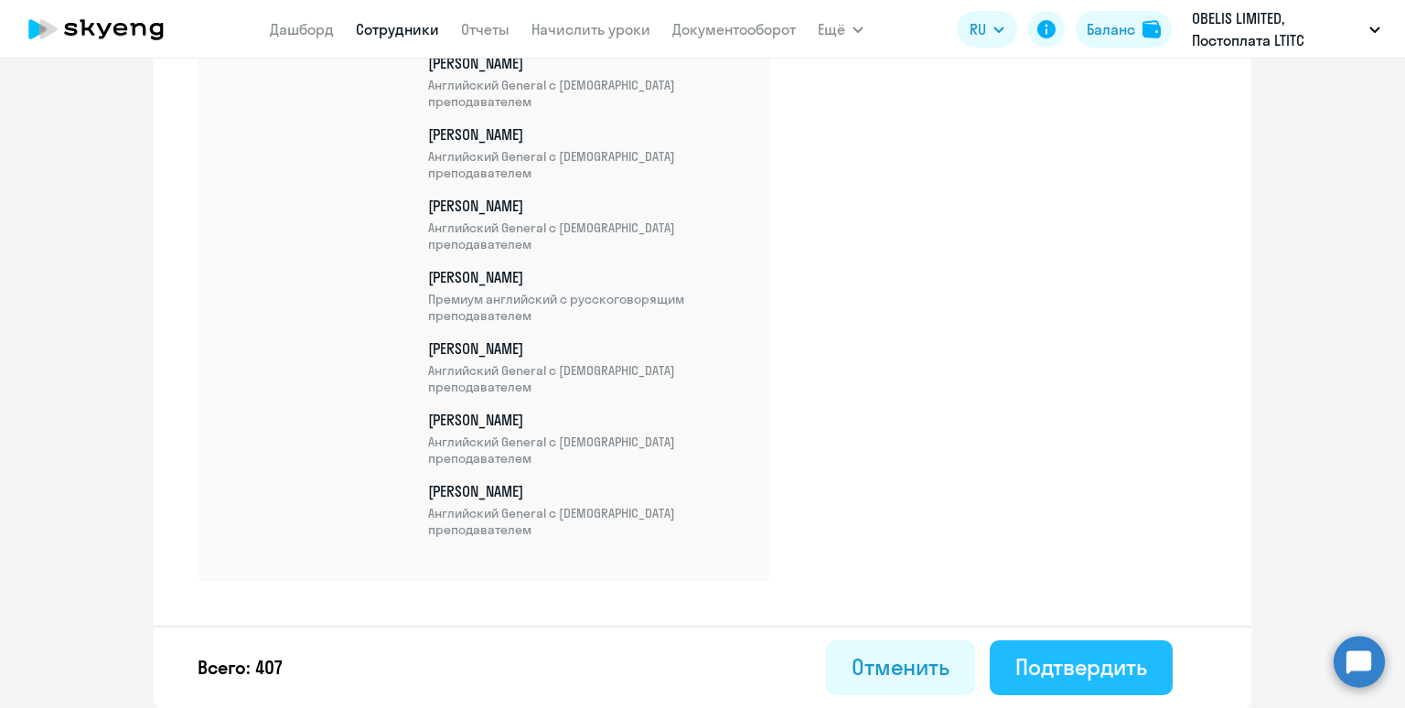
click at [1078, 659] on div "Подтвердить" at bounding box center [1081, 666] width 132 height 29
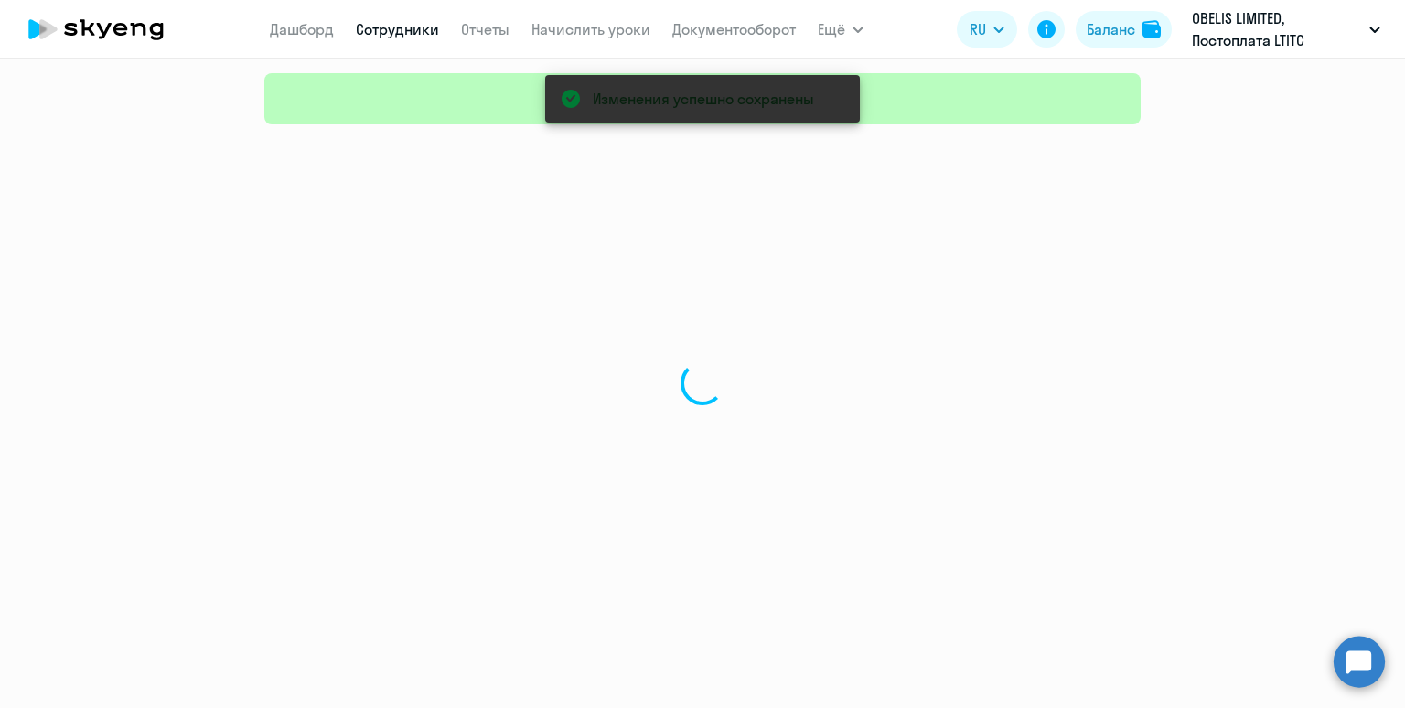
select select "30"
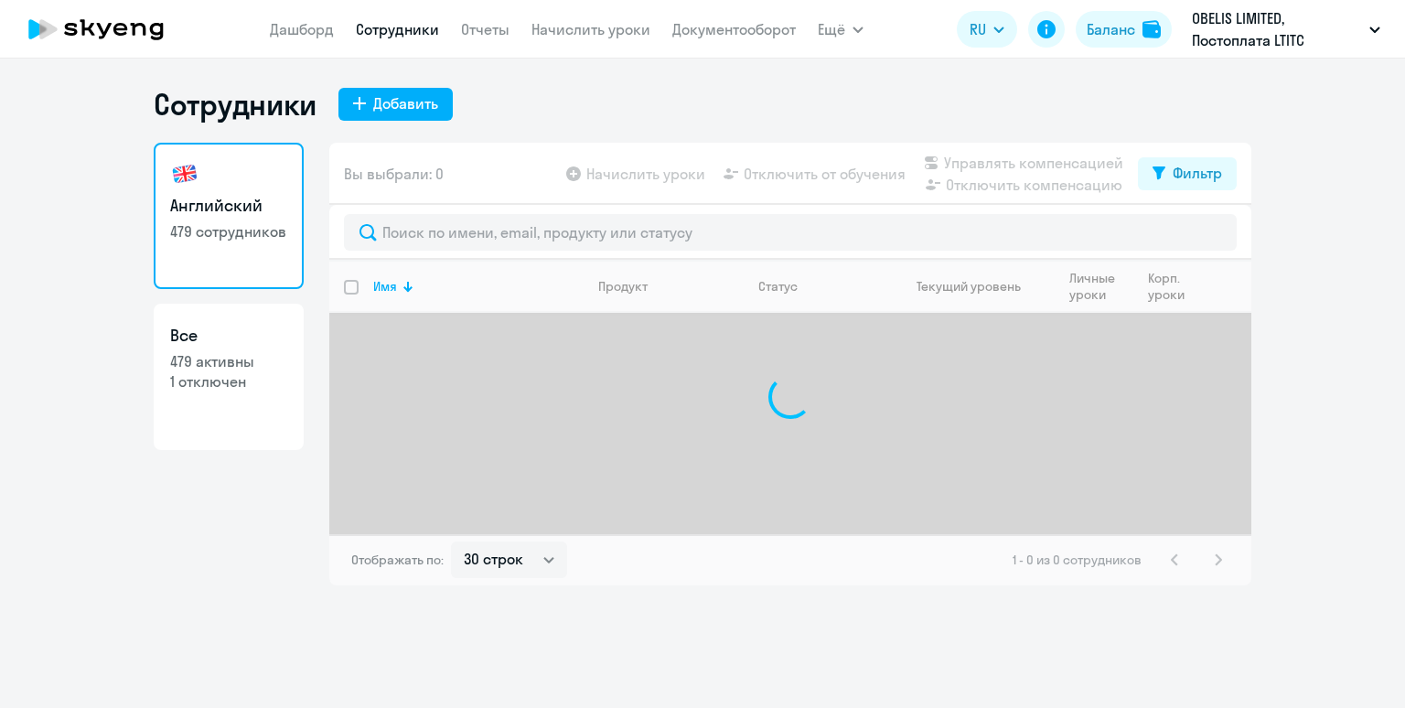
select select "30"
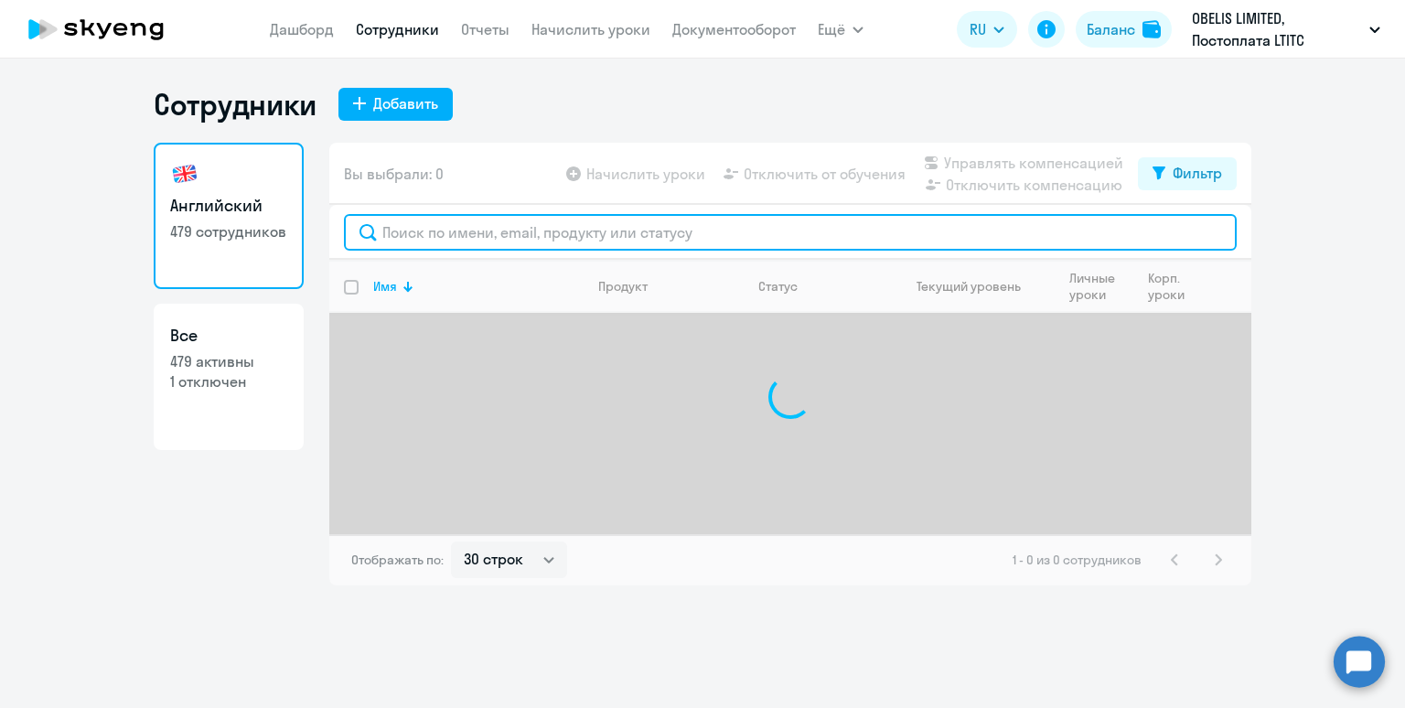
click at [481, 236] on input "text" at bounding box center [790, 232] width 893 height 37
paste input "Мартишин"
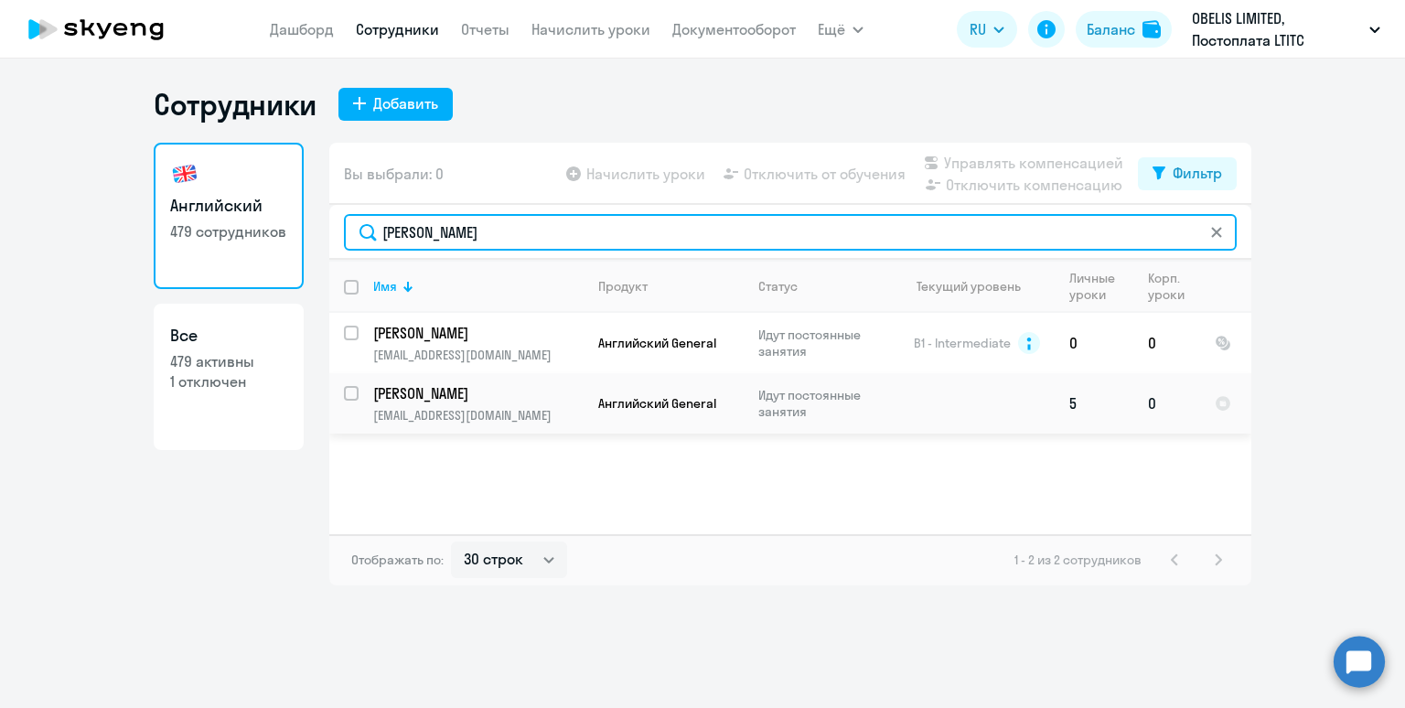
type input "Мартишин"
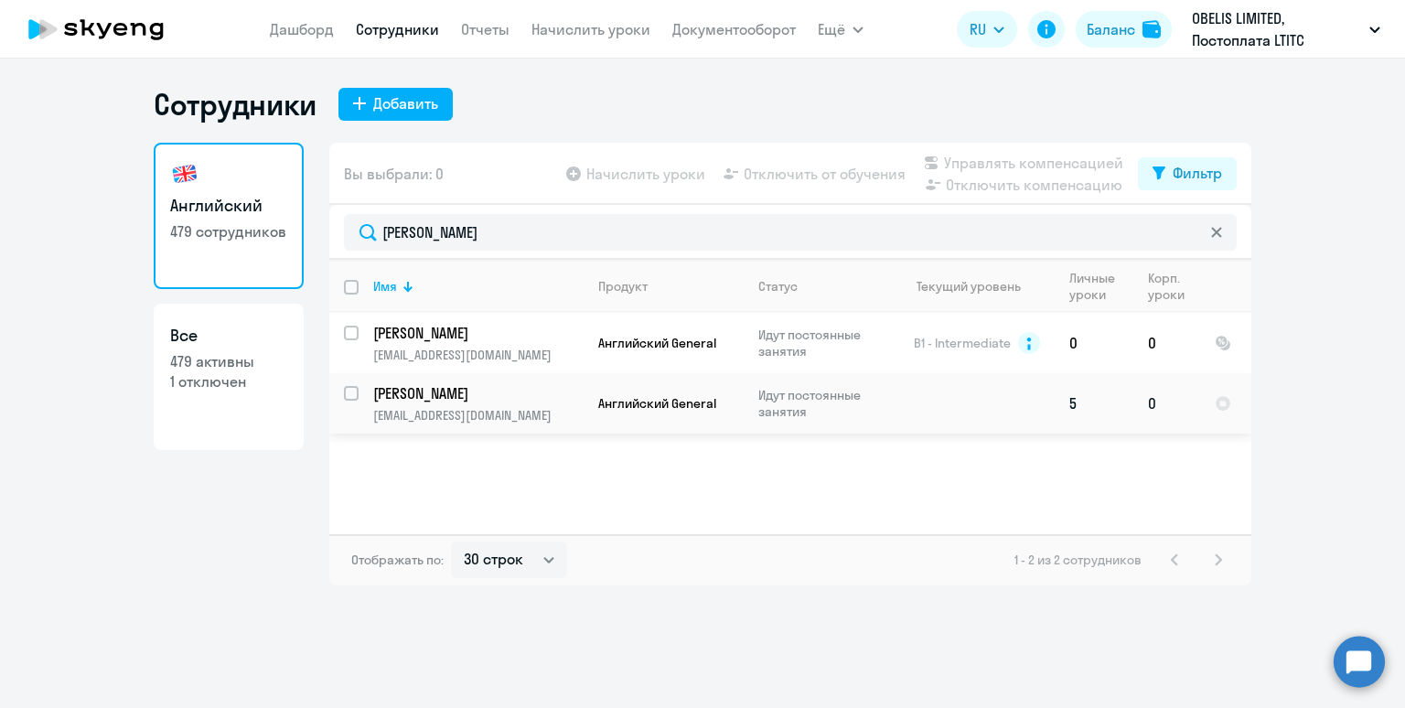
click at [351, 394] on input "select row 38434123" at bounding box center [362, 404] width 37 height 37
checkbox input "true"
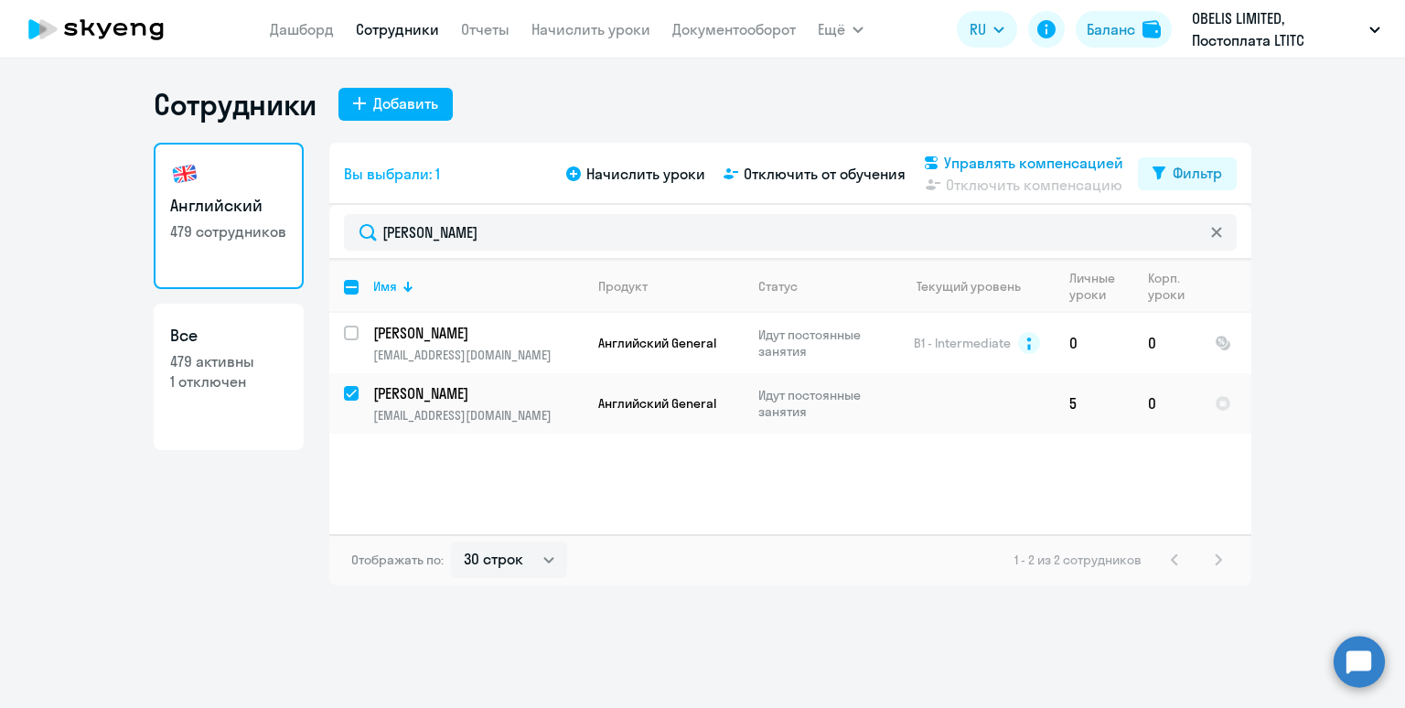
click at [1024, 162] on span "Управлять компенсацией" at bounding box center [1033, 163] width 179 height 22
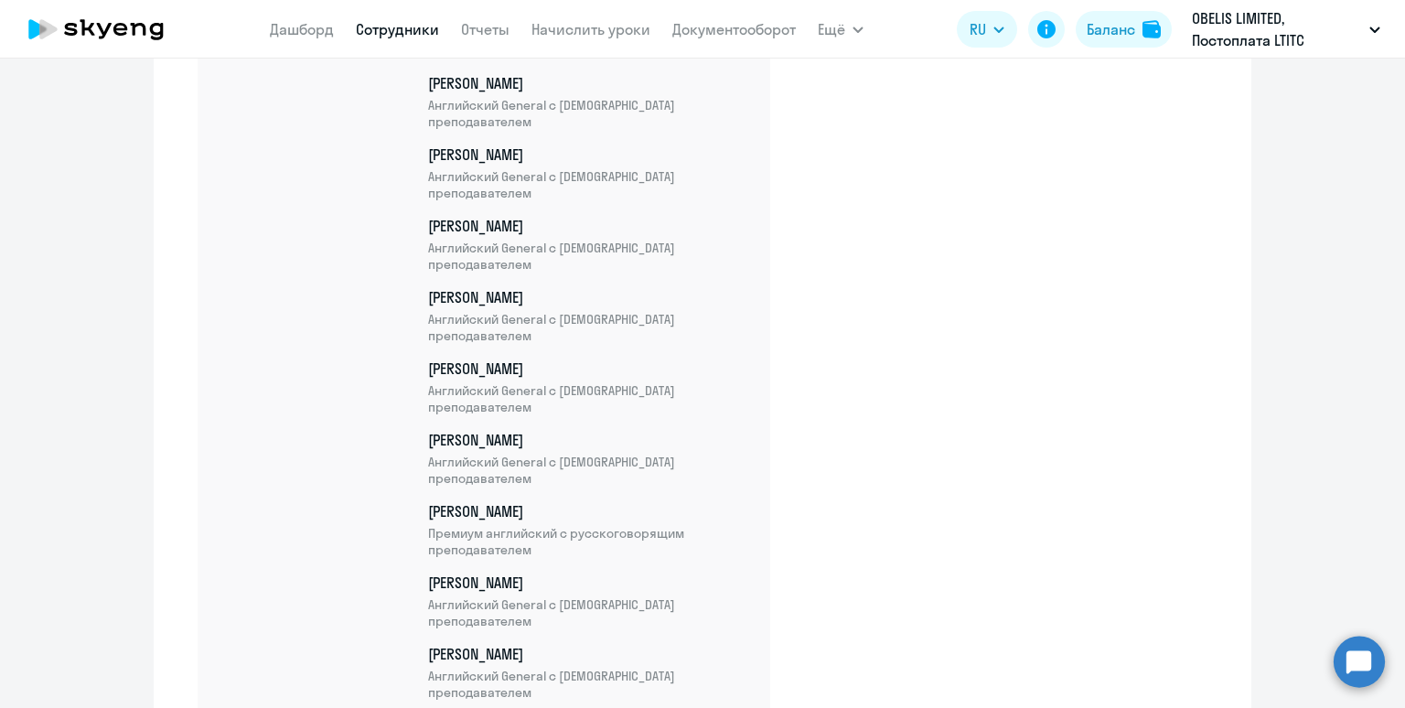
scroll to position [29104, 0]
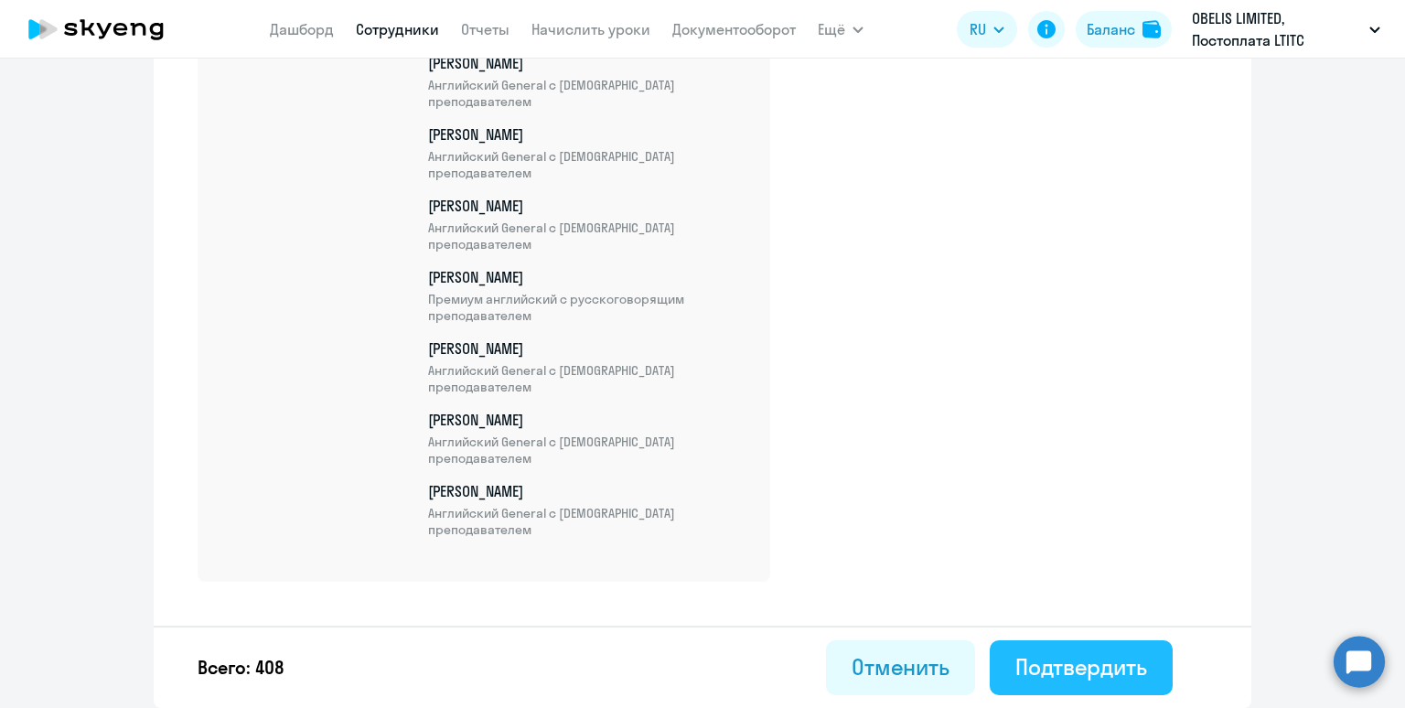
click at [1105, 670] on div "Подтвердить" at bounding box center [1081, 666] width 132 height 29
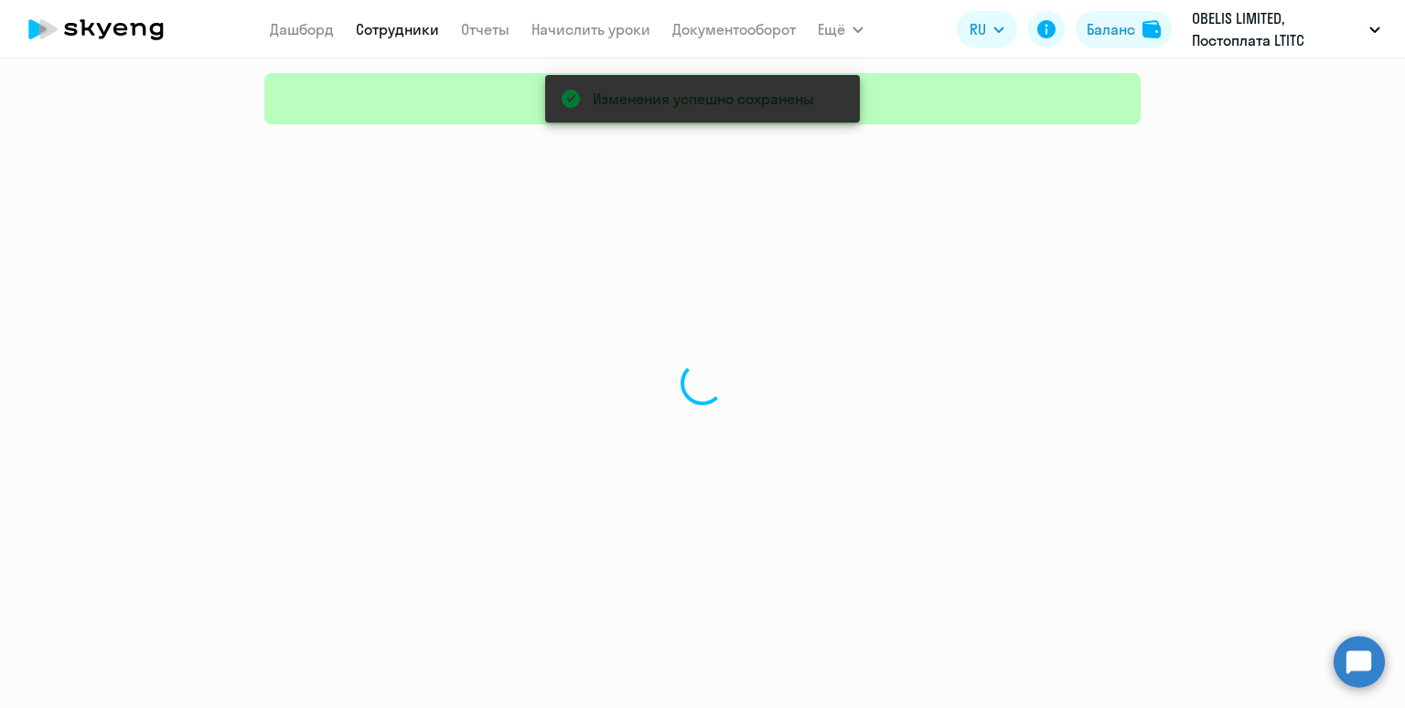
select select "30"
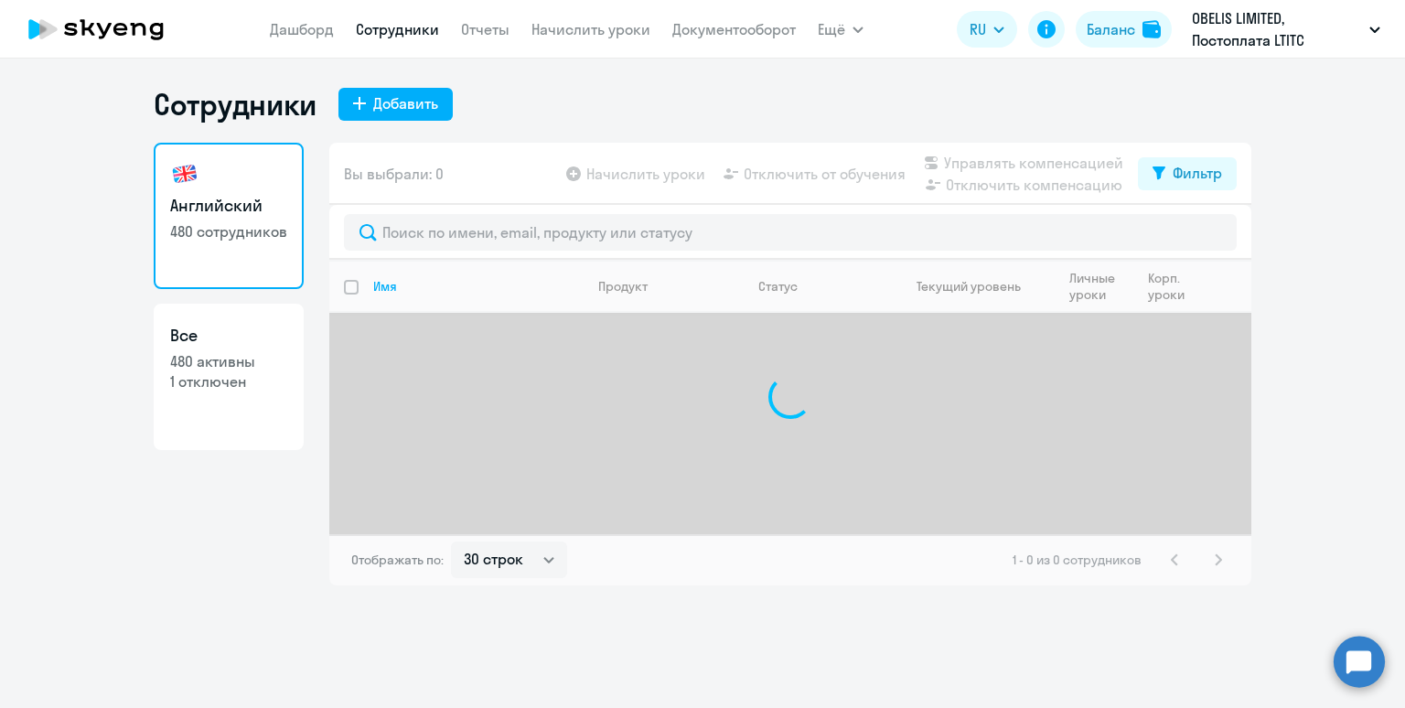
select select "30"
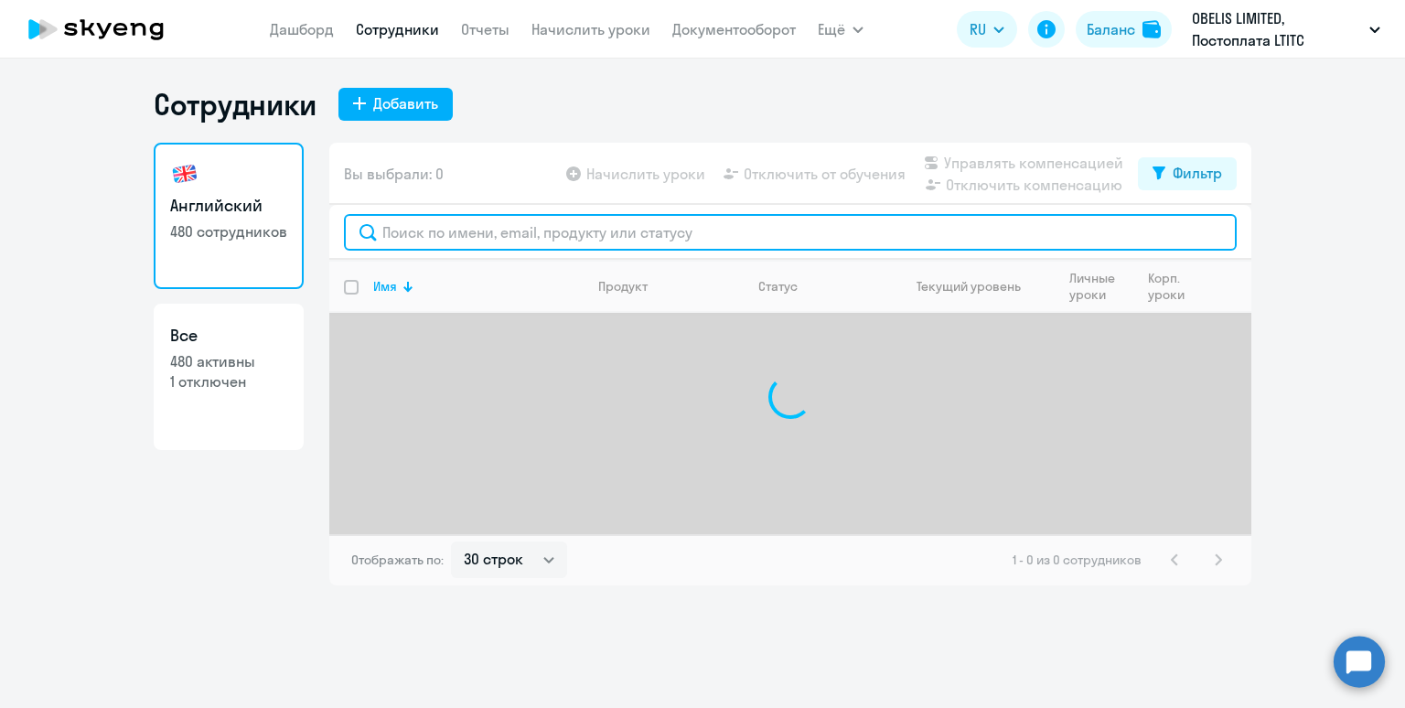
click at [460, 237] on input "text" at bounding box center [790, 232] width 893 height 37
paste input "Родигин"
type input "Родигин"
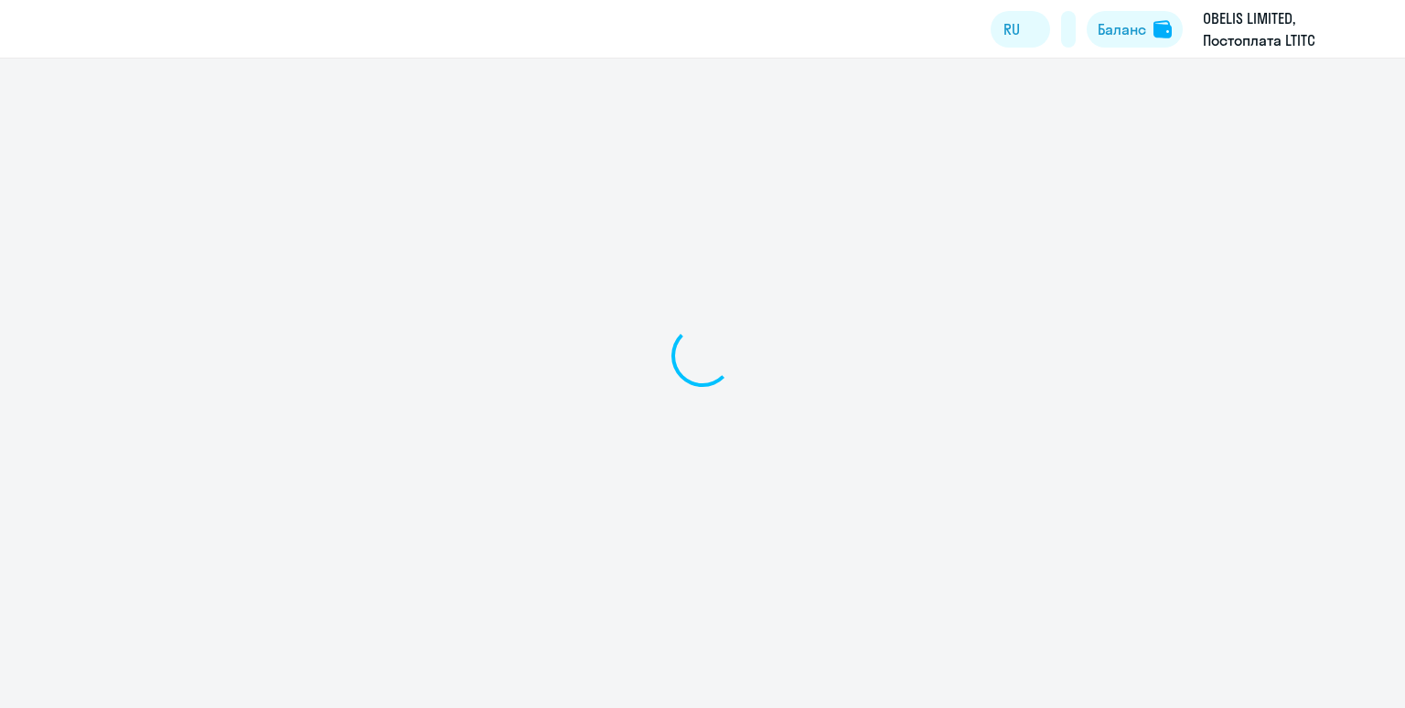
select select "30"
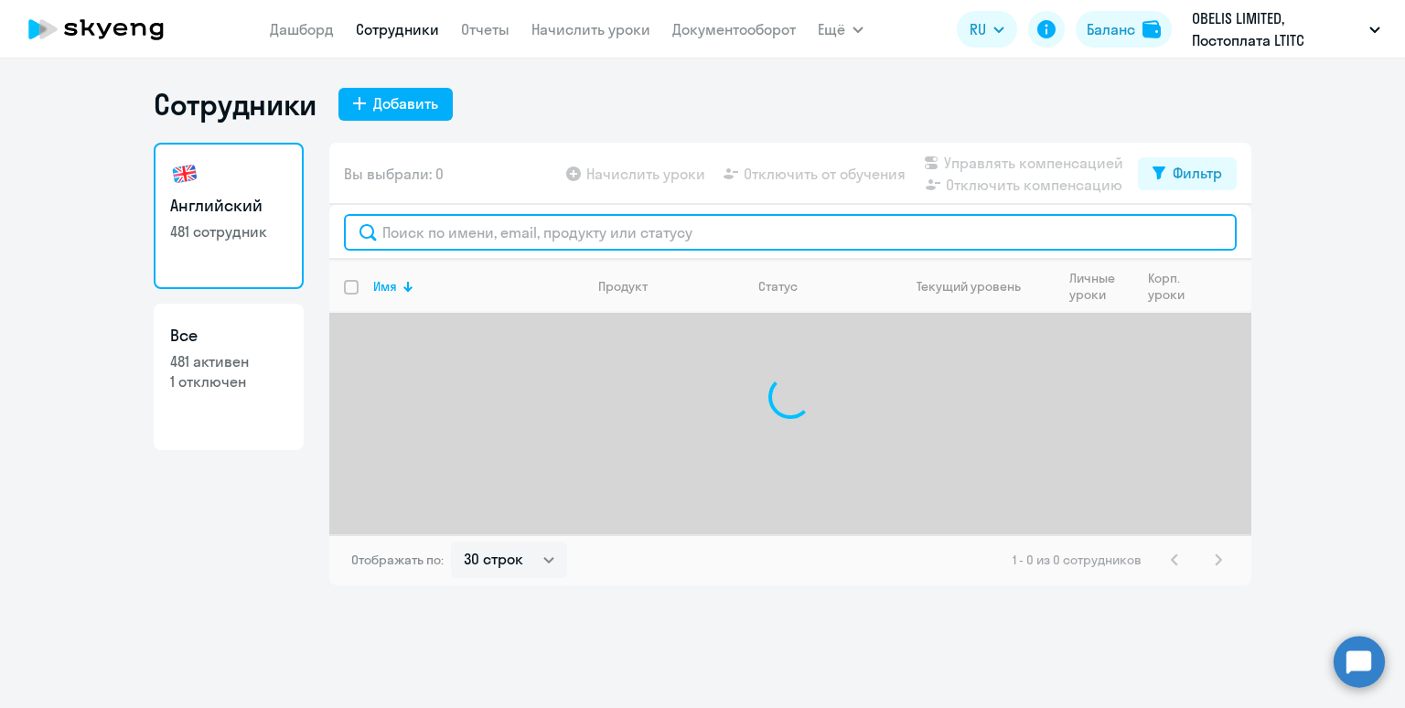
click at [462, 235] on input "text" at bounding box center [790, 232] width 893 height 37
paste input "Родигин"
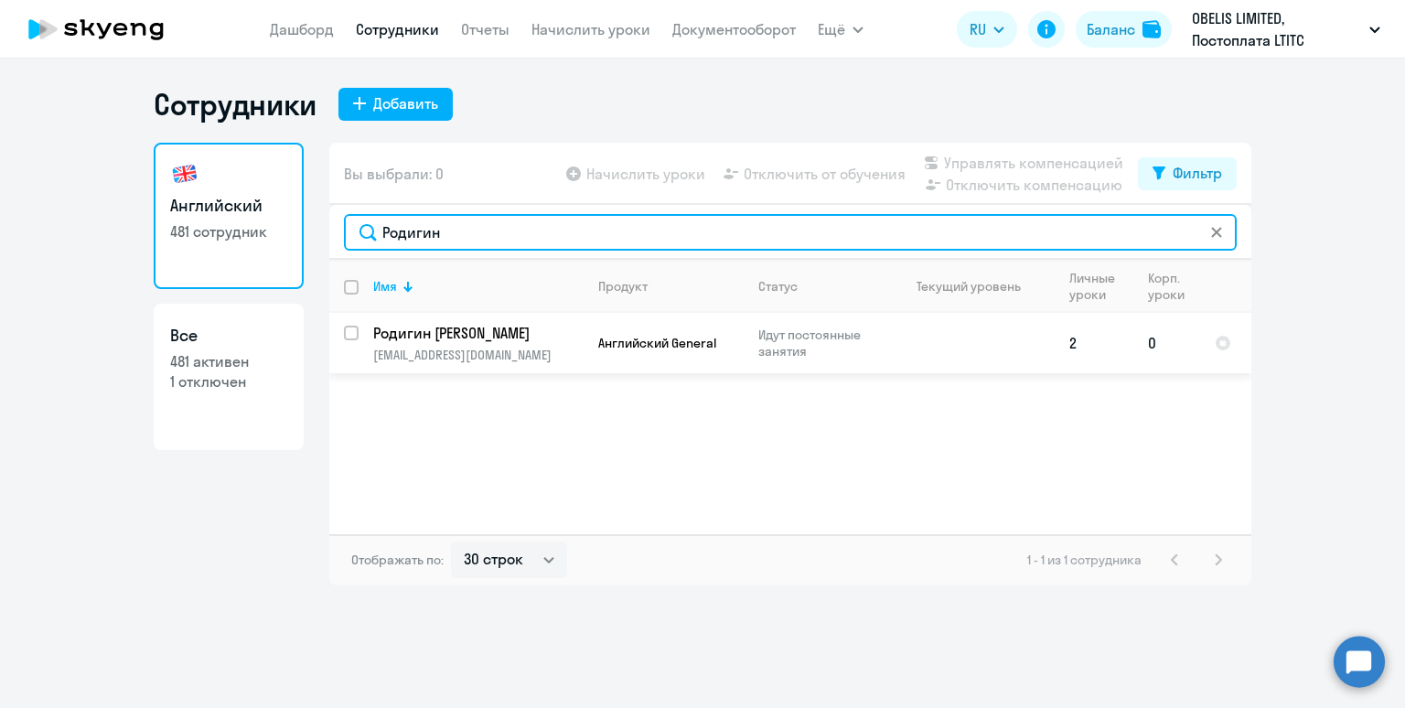
type input "Родигин"
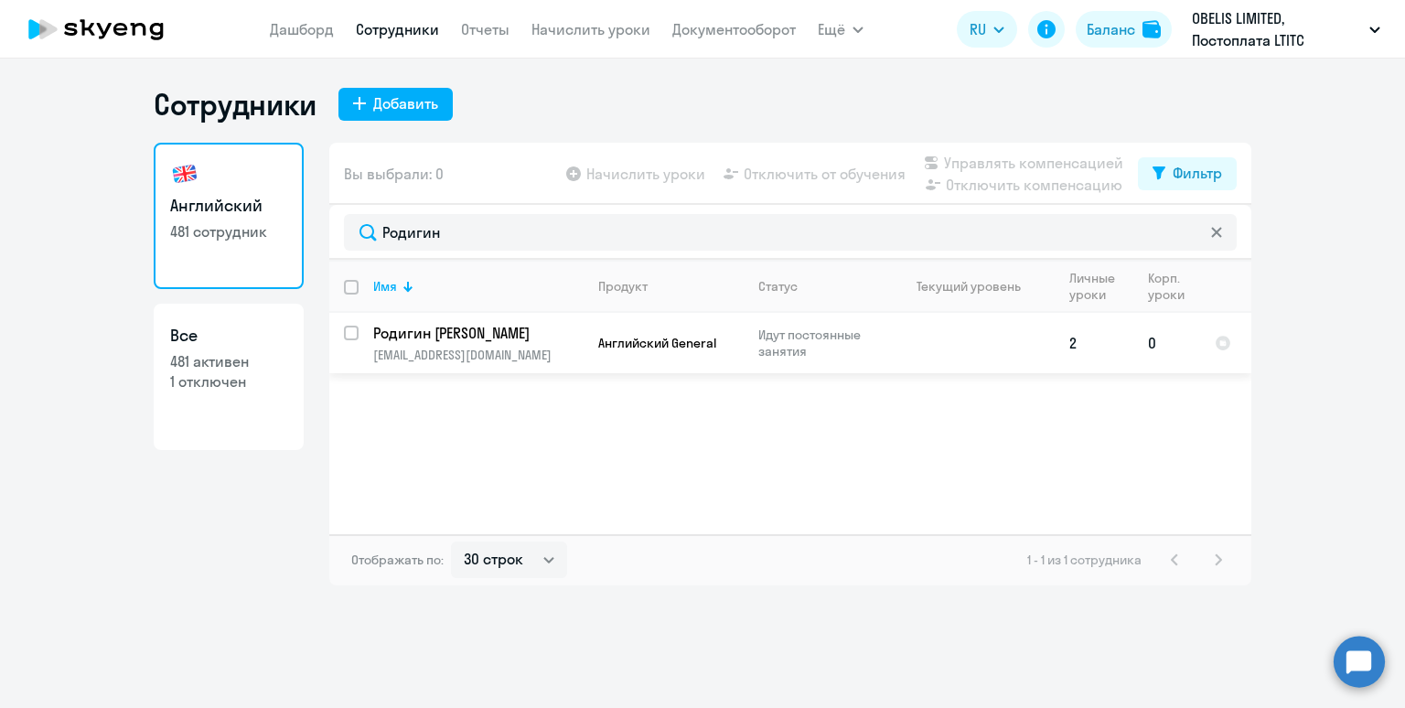
click at [352, 329] on input "select row 38417326" at bounding box center [362, 344] width 37 height 37
checkbox input "true"
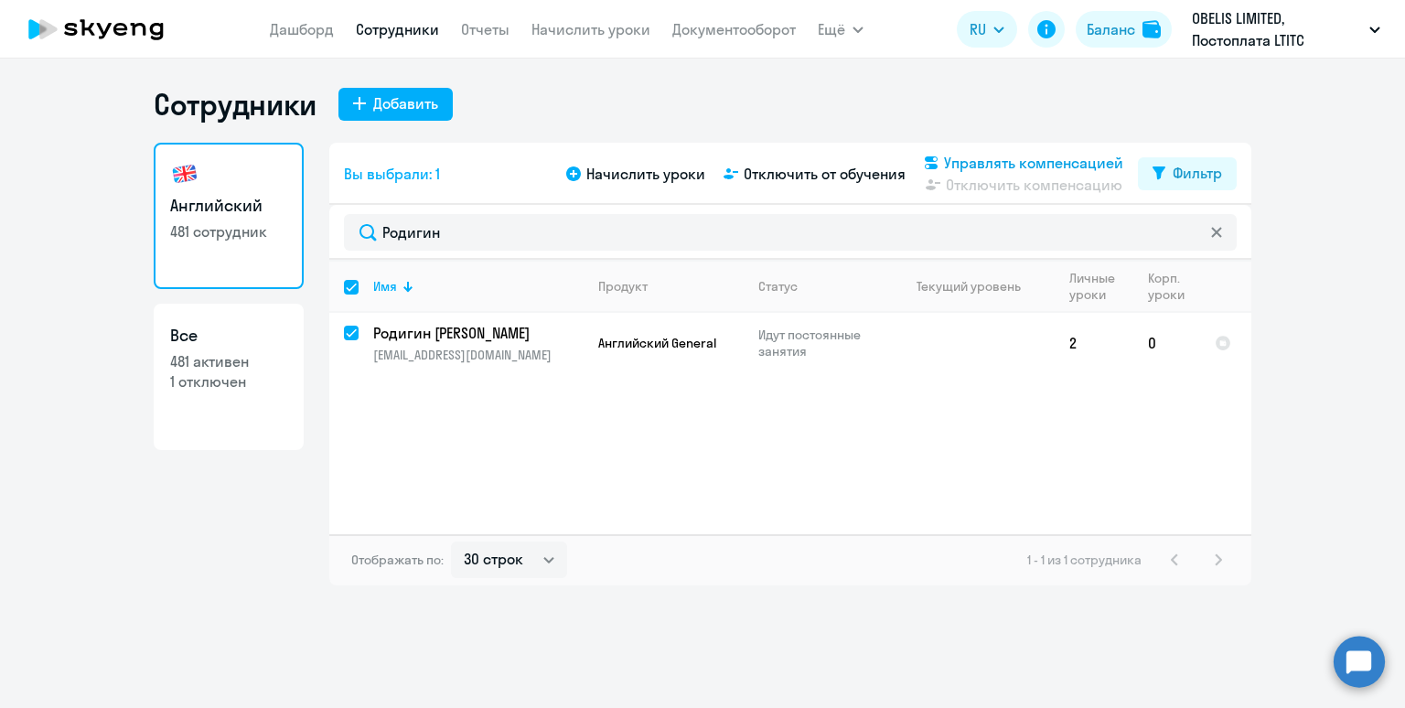
click at [988, 164] on span "Управлять компенсацией" at bounding box center [1033, 163] width 179 height 22
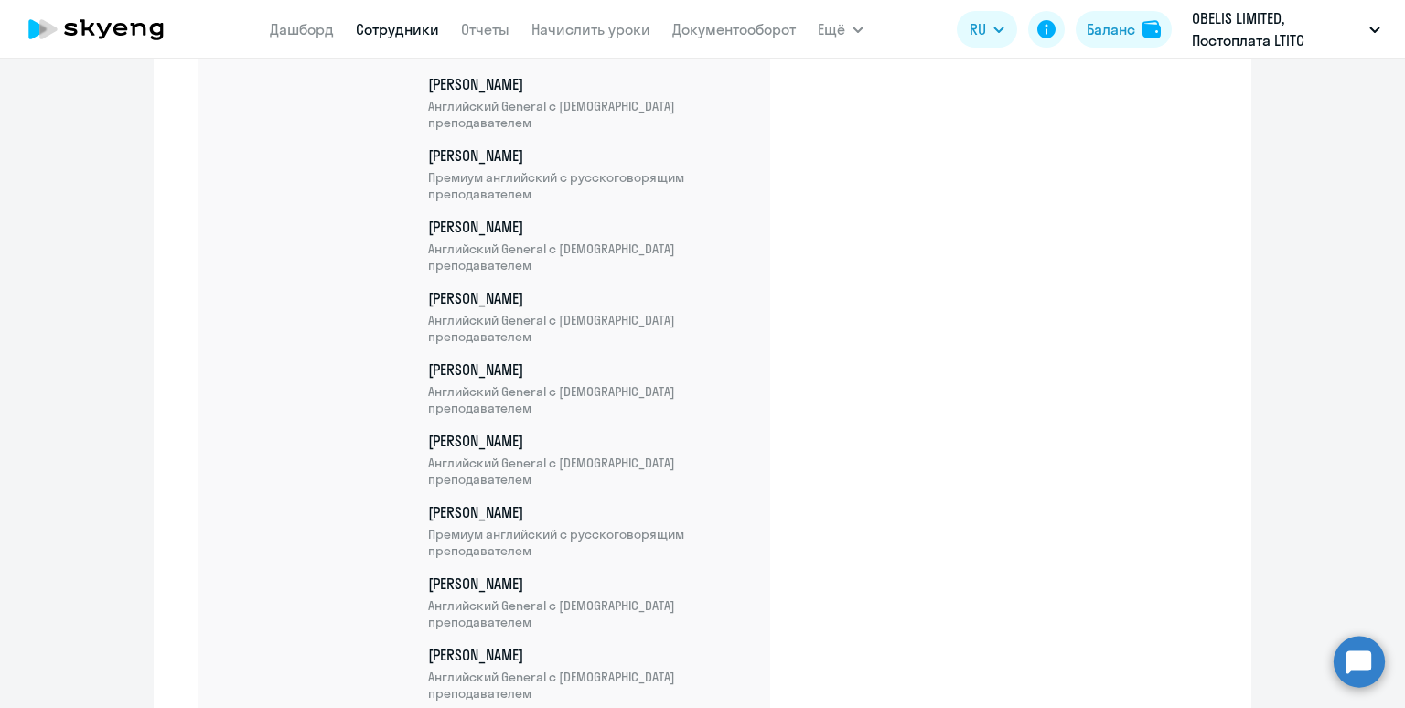
scroll to position [29175, 0]
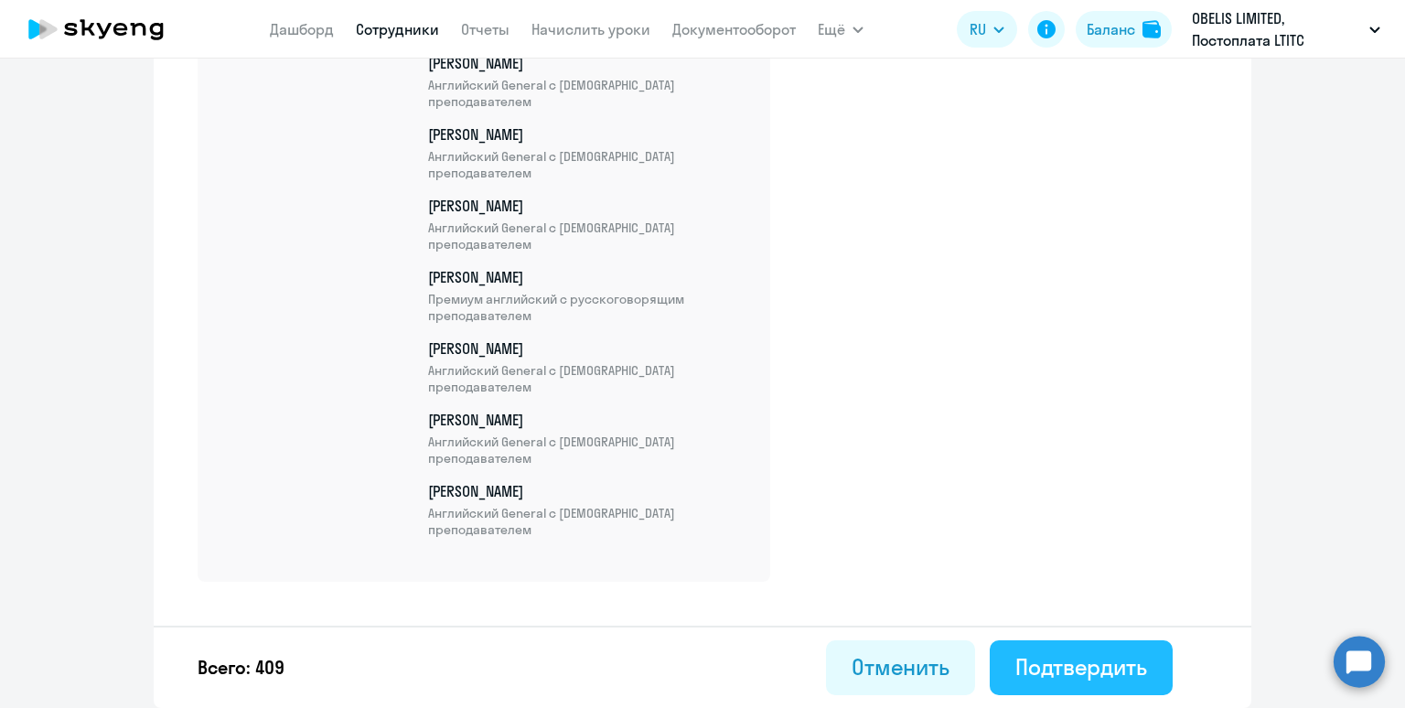
click at [1076, 657] on div "Подтвердить" at bounding box center [1081, 666] width 132 height 29
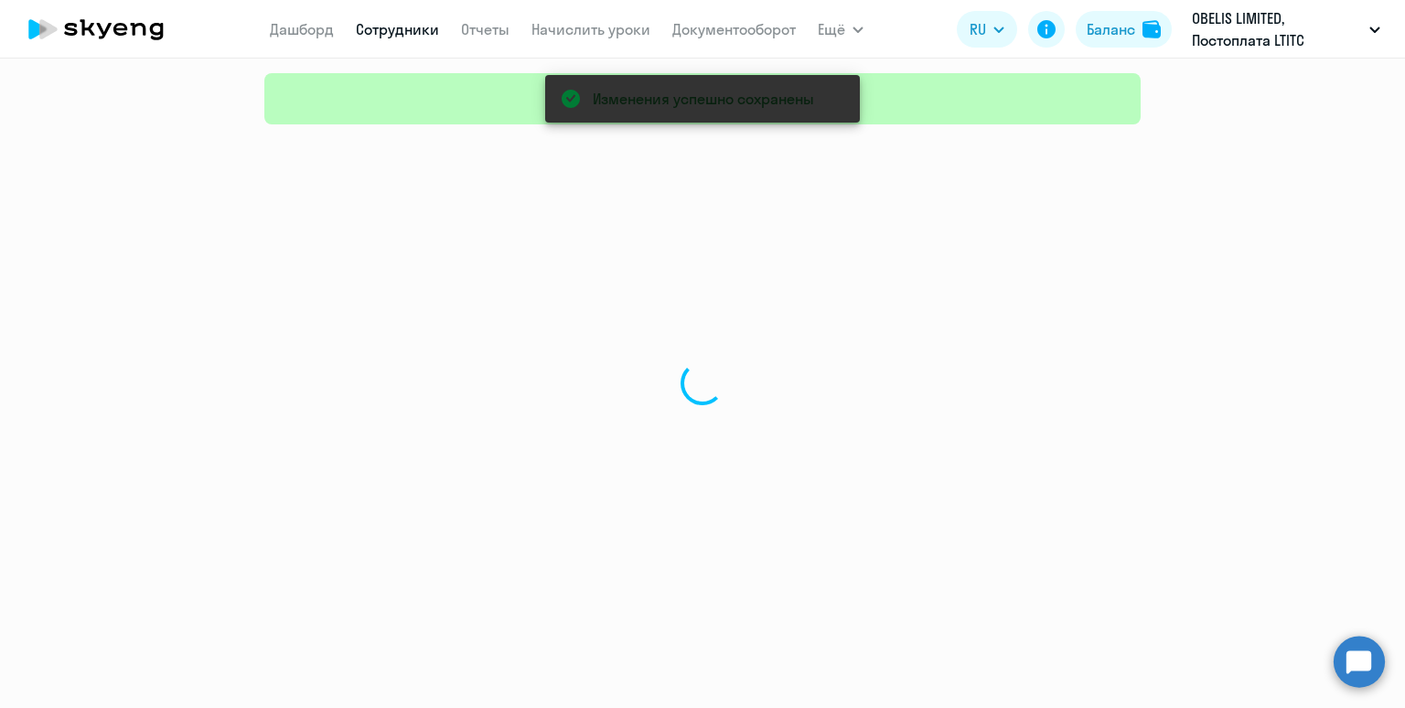
select select "30"
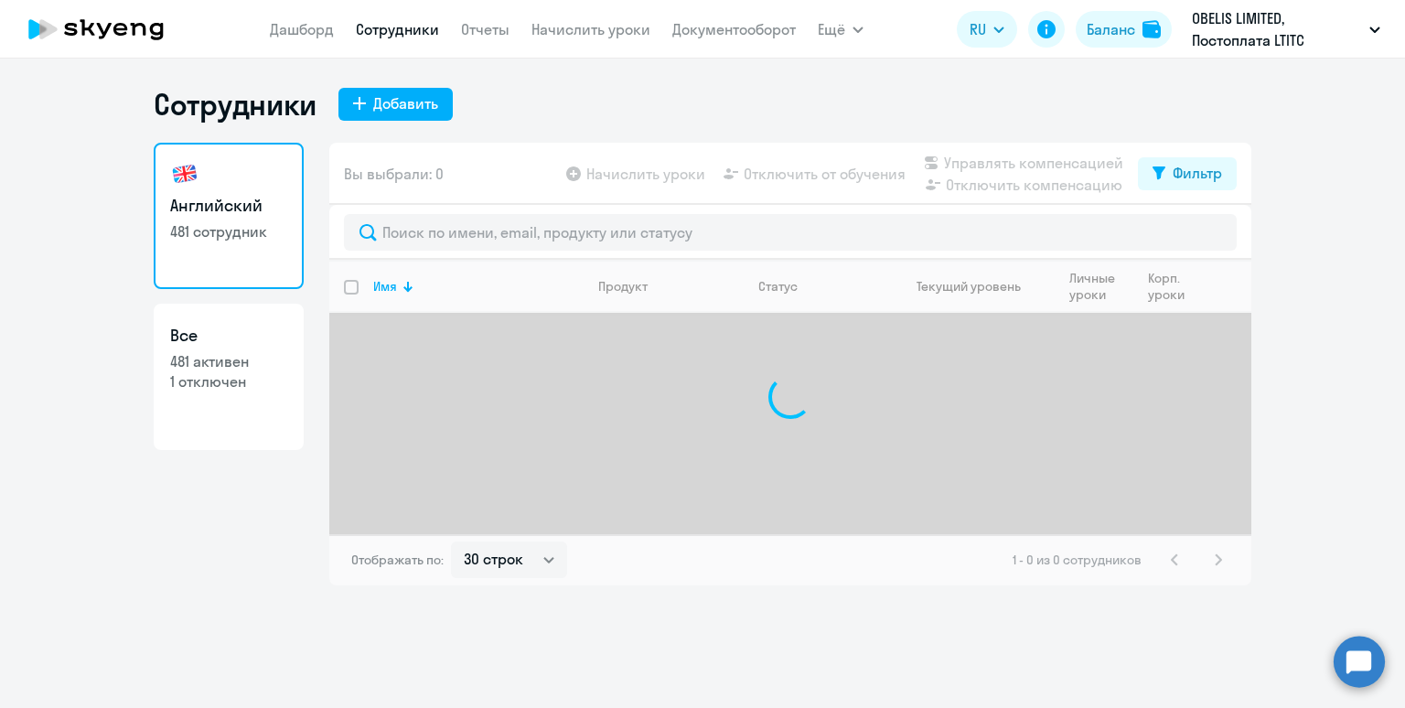
select select "30"
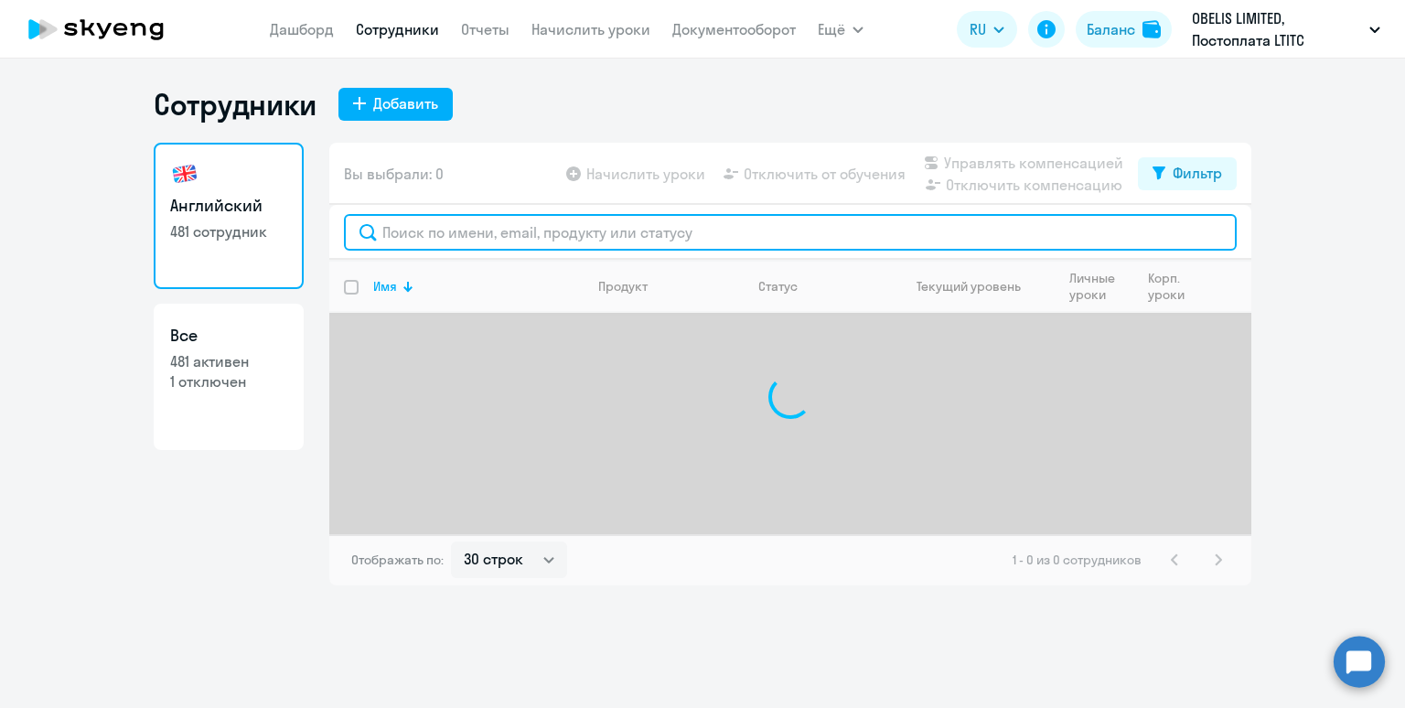
click at [532, 235] on input "text" at bounding box center [790, 232] width 893 height 37
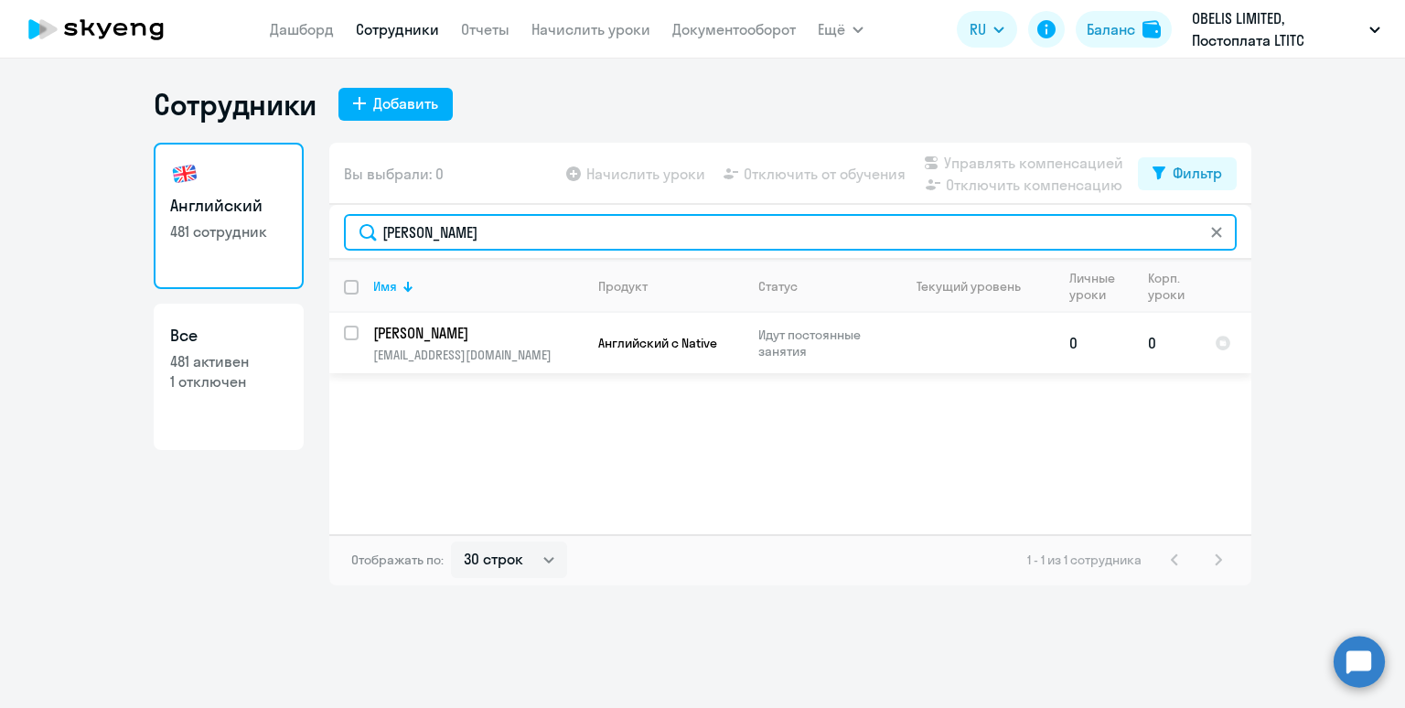
type input "[PERSON_NAME]"
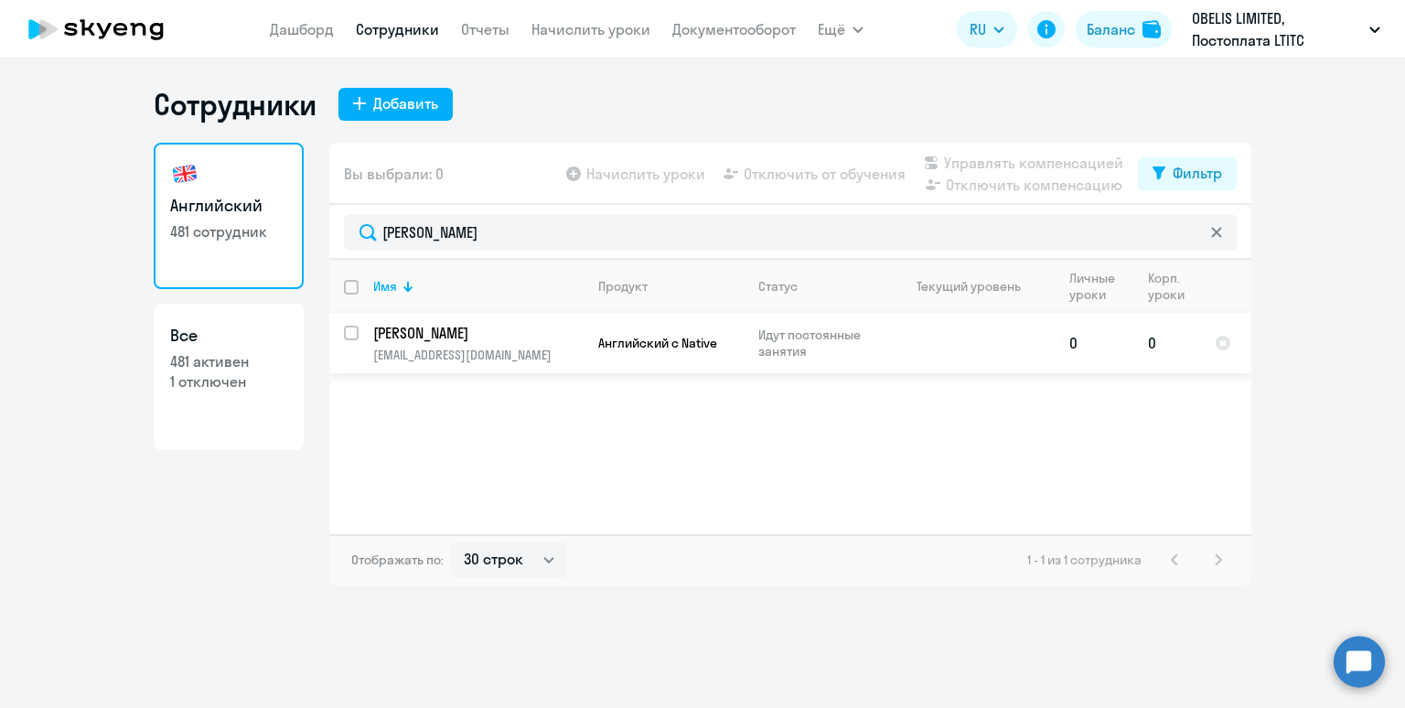
click at [355, 330] on input "select row 38406469" at bounding box center [362, 344] width 37 height 37
checkbox input "true"
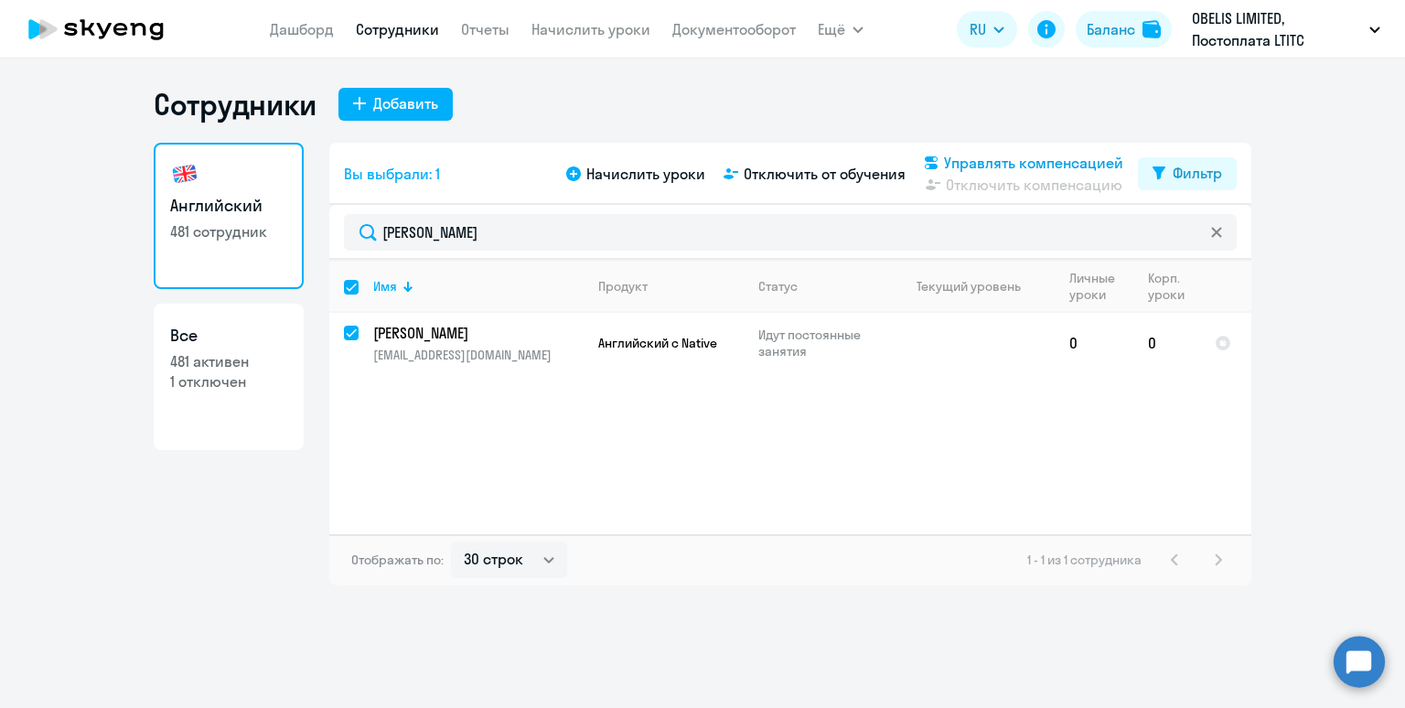
click at [1033, 166] on span "Управлять компенсацией" at bounding box center [1033, 163] width 179 height 22
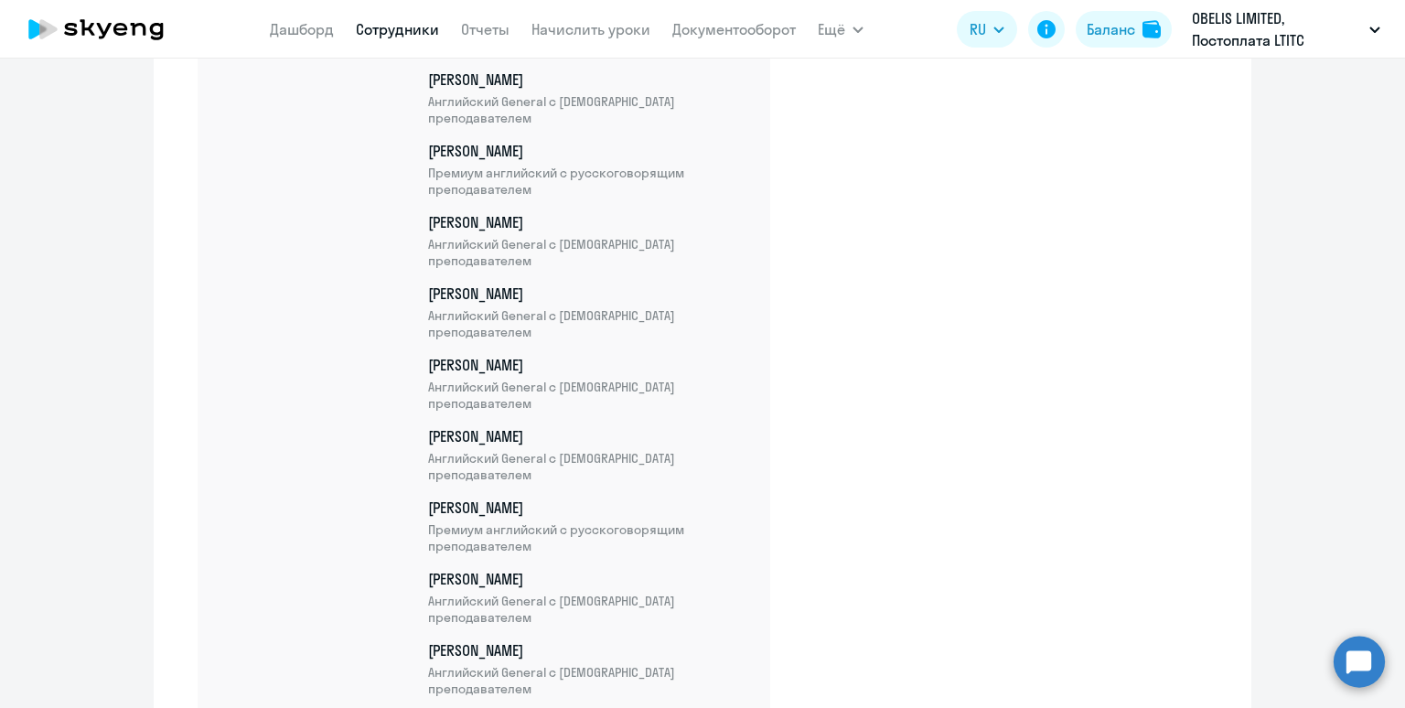
scroll to position [29247, 0]
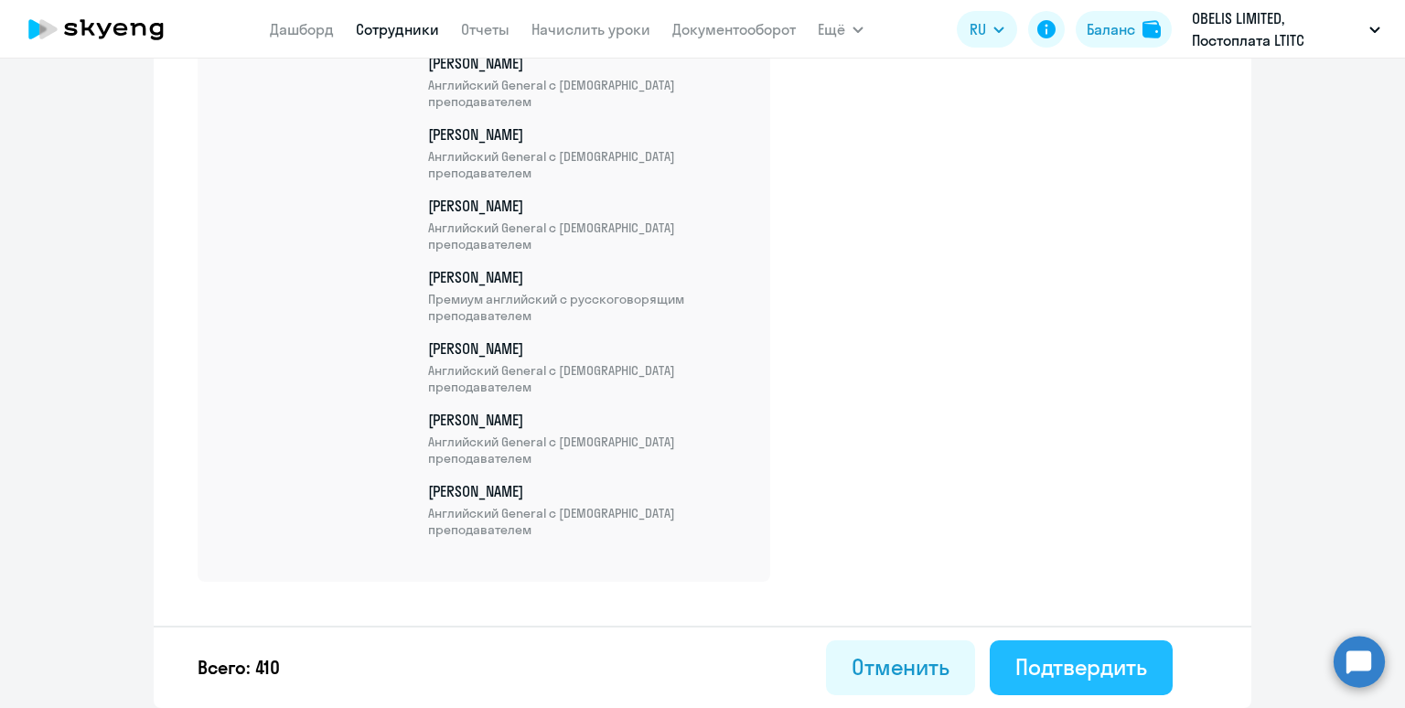
click at [1062, 663] on div "Подтвердить" at bounding box center [1081, 666] width 132 height 29
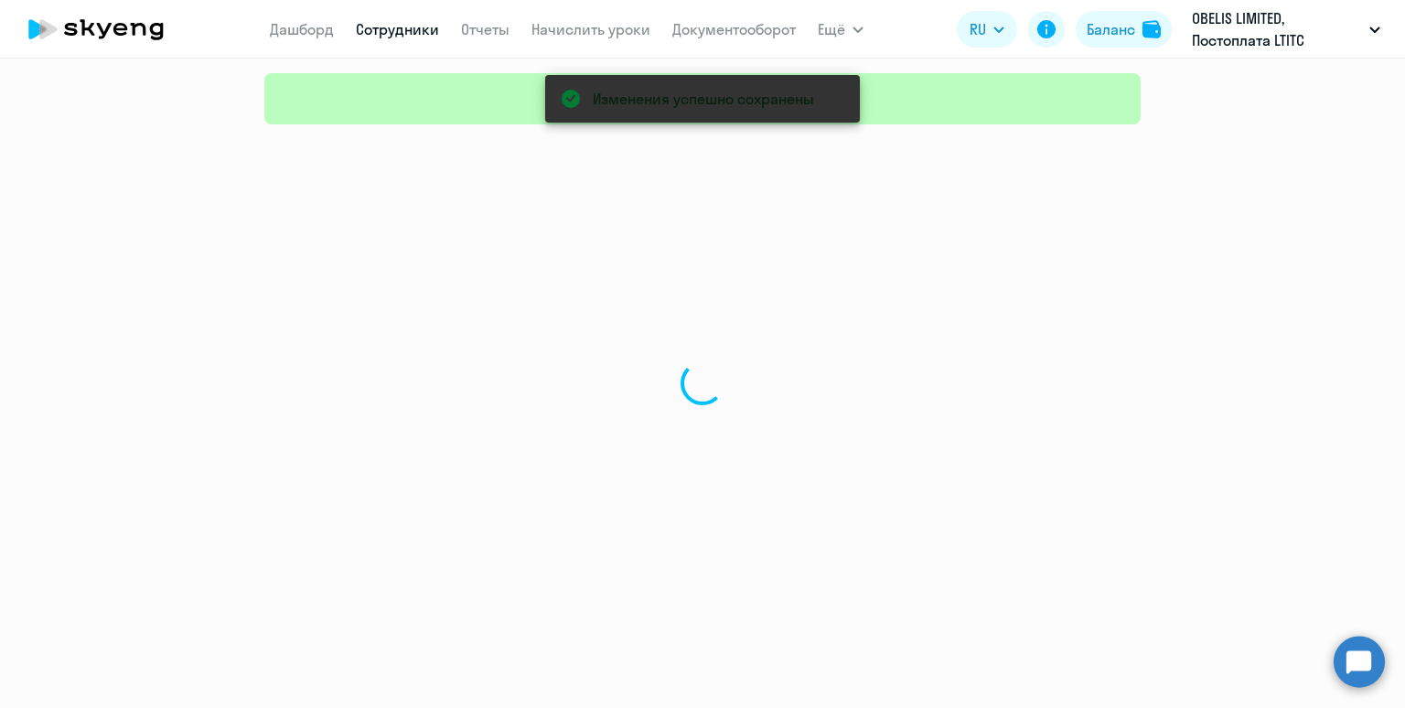
select select "30"
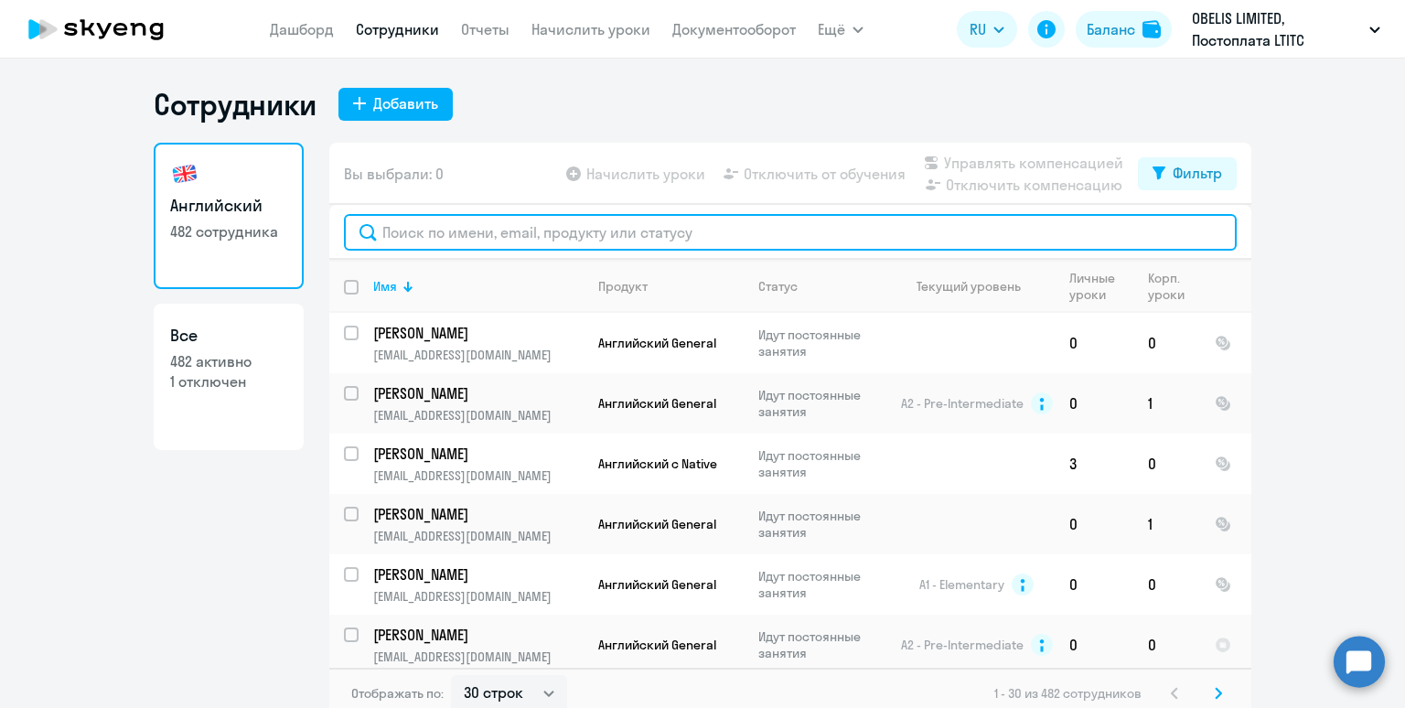
click at [485, 231] on input "text" at bounding box center [790, 232] width 893 height 37
paste input "Гольцкенер"
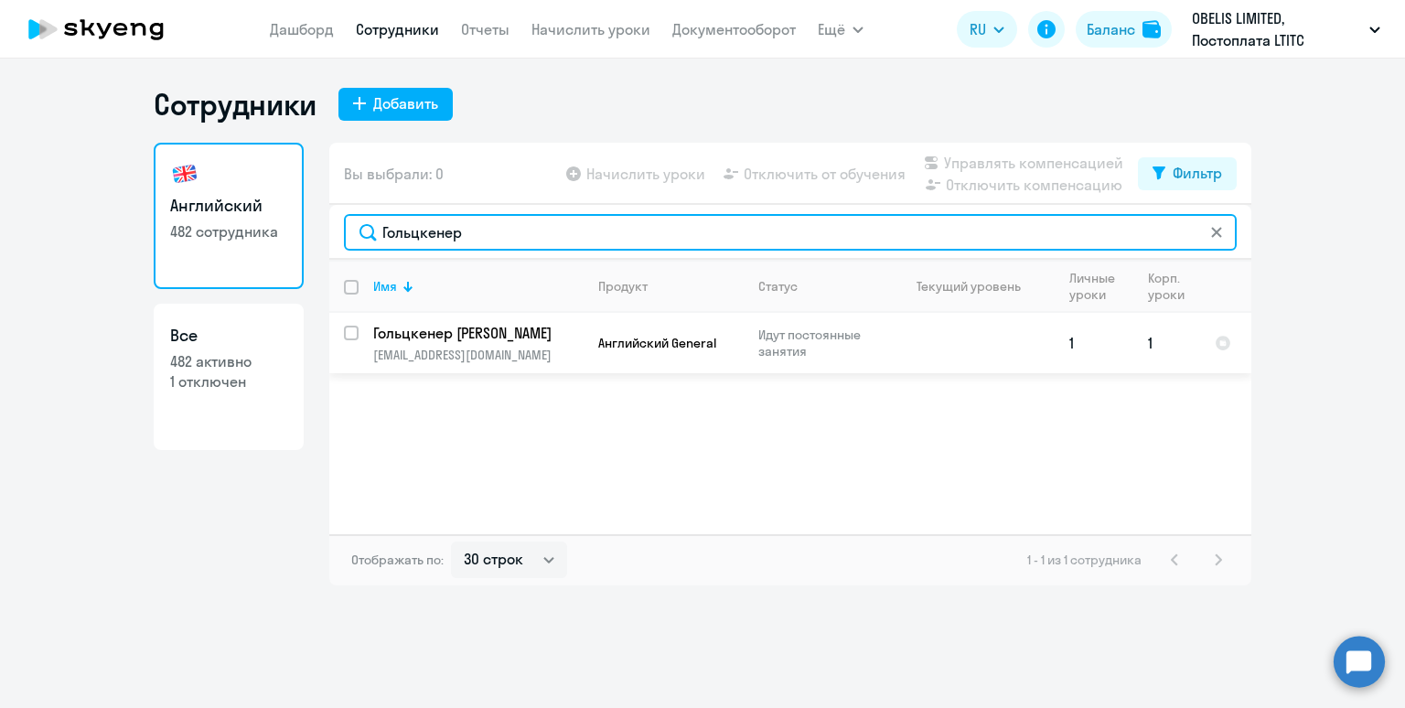
type input "Гольцкенер"
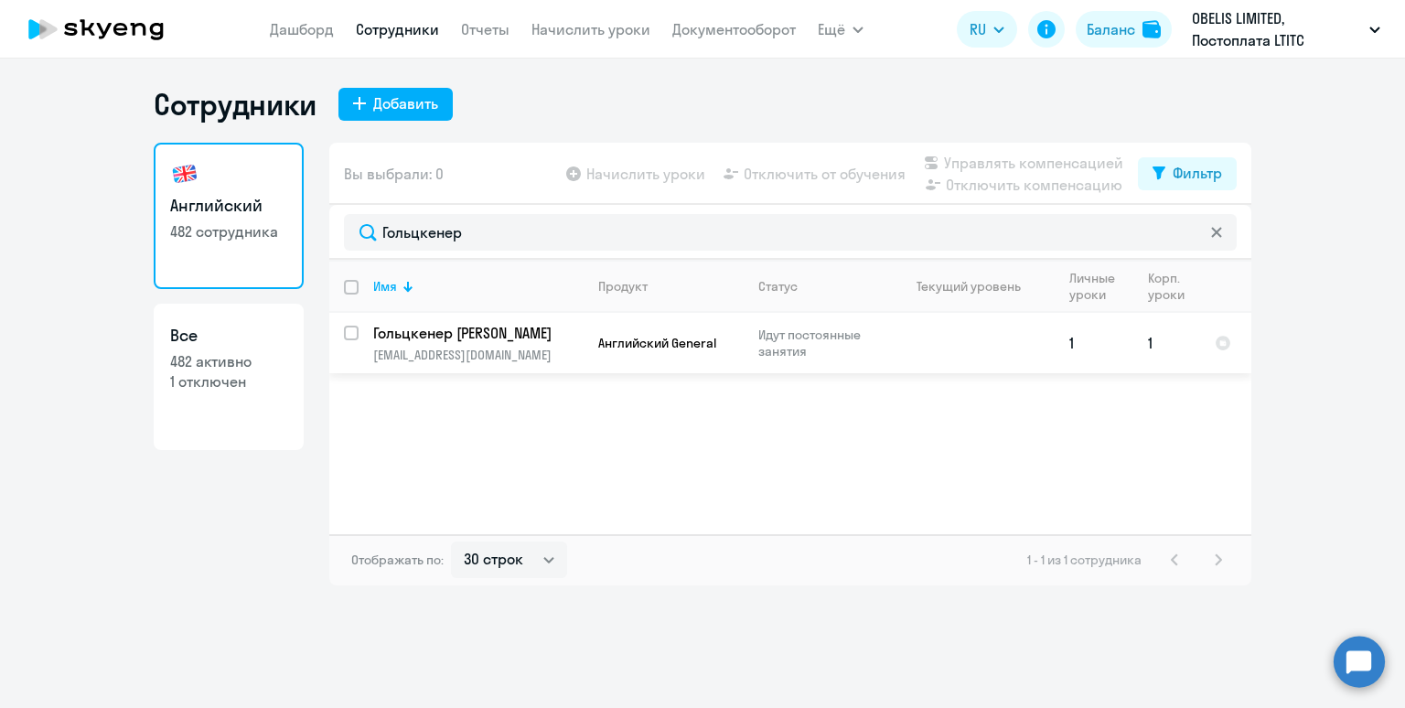
click at [357, 335] on input "select row 38393850" at bounding box center [362, 344] width 37 height 37
checkbox input "true"
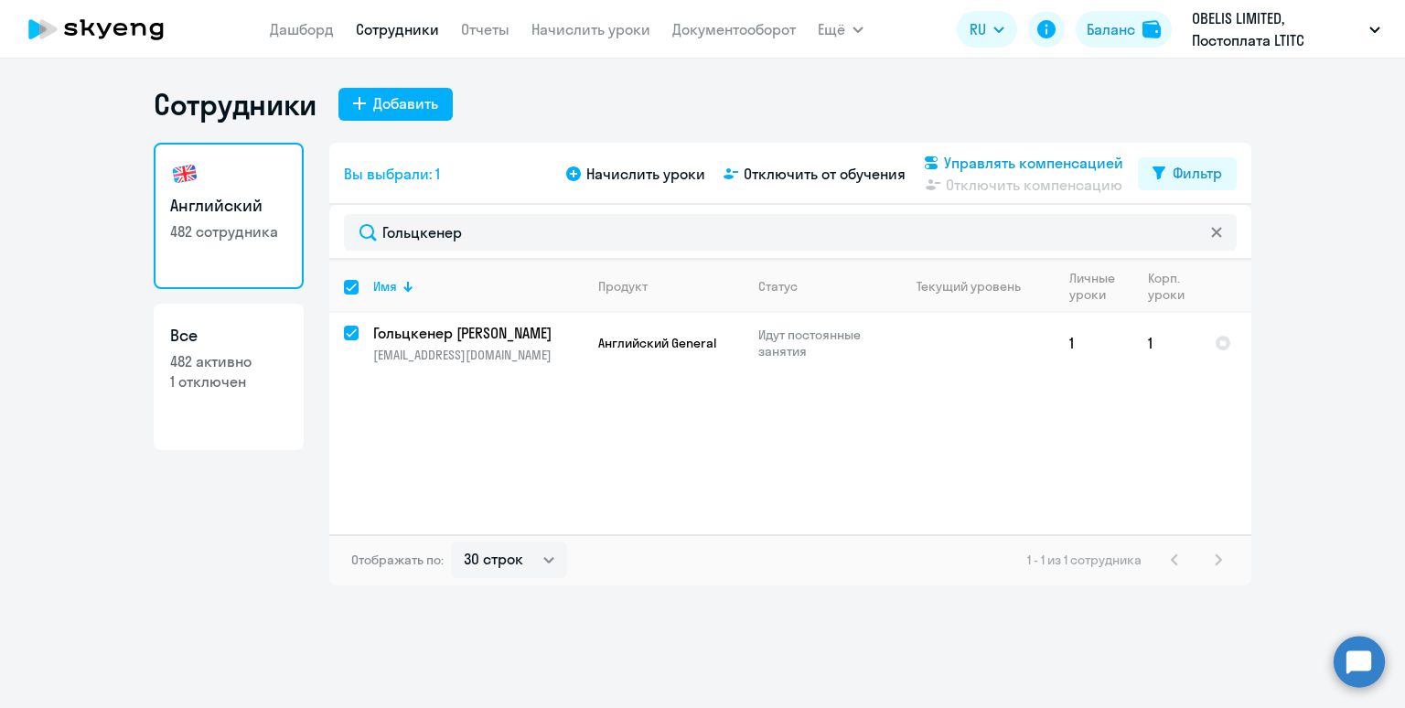
click at [976, 161] on span "Управлять компенсацией" at bounding box center [1033, 163] width 179 height 22
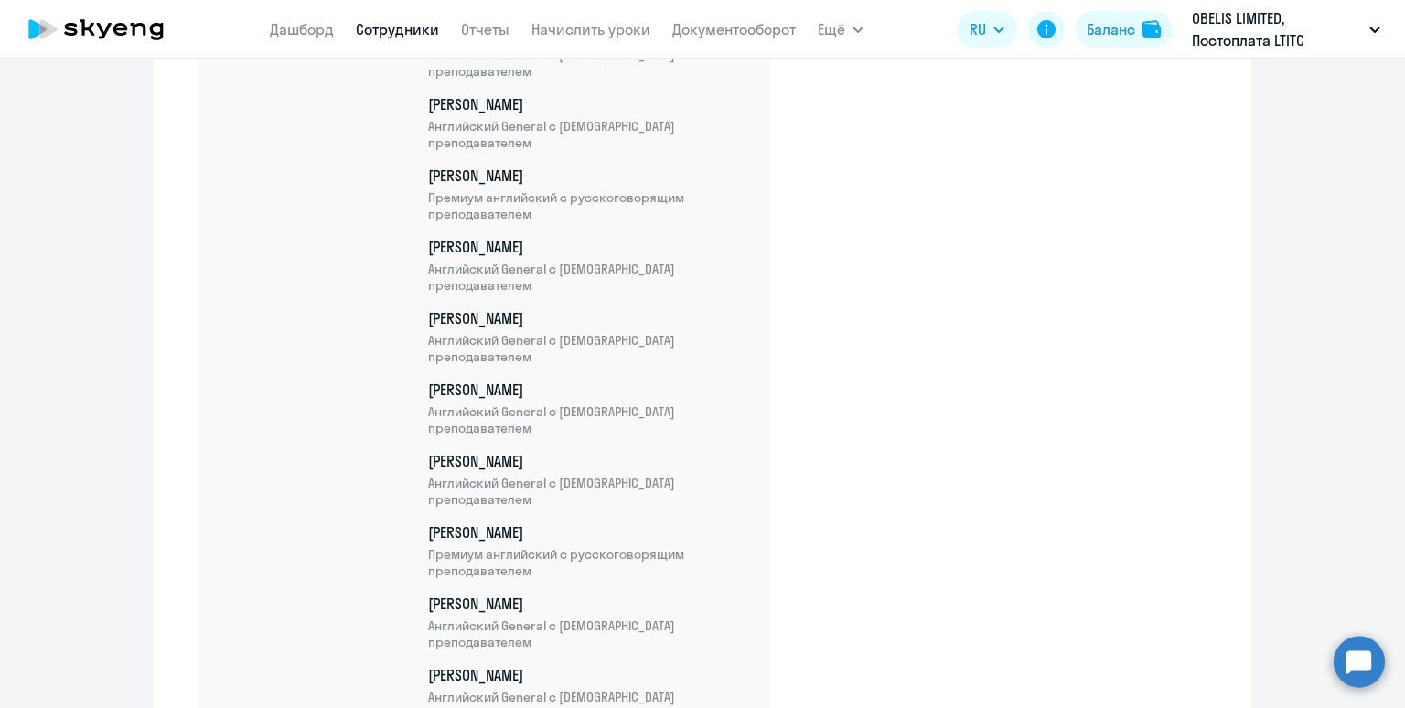
scroll to position [29318, 0]
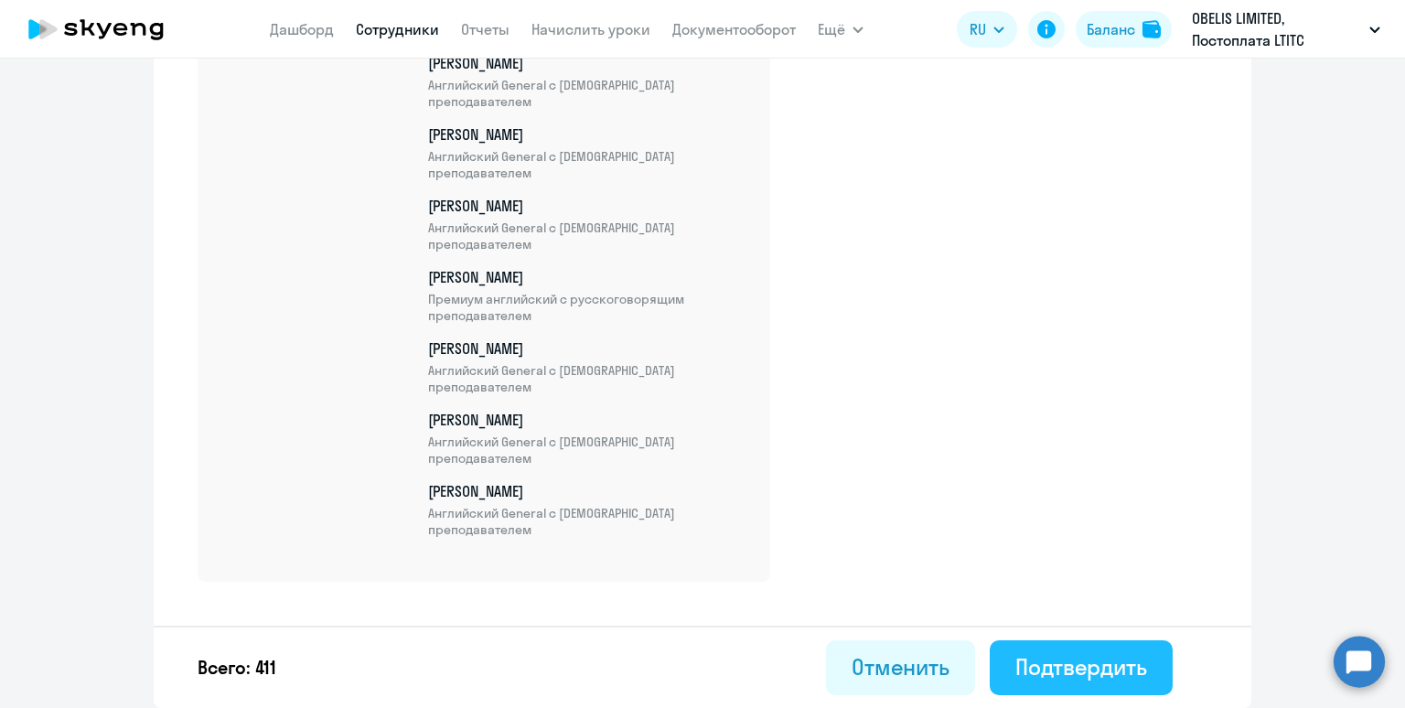
click at [1078, 655] on div "Подтвердить" at bounding box center [1081, 666] width 132 height 29
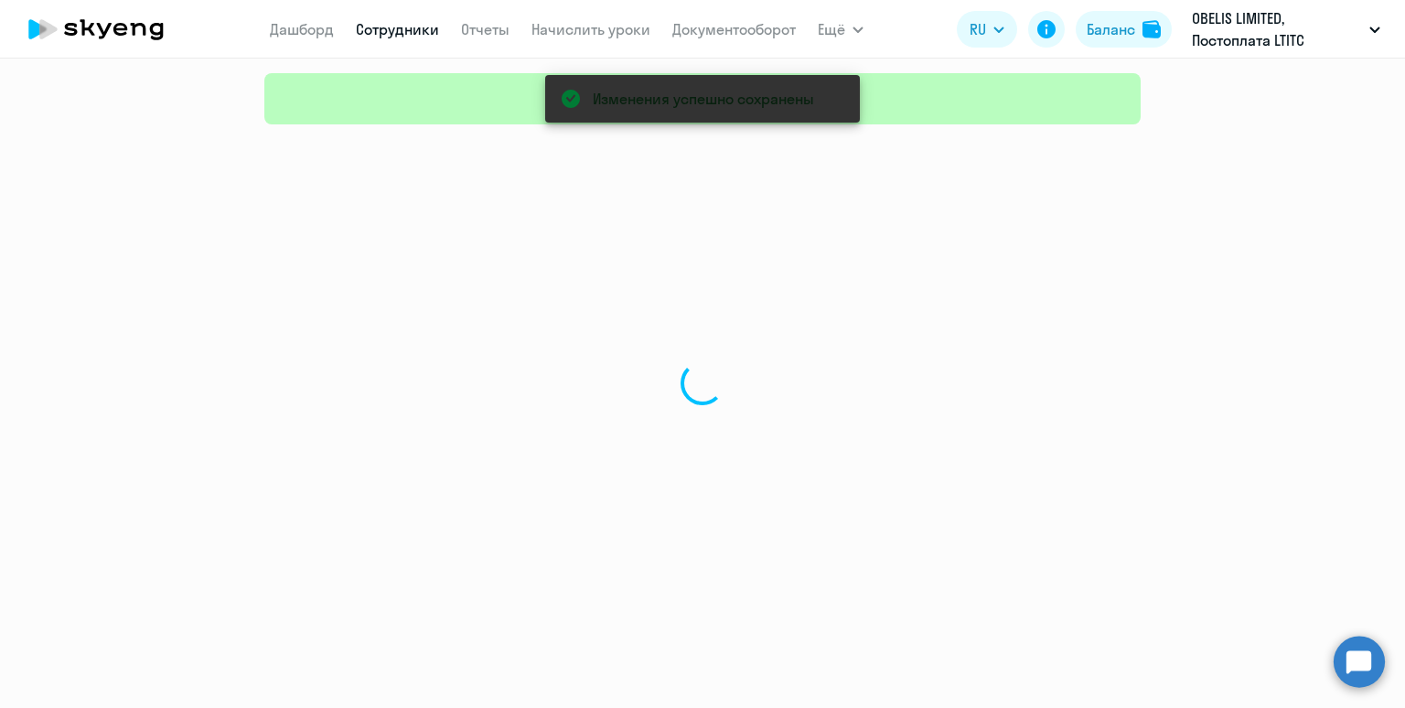
select select "30"
